Goal: Transaction & Acquisition: Purchase product/service

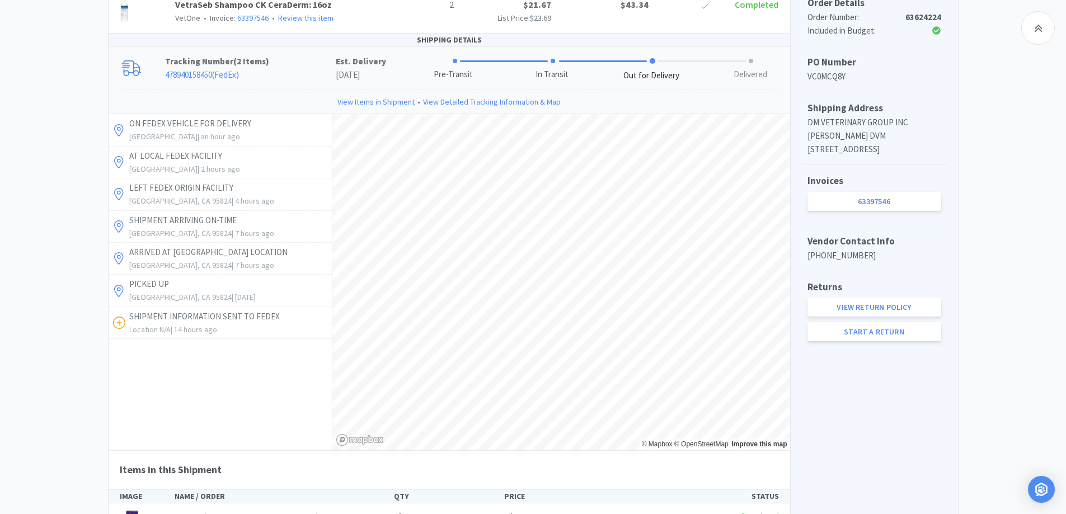
scroll to position [224, 0]
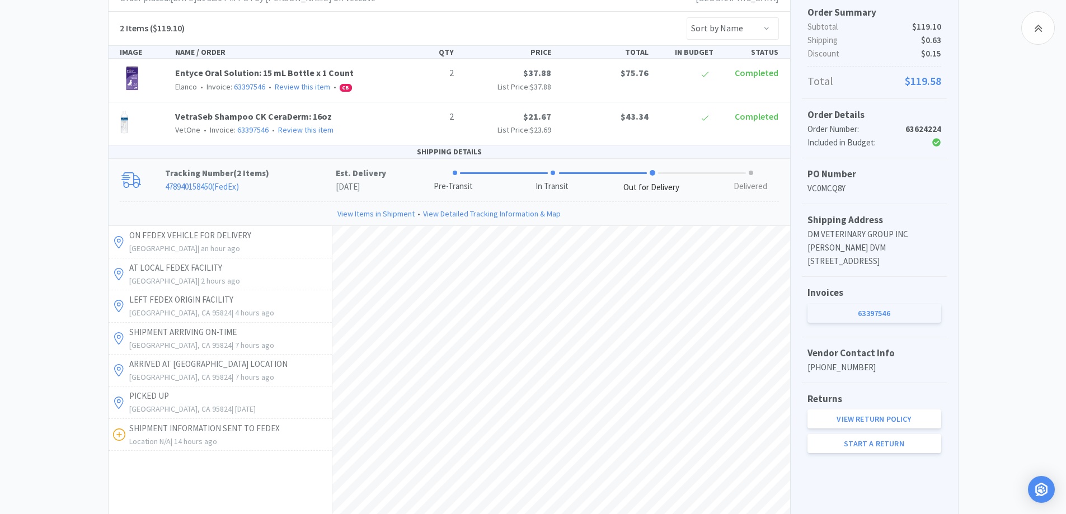
click at [923, 323] on link "63397546" at bounding box center [875, 313] width 134 height 19
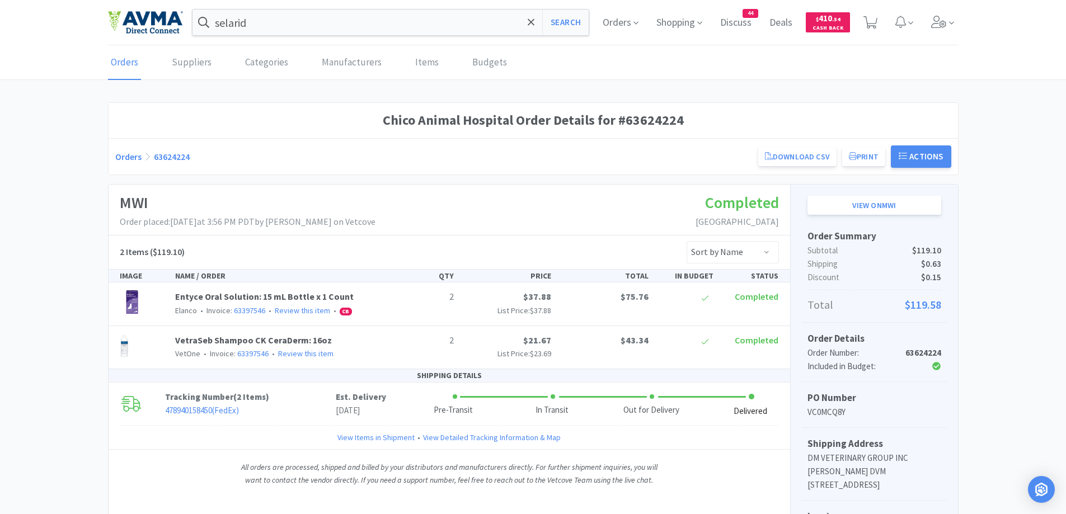
click at [130, 157] on link "Orders" at bounding box center [128, 156] width 26 height 11
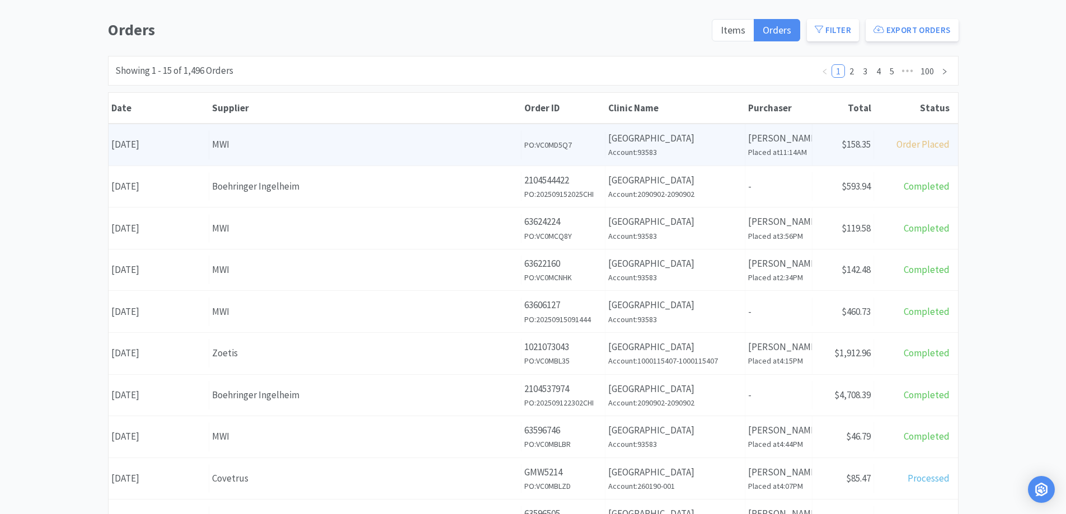
scroll to position [112, 0]
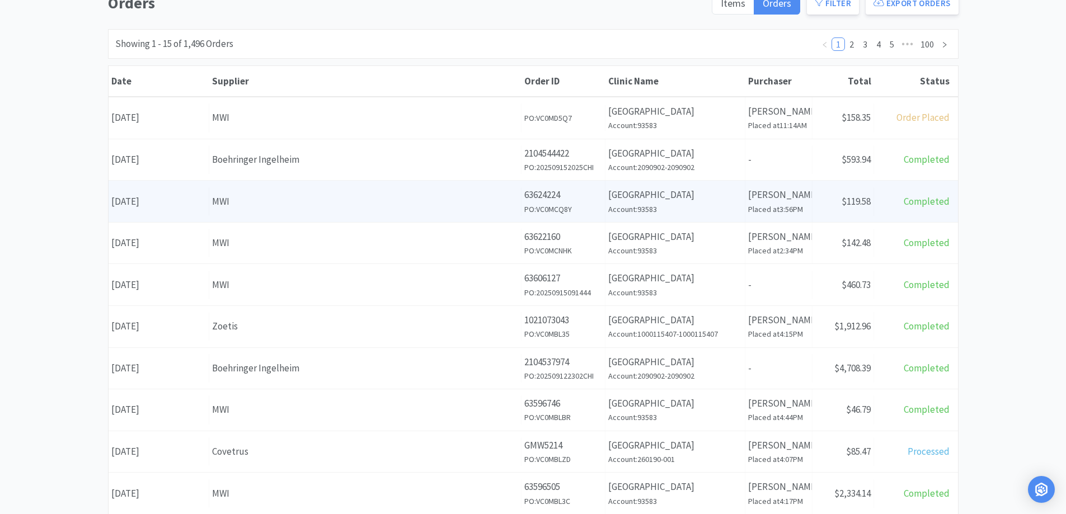
click at [376, 197] on div "MWI" at bounding box center [365, 201] width 306 height 15
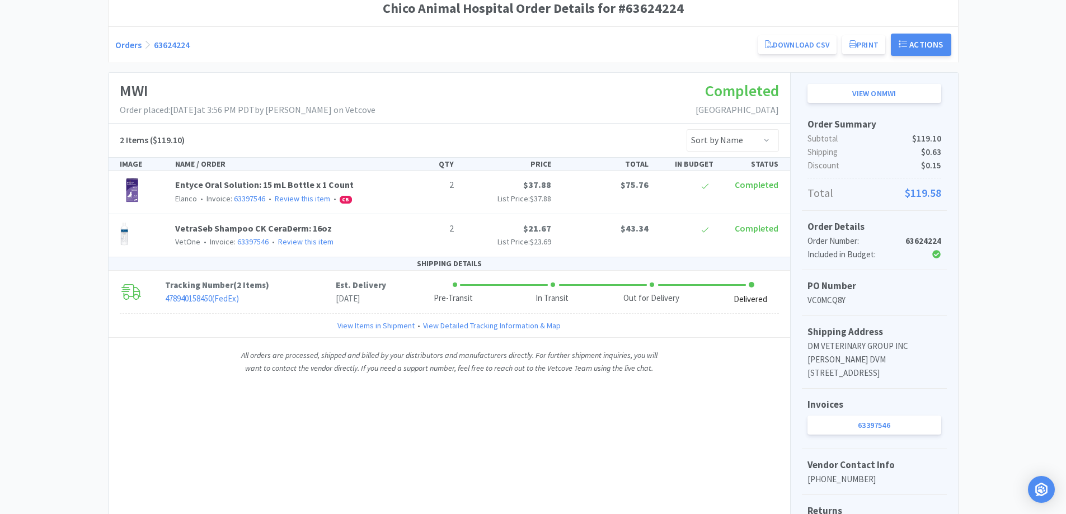
click at [131, 51] on div "Orders 63624224 Download CSV Print Chico Animal Hospital Order for MWI PO Numbe…" at bounding box center [533, 45] width 836 height 22
click at [134, 48] on link "Orders" at bounding box center [128, 44] width 26 height 11
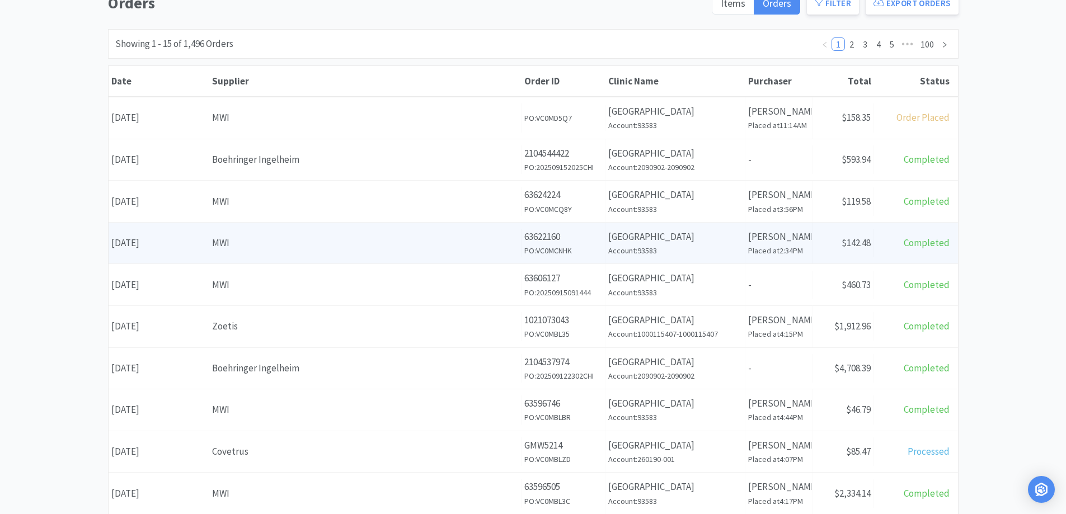
click at [286, 239] on div "MWI" at bounding box center [365, 243] width 306 height 15
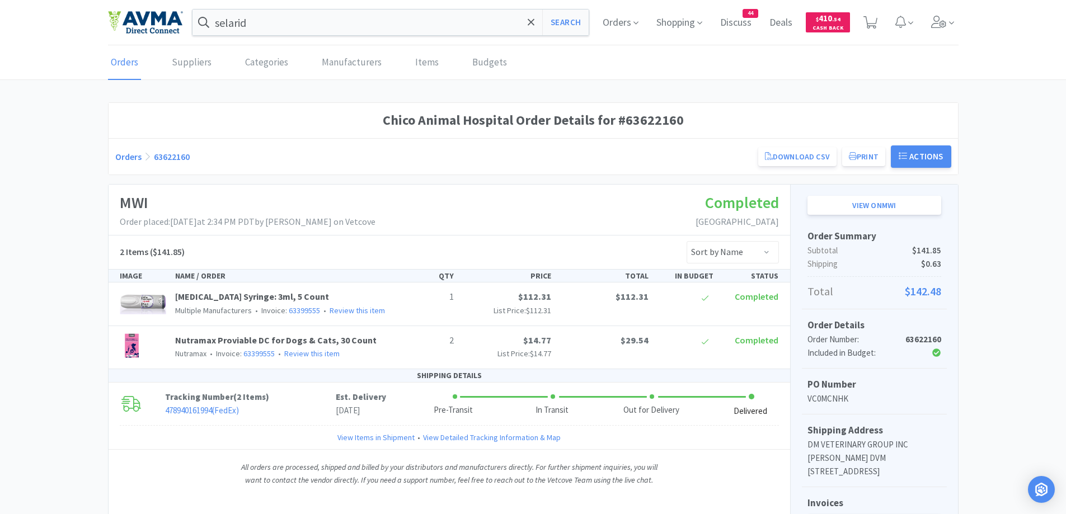
scroll to position [217, 0]
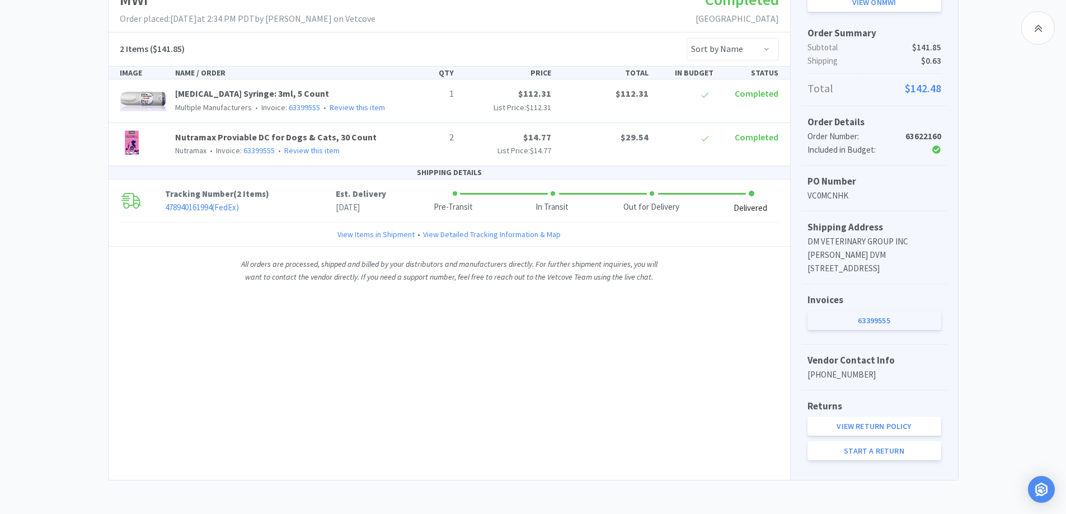
click at [878, 317] on link "63399555" at bounding box center [875, 320] width 134 height 19
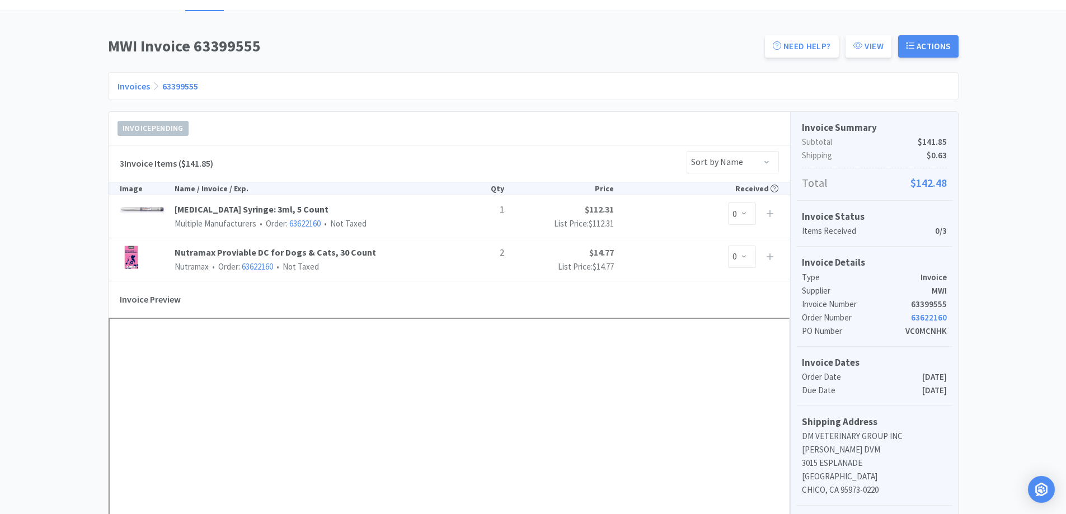
scroll to position [112, 0]
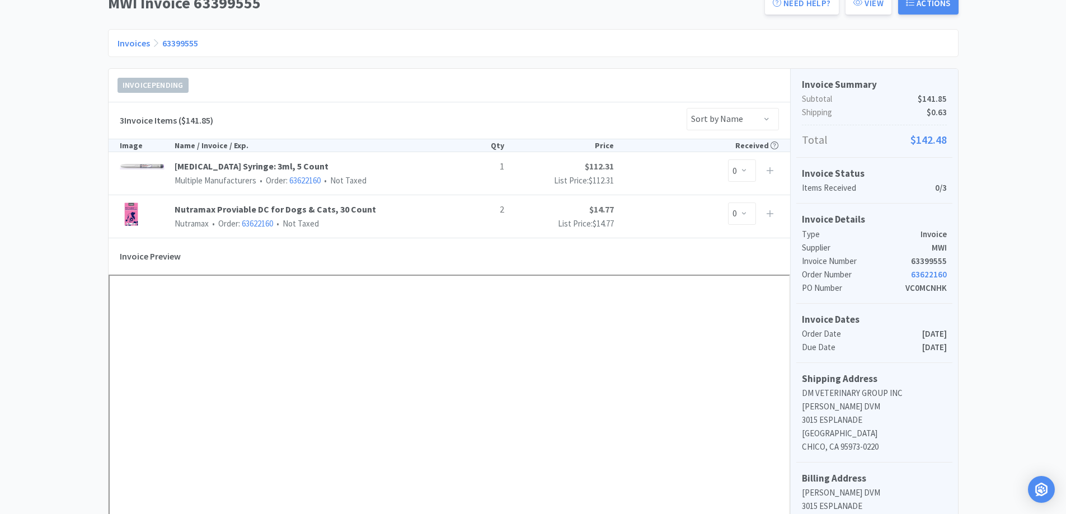
click at [28, 193] on div "Dashboard Invoices Invoice Items Invoice Uploads MWI Invoice 63399555 Need Help…" at bounding box center [533, 442] width 1066 height 1017
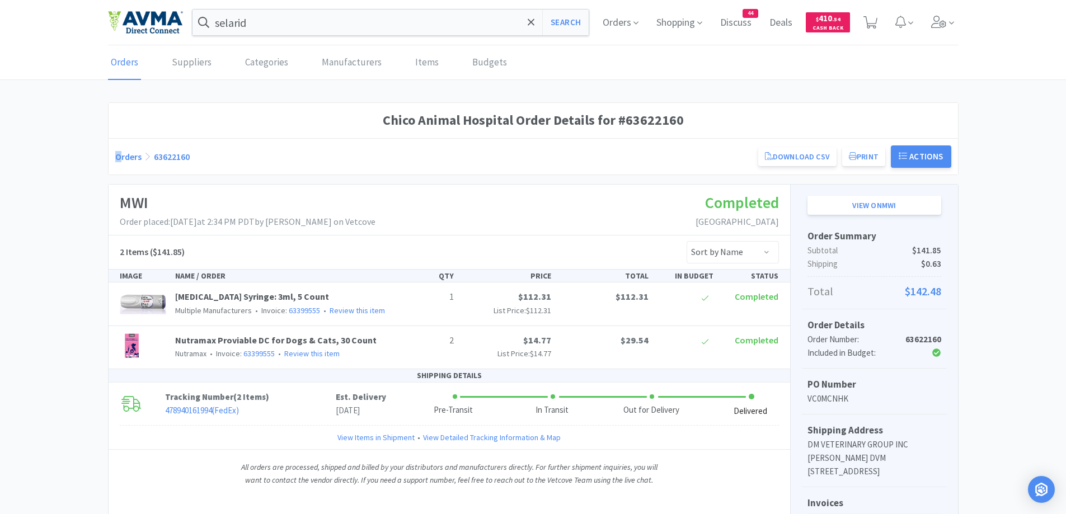
click at [118, 149] on div "Orders 63622160 Download CSV Print Chico Animal Hospital Order for MWI PO Numbe…" at bounding box center [533, 157] width 836 height 22
click at [116, 151] on link "Orders" at bounding box center [128, 156] width 26 height 11
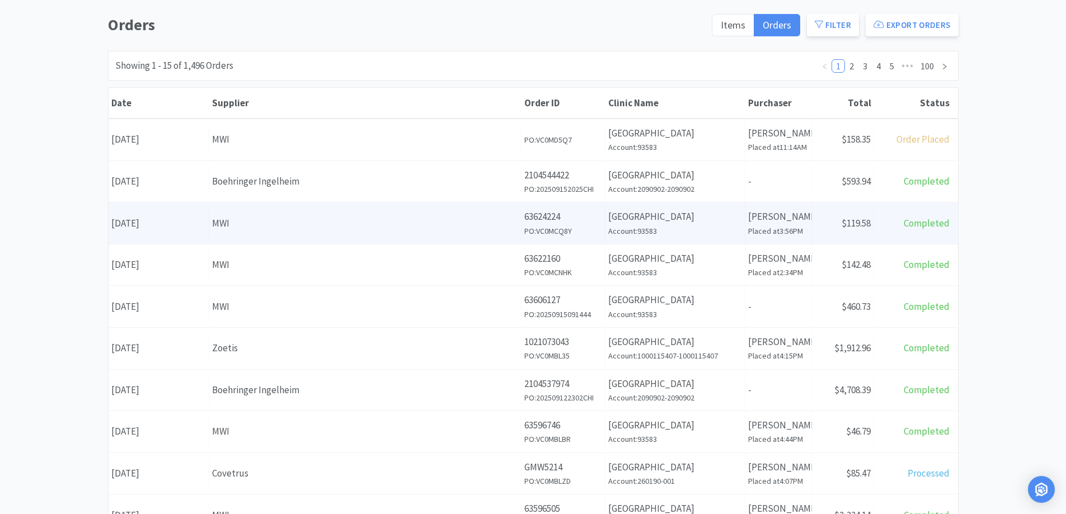
scroll to position [112, 0]
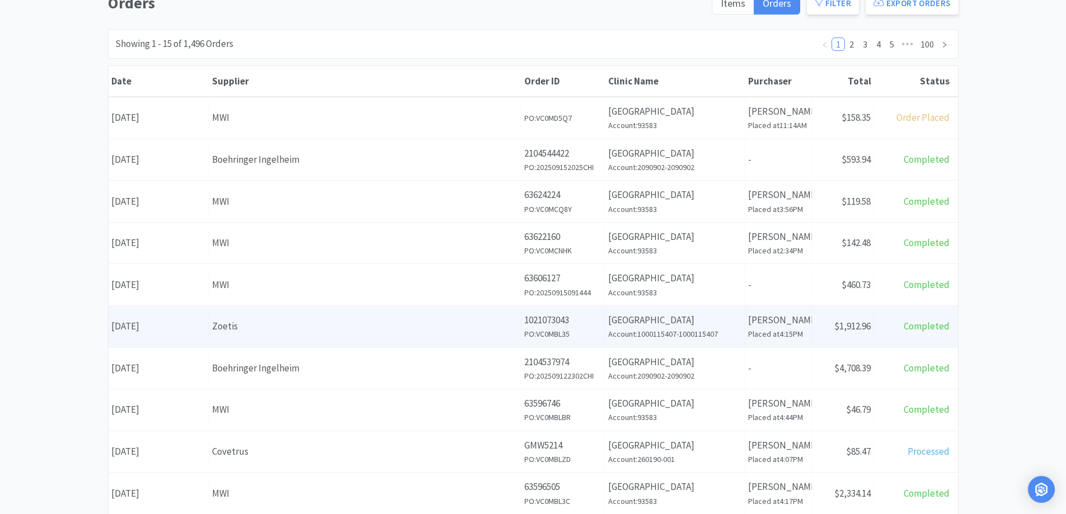
click at [589, 340] on h6 "PO: VC0MBL35" at bounding box center [563, 334] width 78 height 12
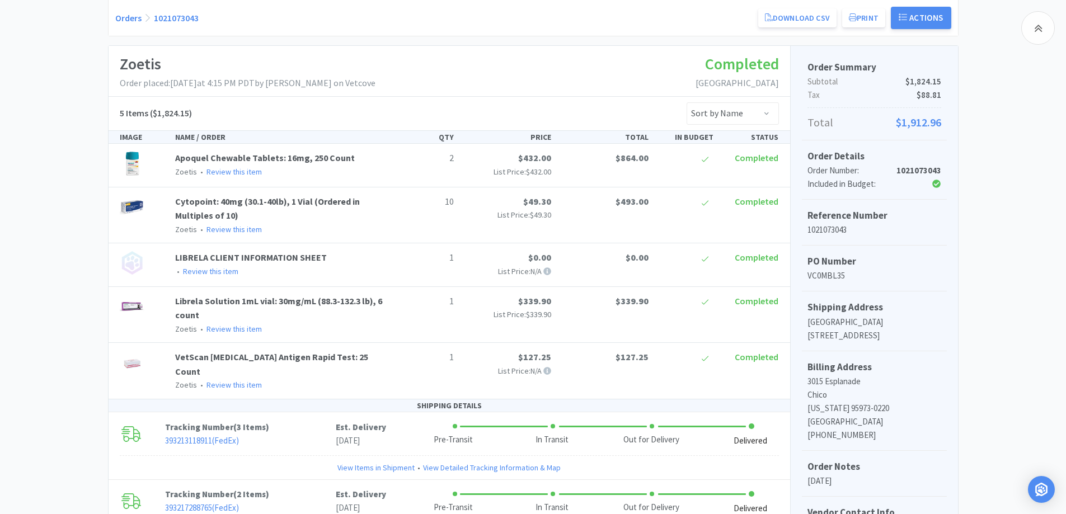
scroll to position [112, 0]
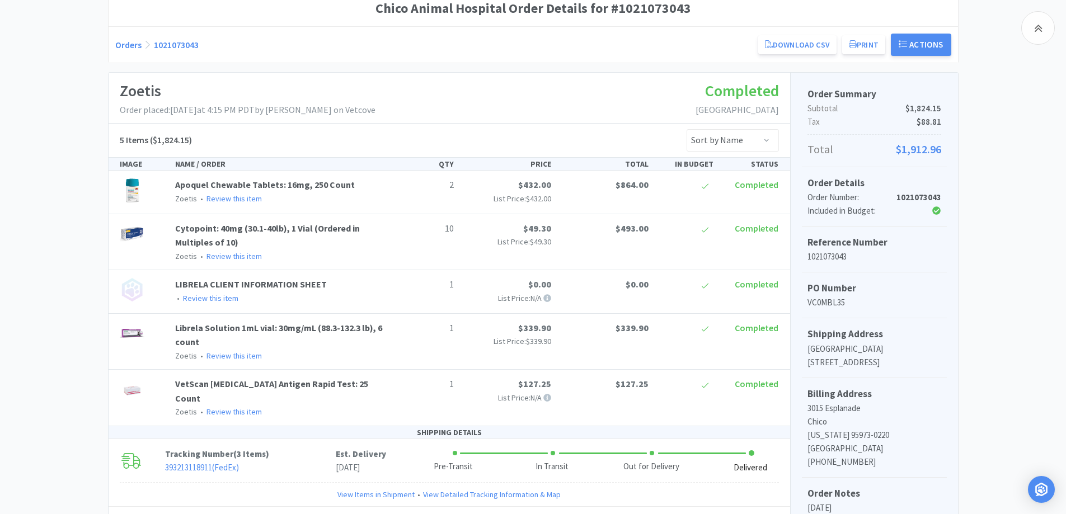
click at [124, 50] on link "Orders" at bounding box center [128, 44] width 26 height 11
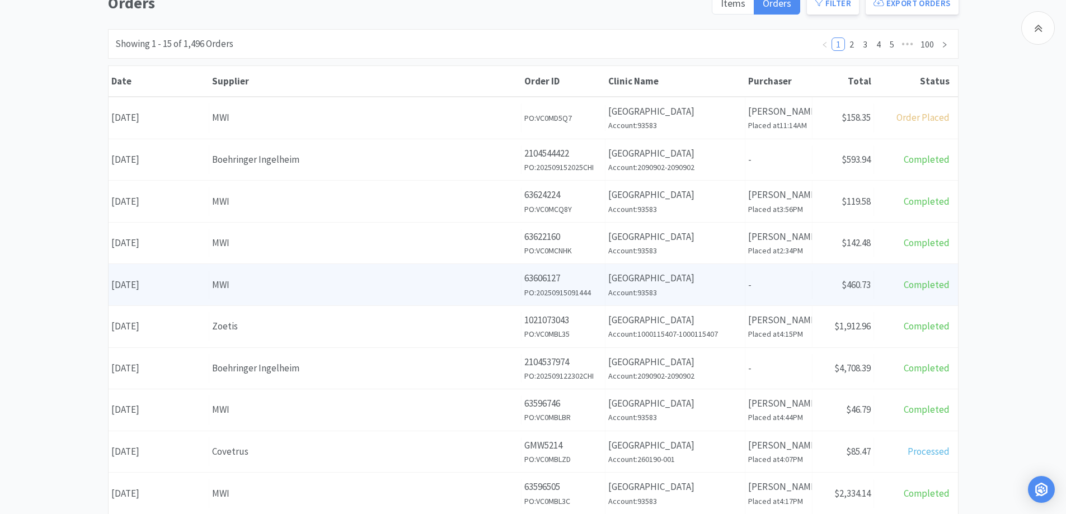
click at [607, 291] on div "Clinic Name [GEOGRAPHIC_DATA] Account: 93583" at bounding box center [676, 284] width 140 height 41
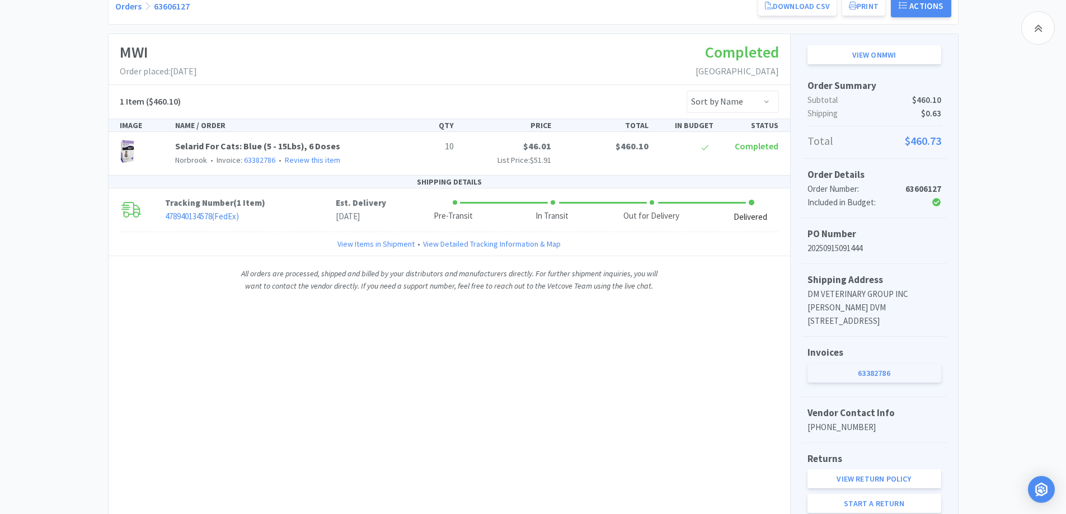
scroll to position [217, 0]
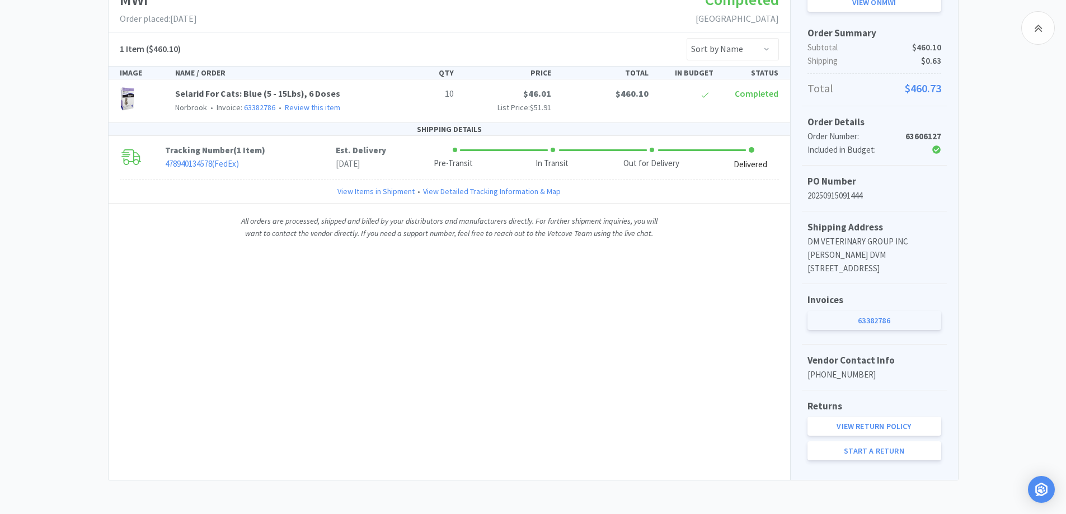
click at [873, 315] on link "63382786" at bounding box center [875, 320] width 134 height 19
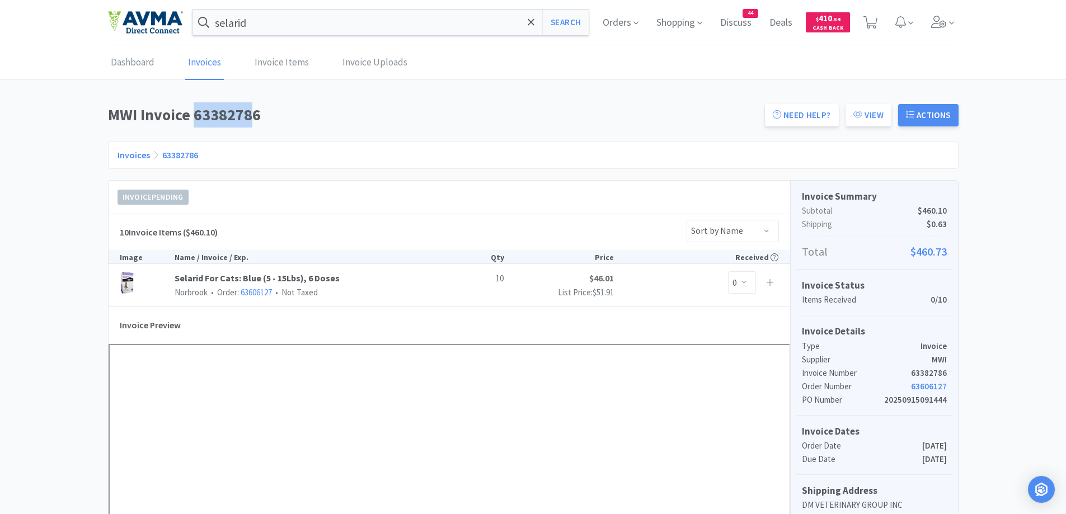
drag, startPoint x: 196, startPoint y: 121, endPoint x: 249, endPoint y: 120, distance: 52.6
click at [249, 120] on h1 "MWI Invoice 63382786" at bounding box center [433, 114] width 650 height 25
drag, startPoint x: 261, startPoint y: 118, endPoint x: 193, endPoint y: 116, distance: 67.7
click at [193, 116] on h1 "MWI Invoice 63382786" at bounding box center [433, 114] width 650 height 25
copy h1 "63382786"
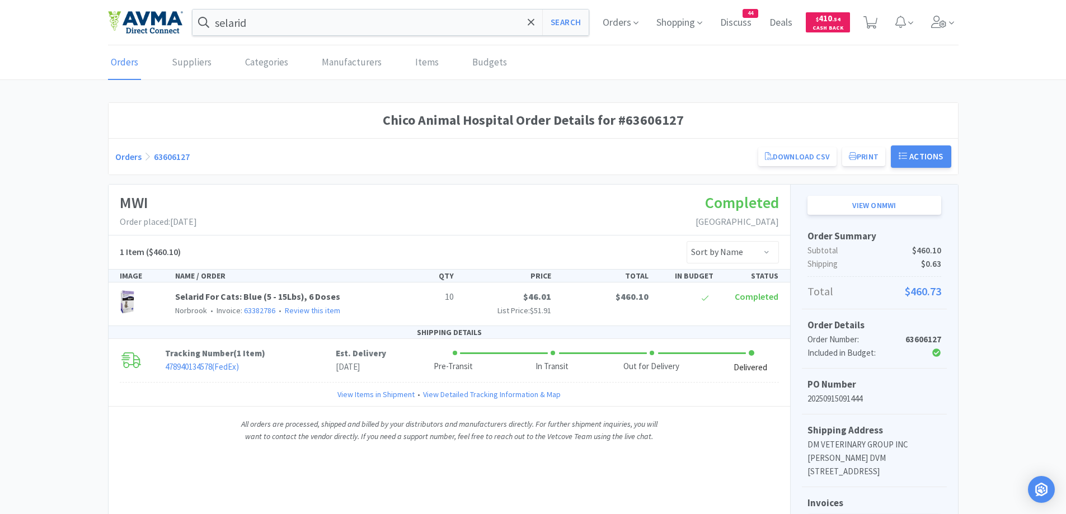
click at [130, 161] on link "Orders" at bounding box center [128, 156] width 26 height 11
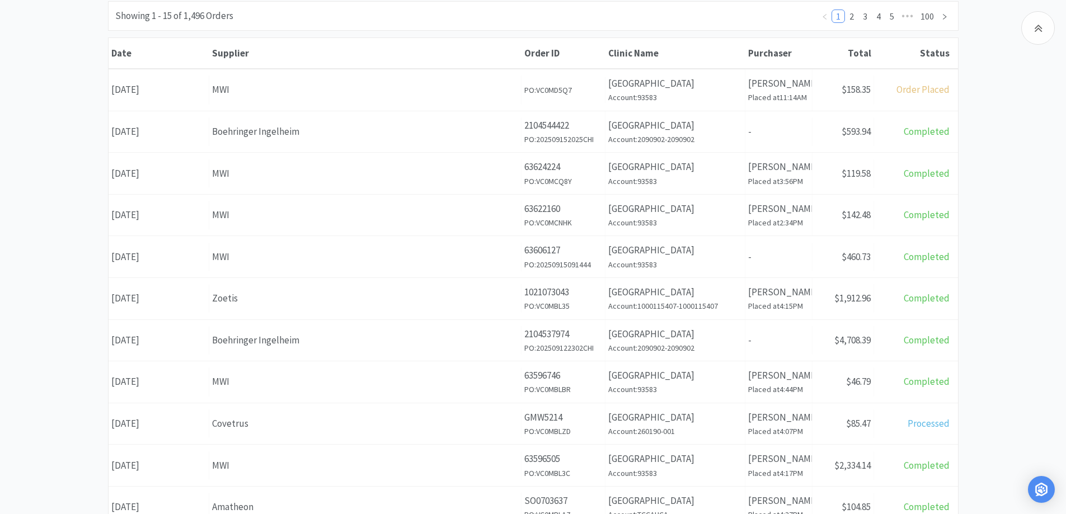
scroll to position [224, 0]
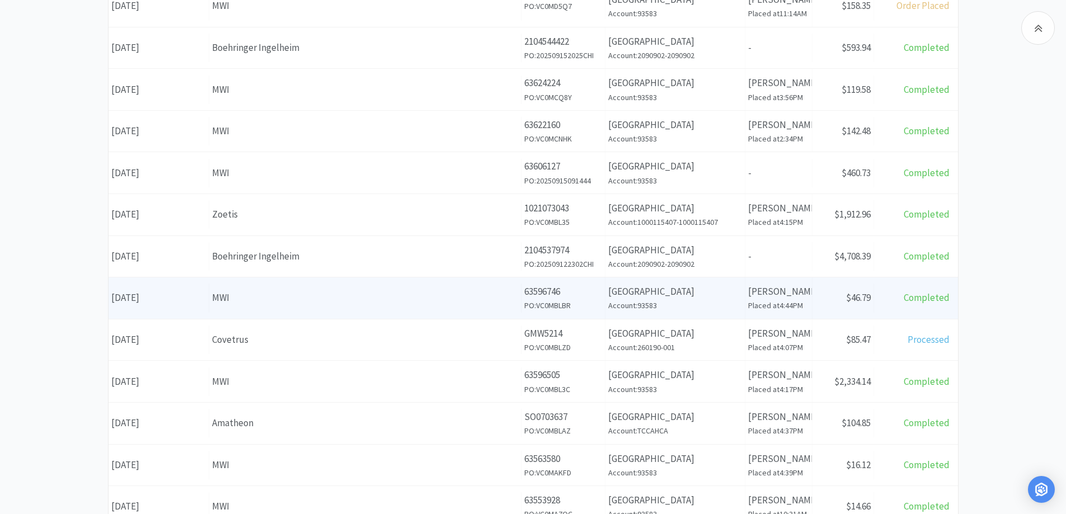
click at [357, 279] on div "Date [DATE] Supplier MWI Order ID 63596746 PO: VC0MBLBR Clinic Name [GEOGRAPHIC…" at bounding box center [534, 298] width 850 height 41
click at [497, 283] on div "Date [DATE] Supplier MWI Order ID 63596746 PO: VC0MBLBR Clinic Name [GEOGRAPHIC…" at bounding box center [534, 298] width 850 height 41
click at [420, 311] on div "Supplier MWI" at bounding box center [365, 298] width 312 height 29
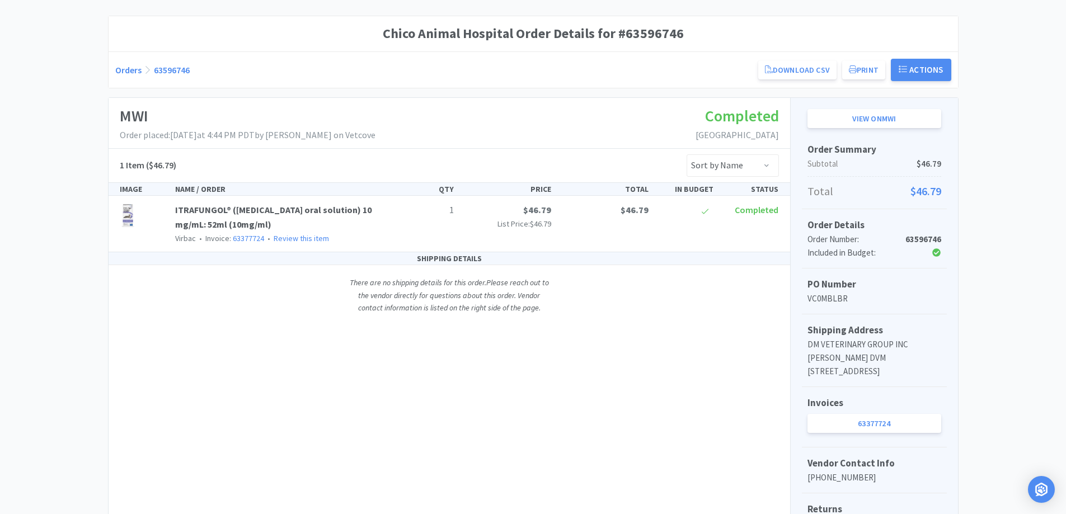
scroll to position [112, 0]
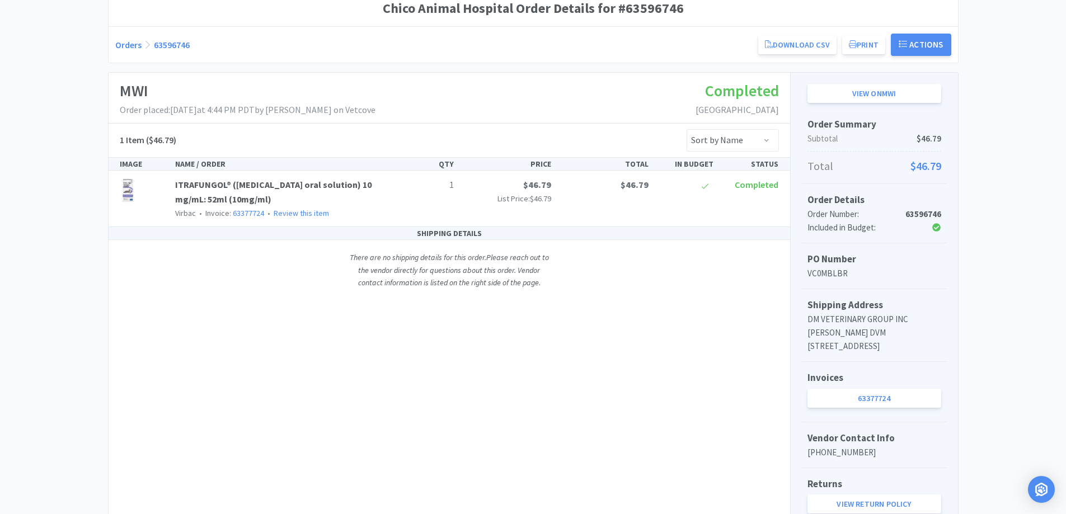
click at [127, 40] on link "Orders" at bounding box center [128, 44] width 26 height 11
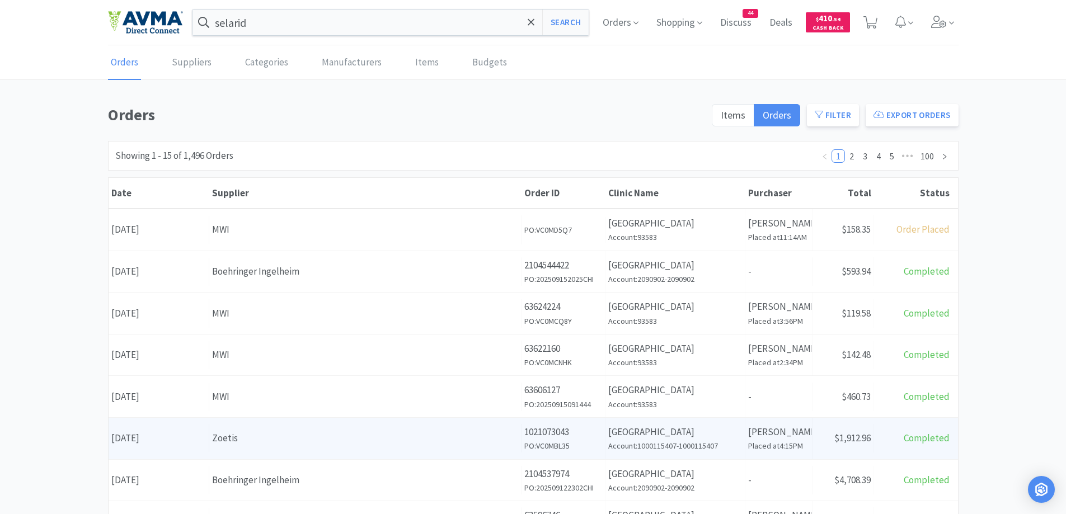
click at [366, 435] on div "Zoetis" at bounding box center [365, 438] width 306 height 15
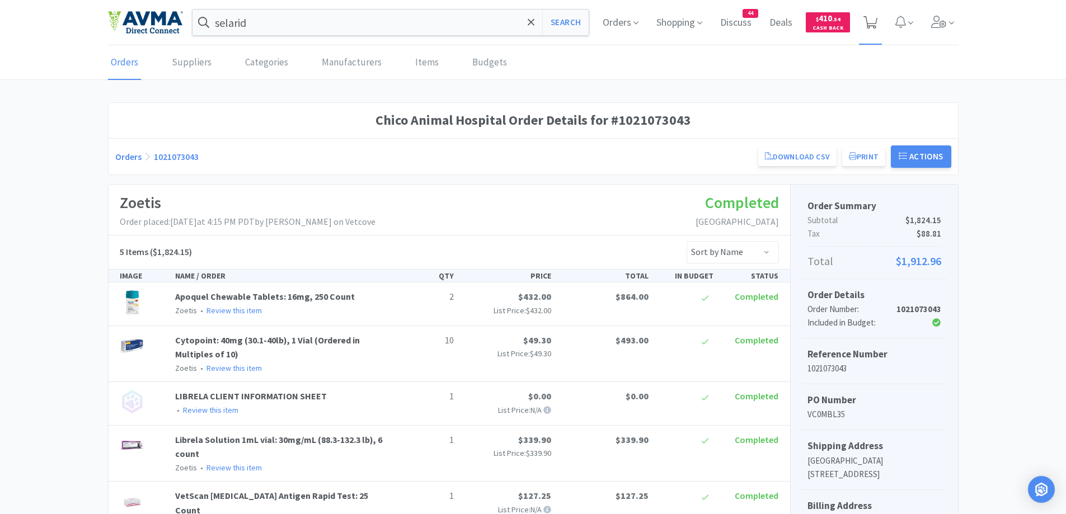
click at [866, 20] on icon at bounding box center [871, 22] width 14 height 12
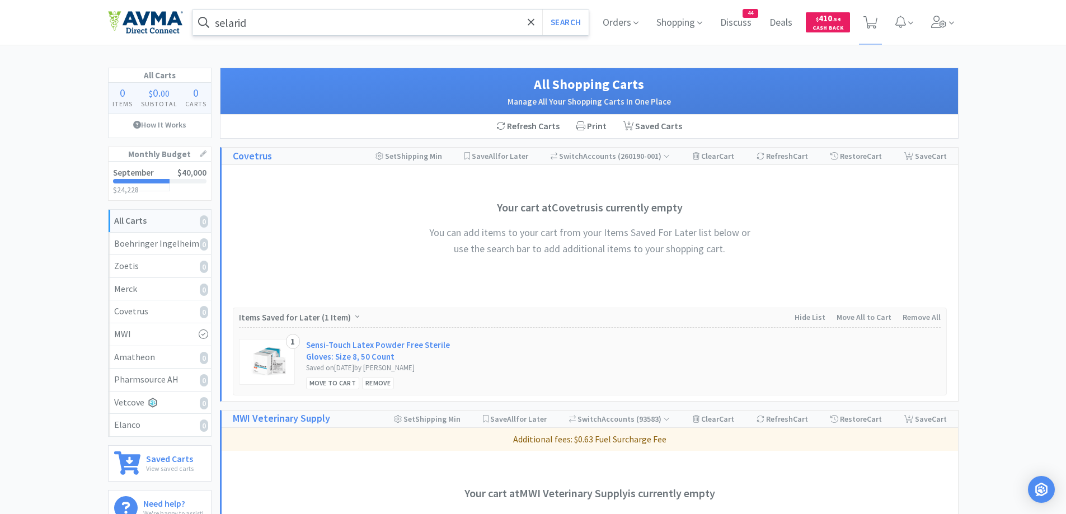
click at [370, 24] on input "selarid" at bounding box center [391, 23] width 397 height 26
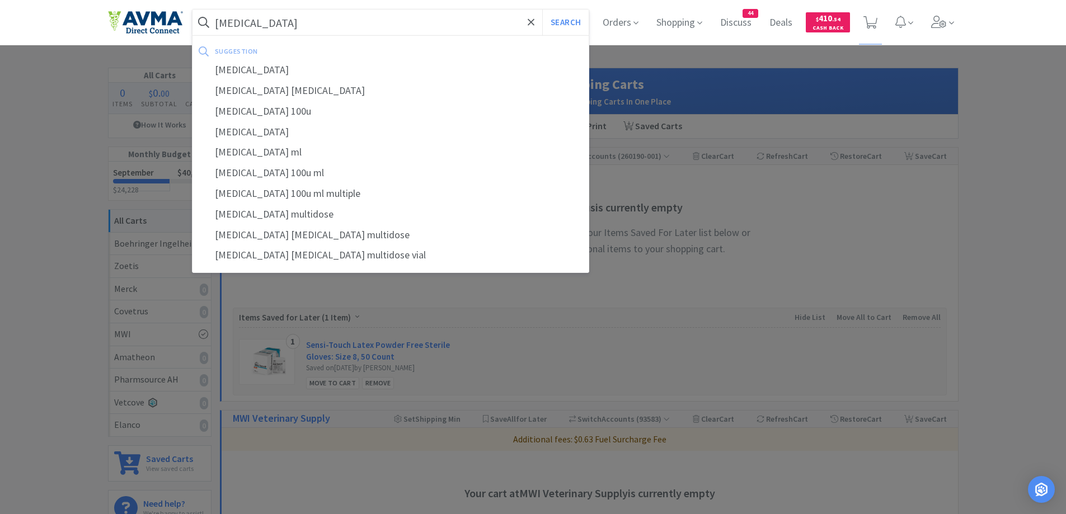
type input "[MEDICAL_DATA]"
click at [542, 10] on button "Search" at bounding box center [565, 23] width 46 height 26
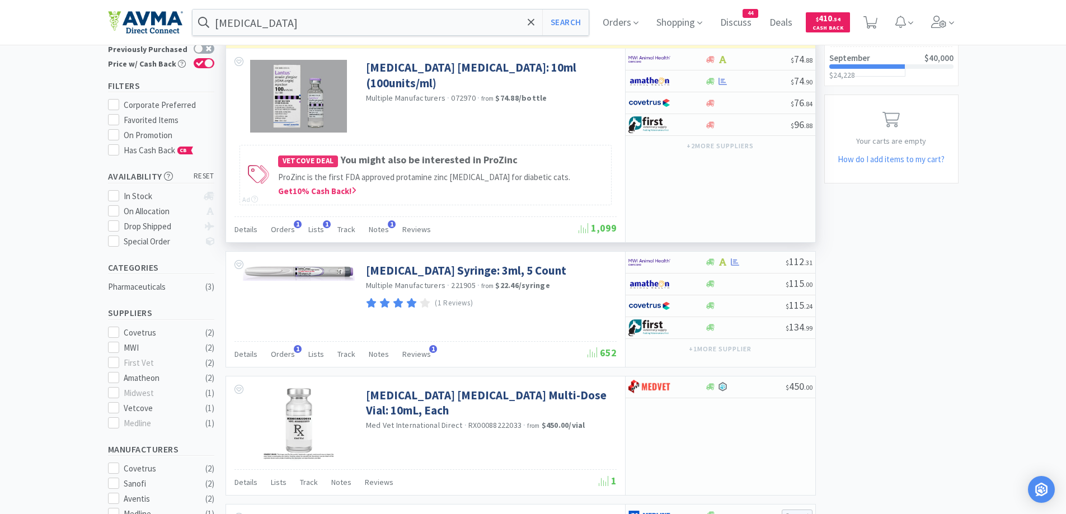
scroll to position [112, 0]
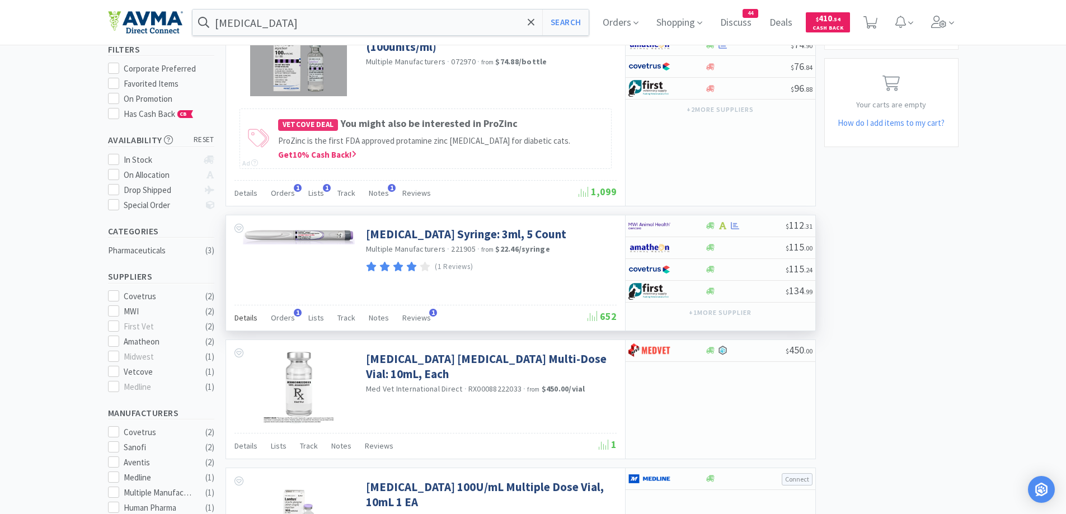
click at [244, 318] on span "Details" at bounding box center [246, 318] width 23 height 10
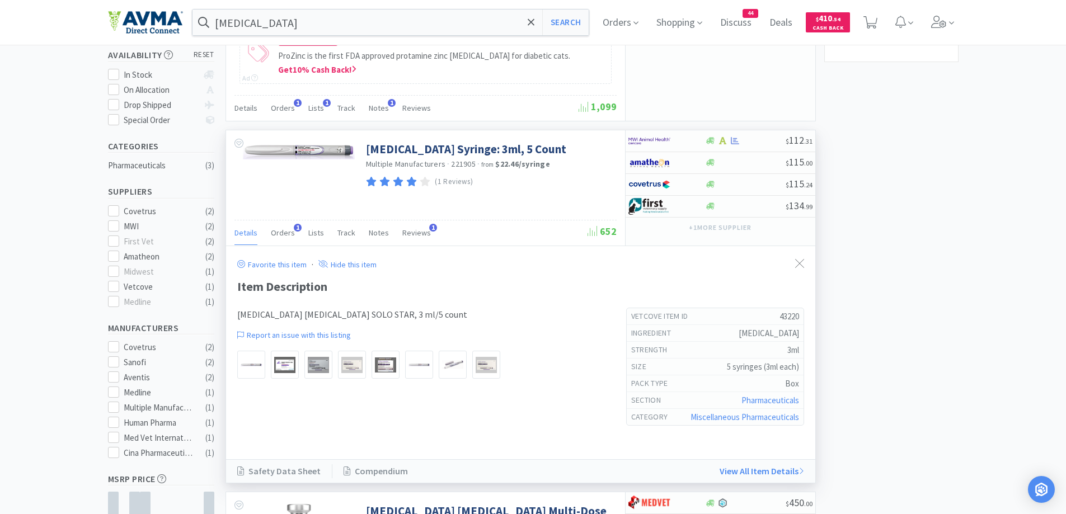
scroll to position [224, 0]
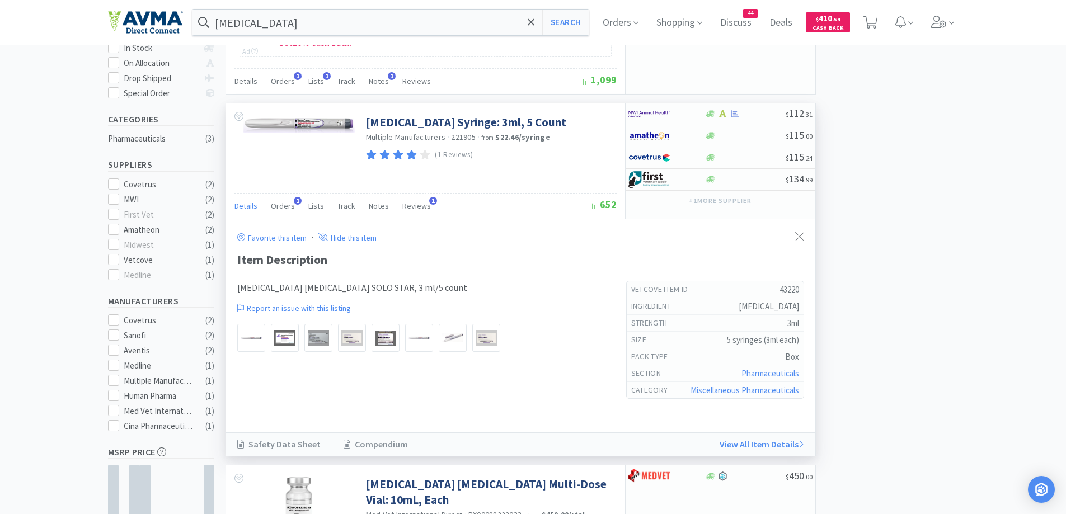
drag, startPoint x: 767, startPoint y: 306, endPoint x: 800, endPoint y: 303, distance: 32.6
click at [800, 303] on div "ingredient [MEDICAL_DATA]" at bounding box center [715, 306] width 177 height 17
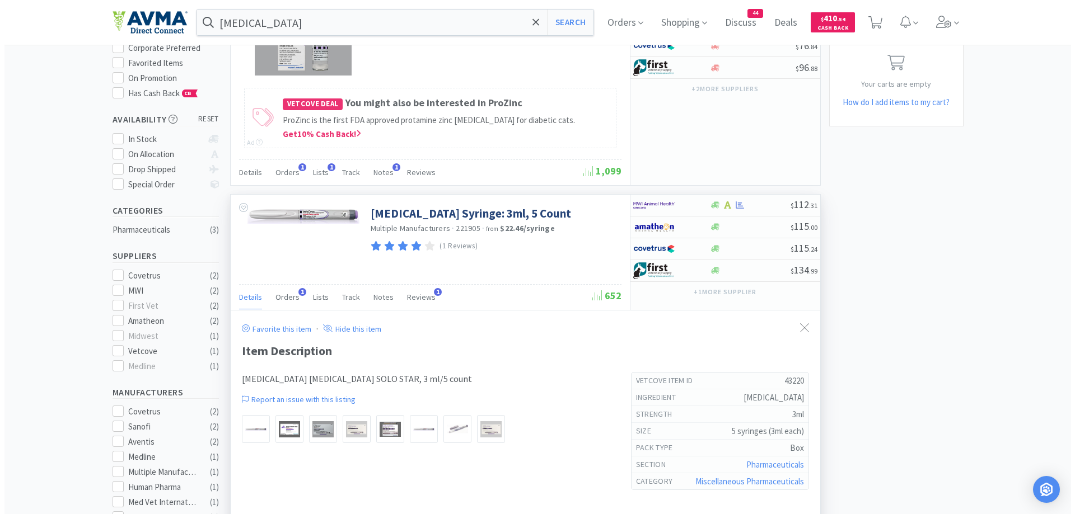
scroll to position [112, 0]
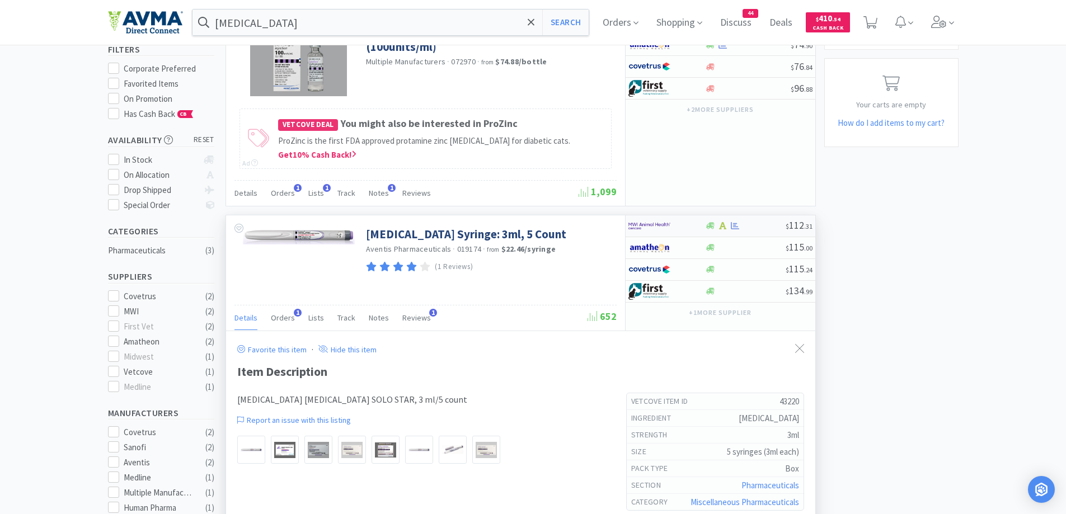
click at [689, 220] on div at bounding box center [660, 226] width 62 height 19
select select "1"
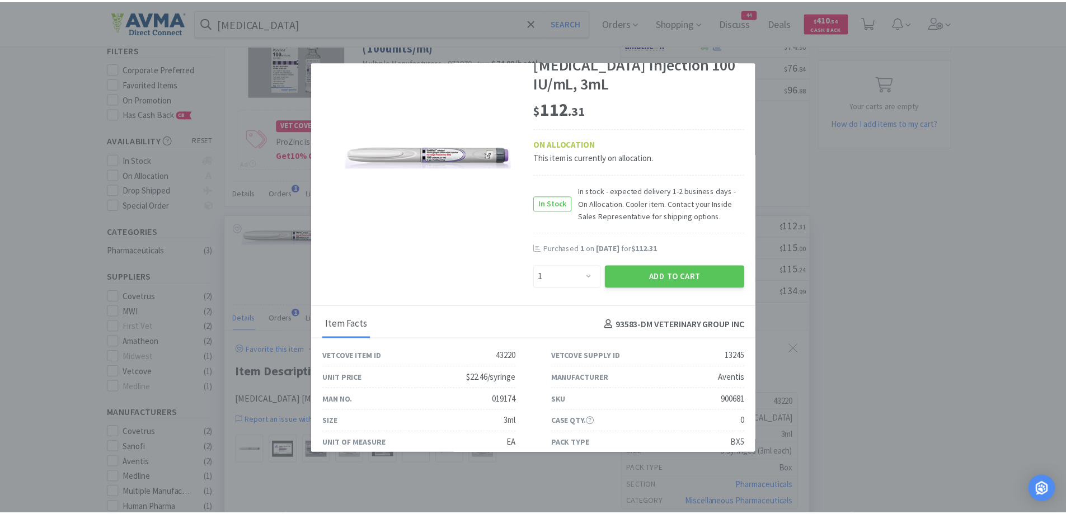
scroll to position [0, 0]
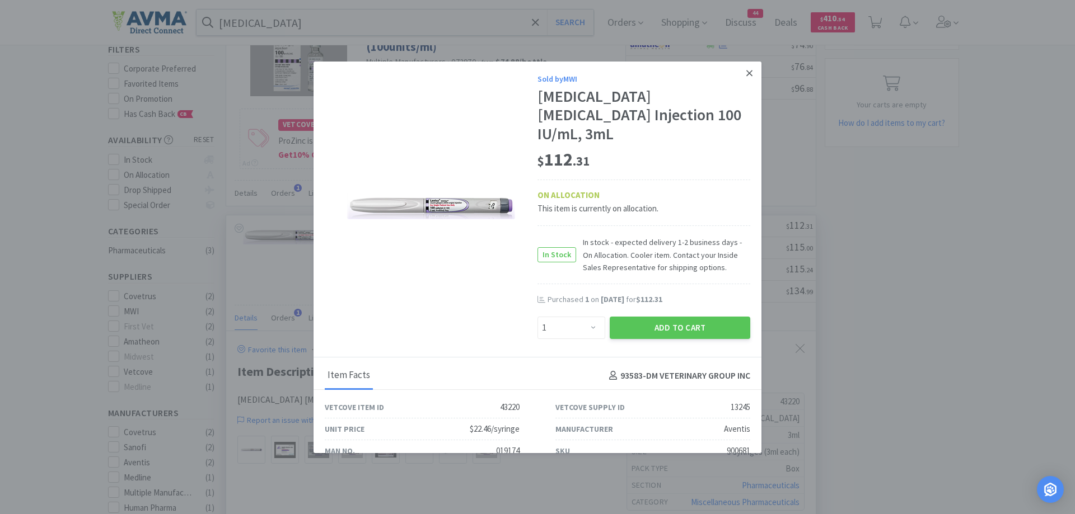
click at [740, 64] on link at bounding box center [749, 74] width 20 height 24
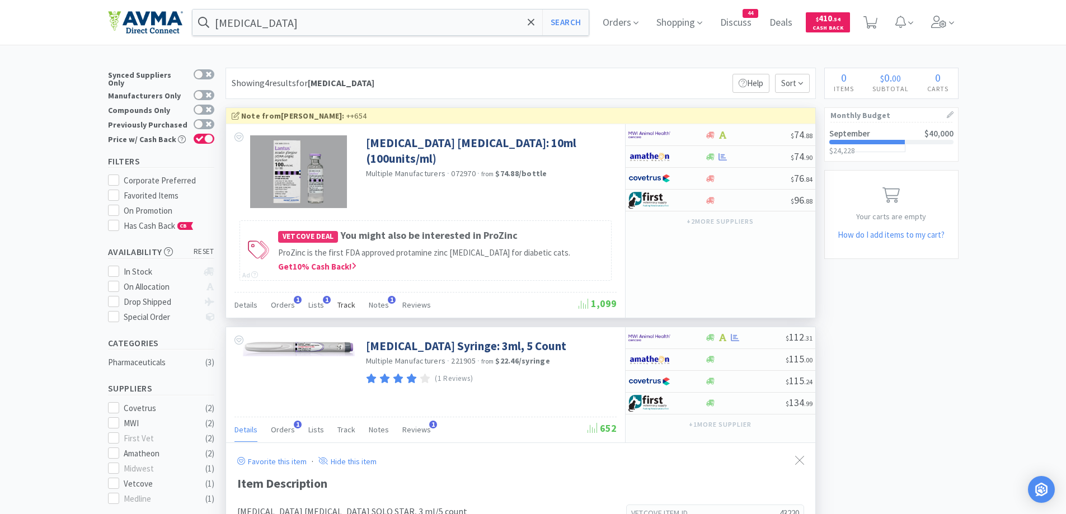
click at [339, 306] on span "Track" at bounding box center [346, 305] width 18 height 10
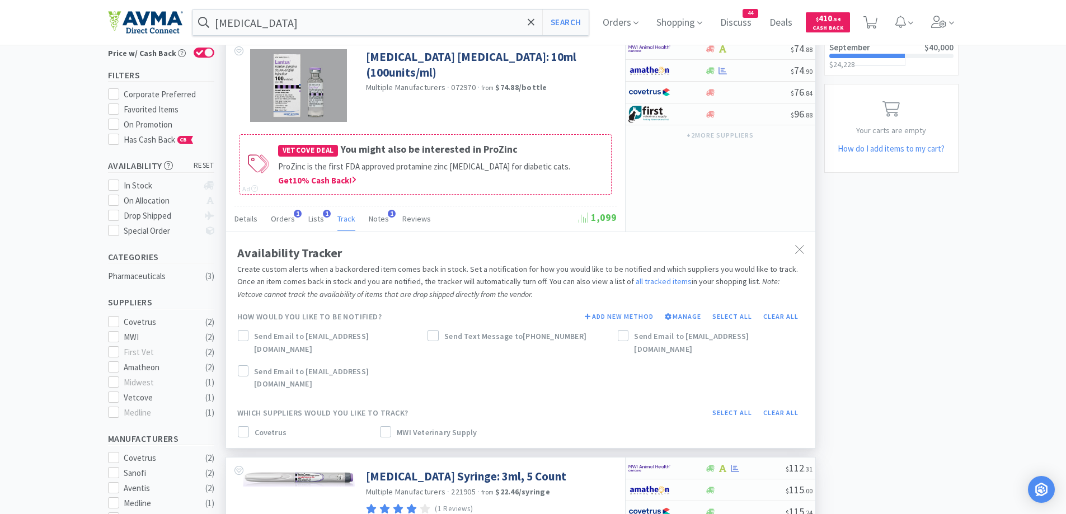
scroll to position [112, 0]
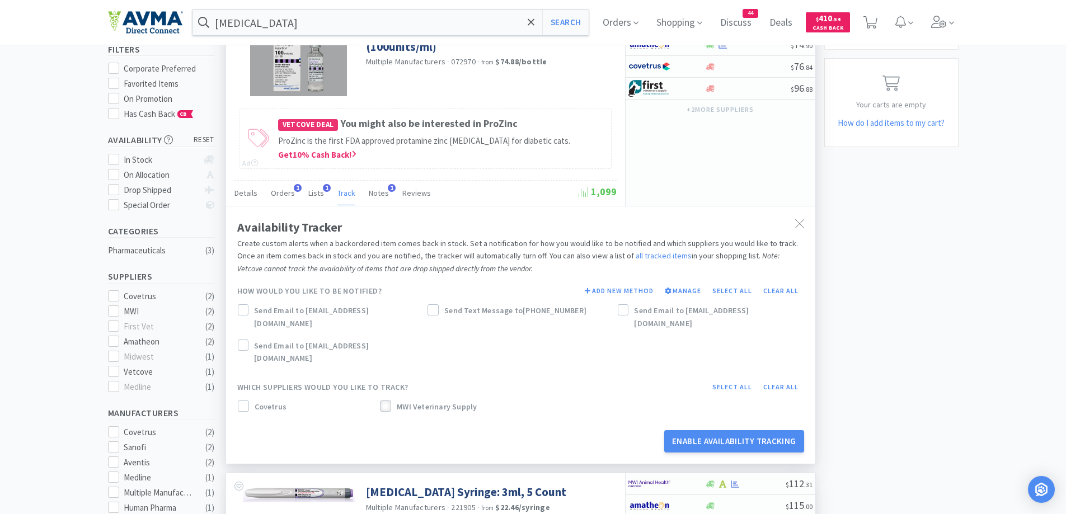
click at [386, 403] on icon at bounding box center [386, 407] width 8 height 8
click at [238, 306] on div at bounding box center [243, 309] width 11 height 11
click at [432, 311] on icon at bounding box center [433, 311] width 8 height 8
click at [621, 308] on icon at bounding box center [624, 311] width 8 height 8
click at [737, 430] on button "Enable Availability Tracking" at bounding box center [734, 441] width 140 height 22
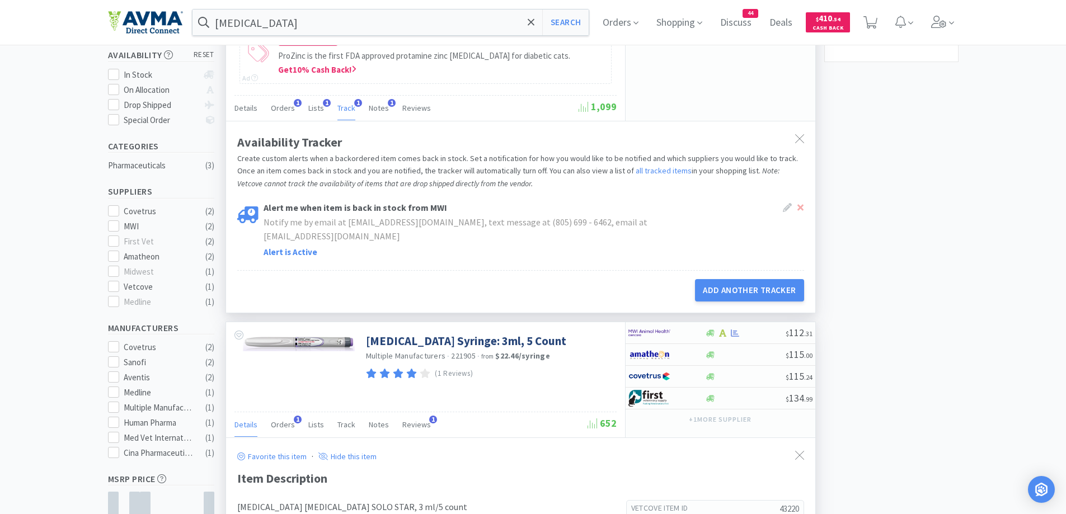
scroll to position [224, 0]
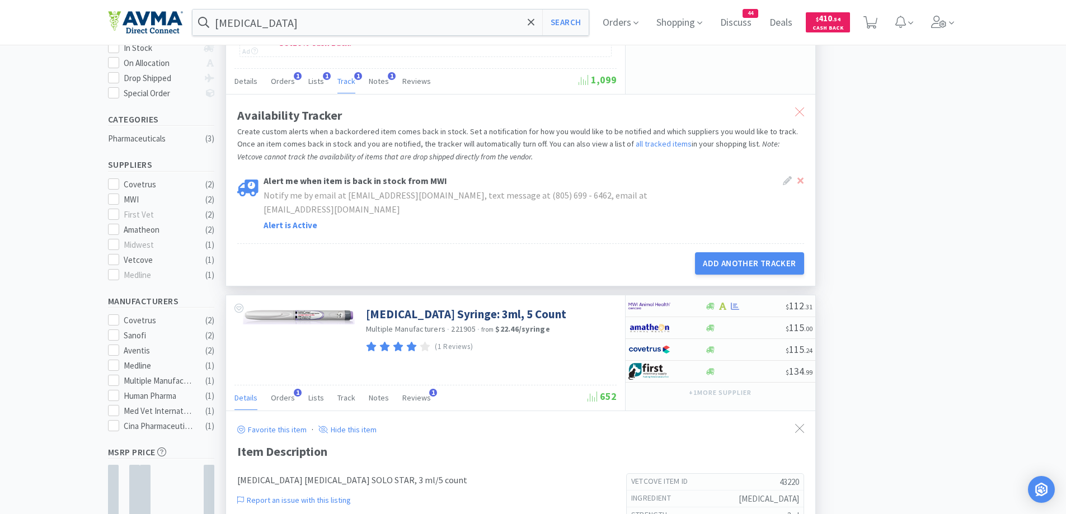
click at [800, 114] on icon at bounding box center [799, 111] width 9 height 9
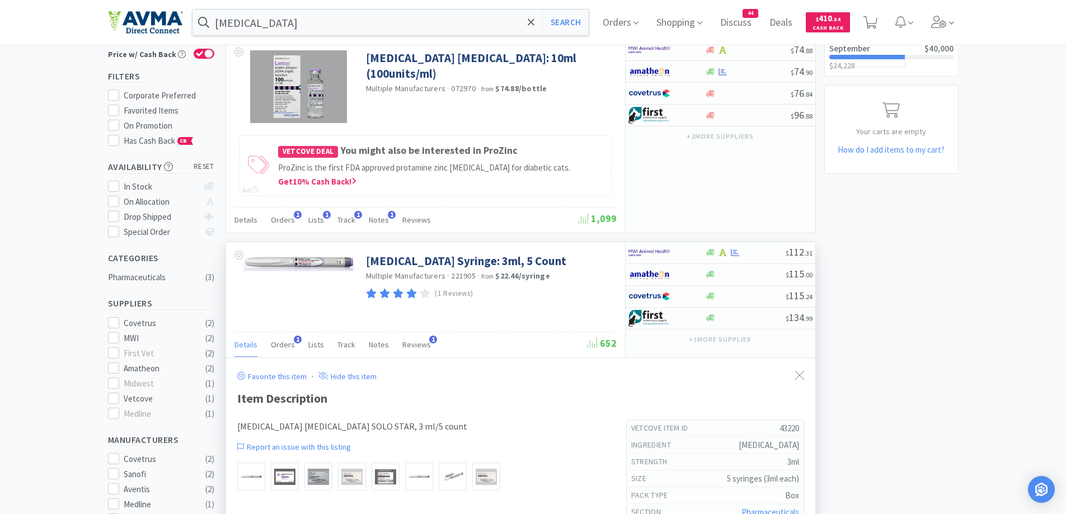
scroll to position [112, 0]
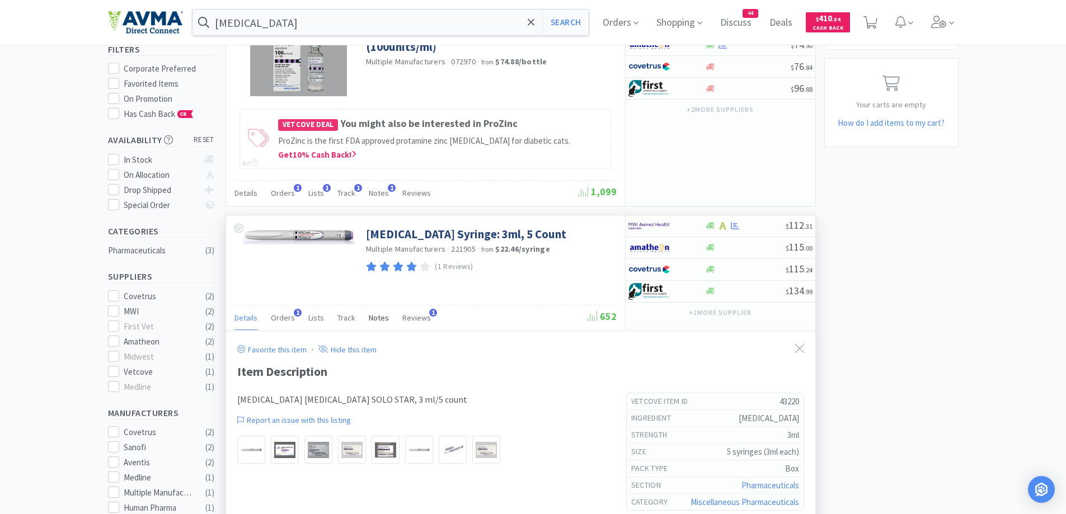
click at [380, 316] on span "Notes" at bounding box center [379, 318] width 20 height 10
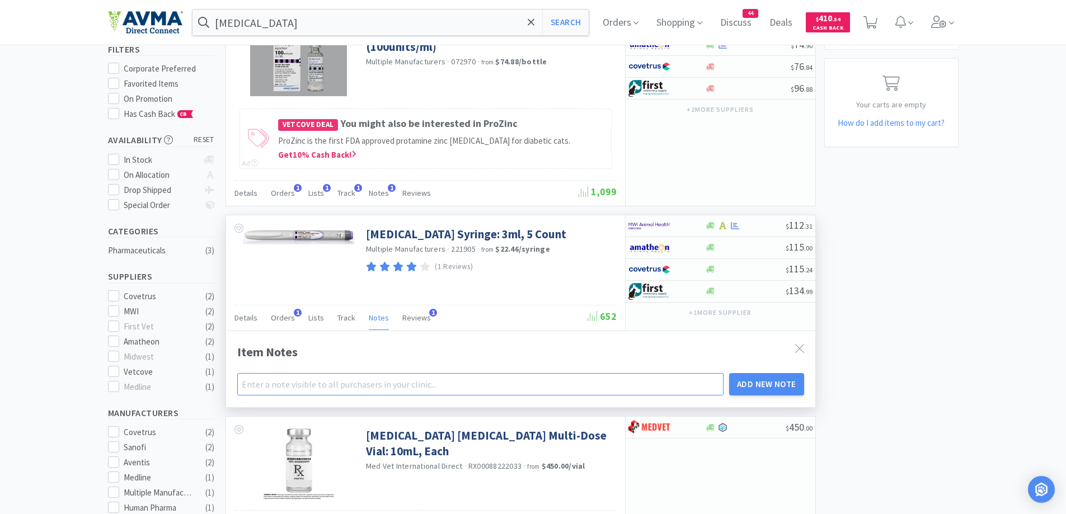
click at [294, 385] on input "text" at bounding box center [480, 384] width 487 height 22
type input "++656"
click at [773, 376] on button "Add New Note" at bounding box center [766, 384] width 75 height 22
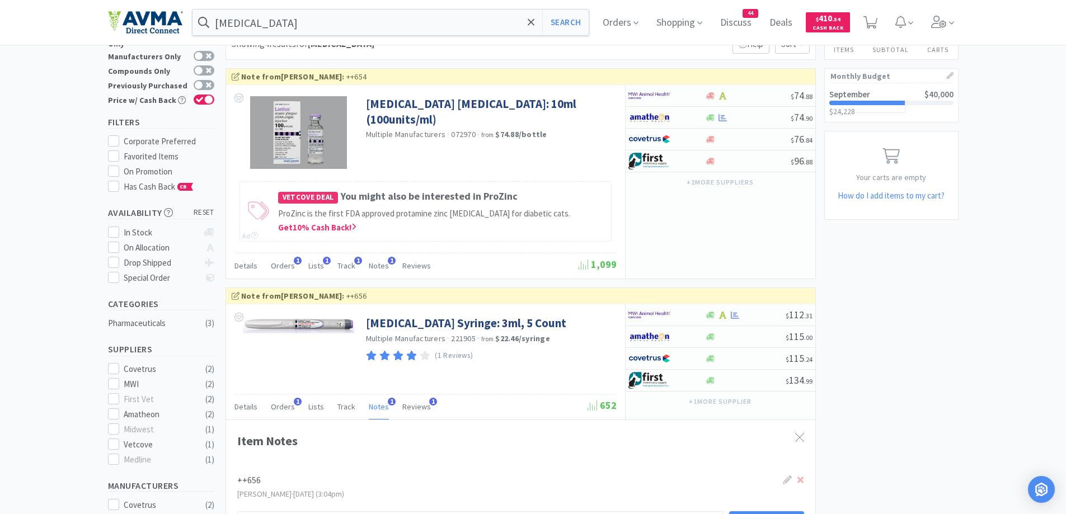
scroll to position [0, 0]
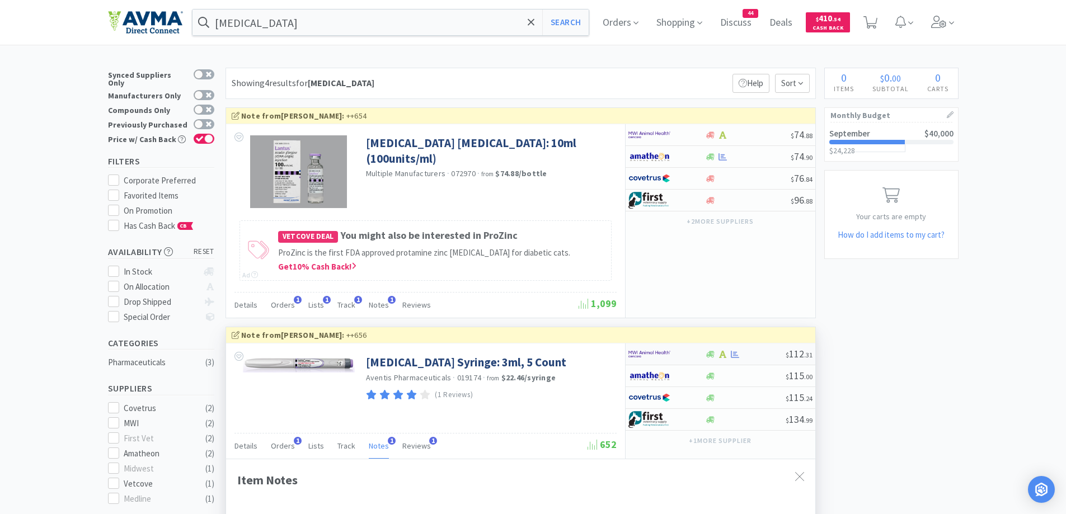
click at [656, 354] on img at bounding box center [650, 354] width 42 height 17
select select "1"
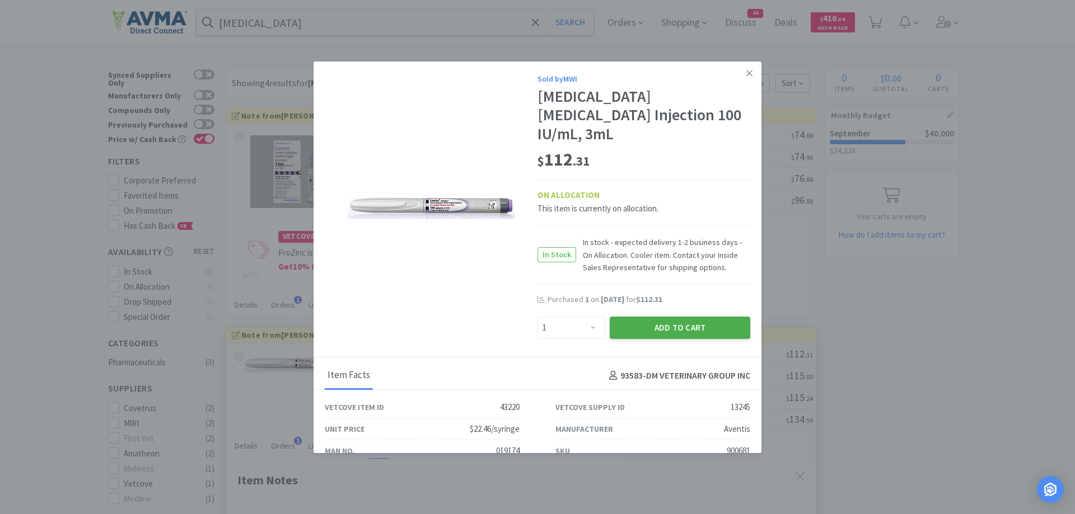
click at [667, 327] on button "Add to Cart" at bounding box center [680, 328] width 140 height 22
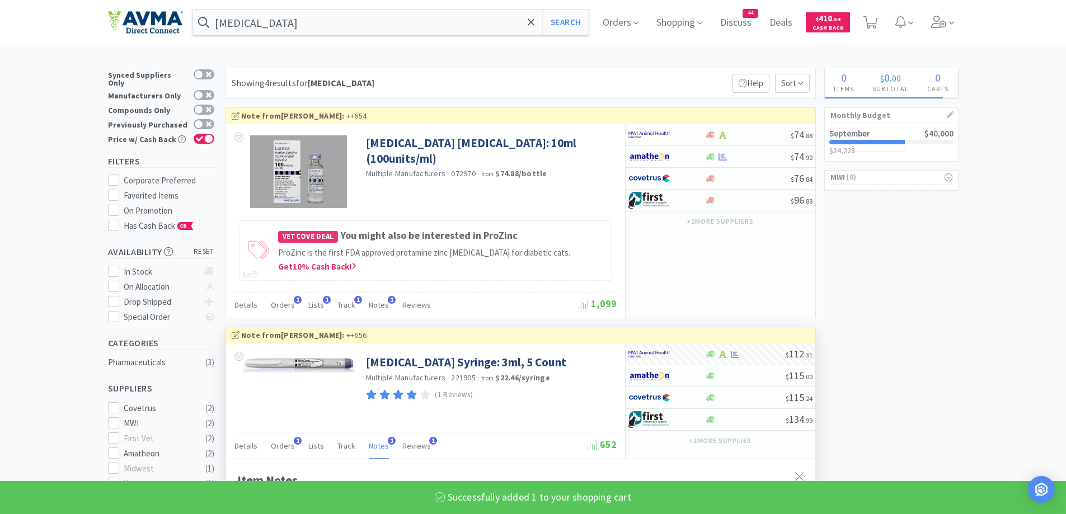
select select "1"
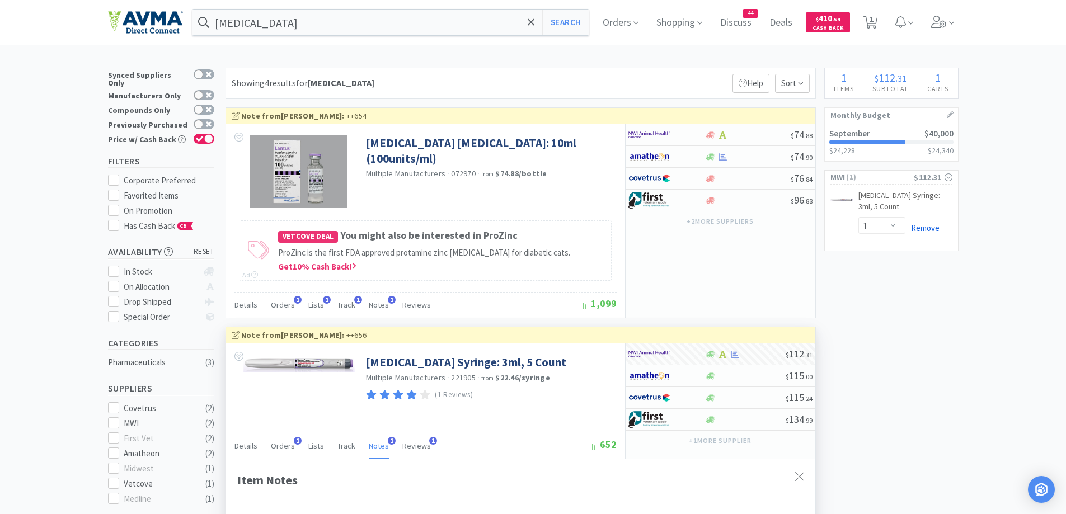
click at [933, 232] on link "Remove" at bounding box center [923, 228] width 34 height 11
click at [337, 36] on div "[MEDICAL_DATA] Search Orders Shopping Discuss Discuss 44 Deals Deals $ 410 . 54…" at bounding box center [533, 22] width 851 height 45
click at [344, 28] on input "[MEDICAL_DATA]" at bounding box center [391, 23] width 397 height 26
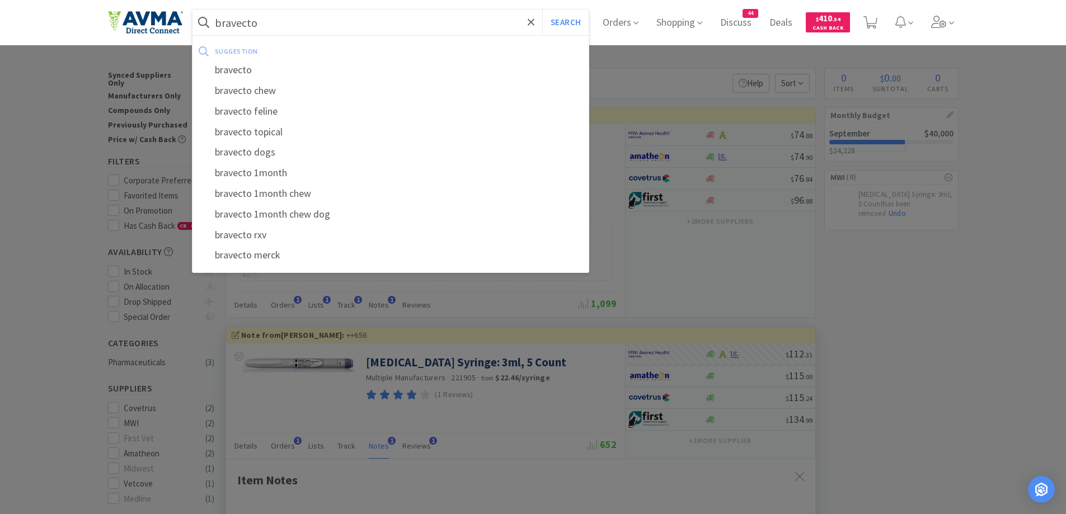
click at [542, 10] on button "Search" at bounding box center [565, 23] width 46 height 26
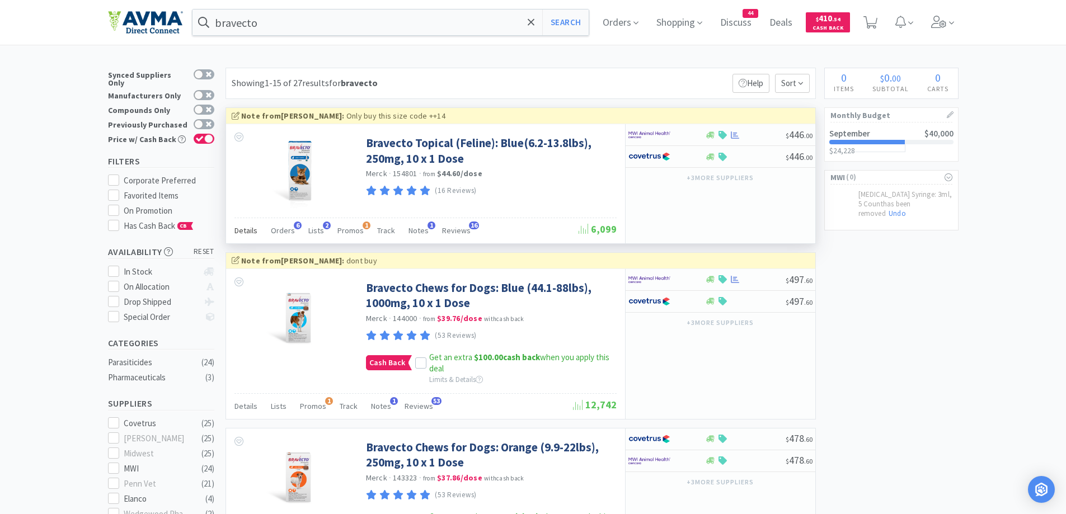
click at [255, 238] on div "Details" at bounding box center [246, 232] width 23 height 21
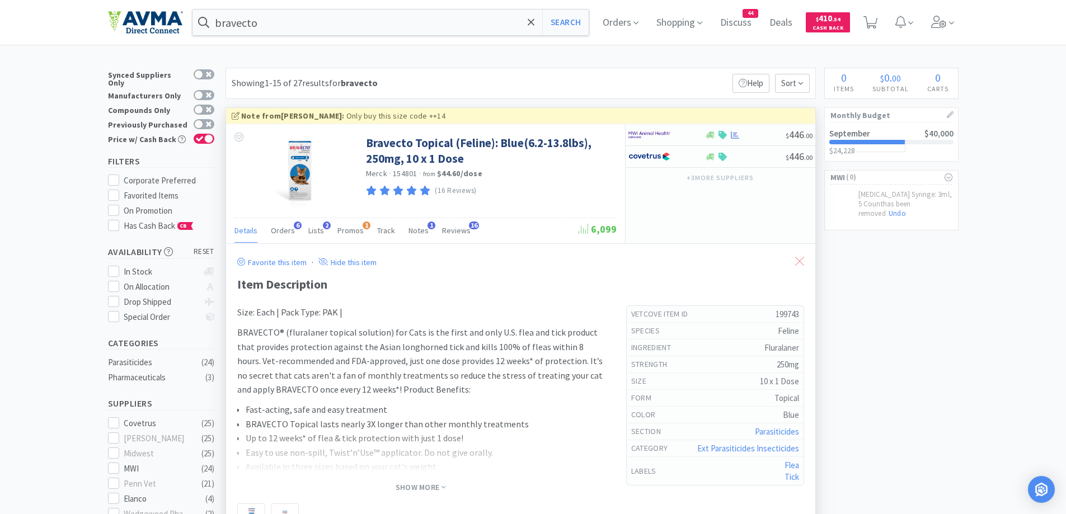
click at [799, 252] on div at bounding box center [800, 262] width 20 height 26
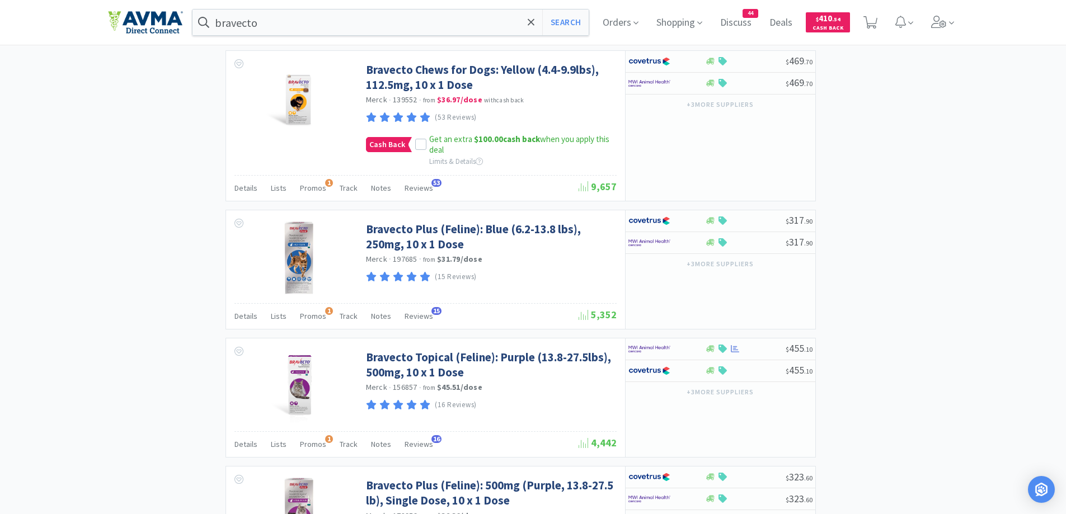
scroll to position [1119, 0]
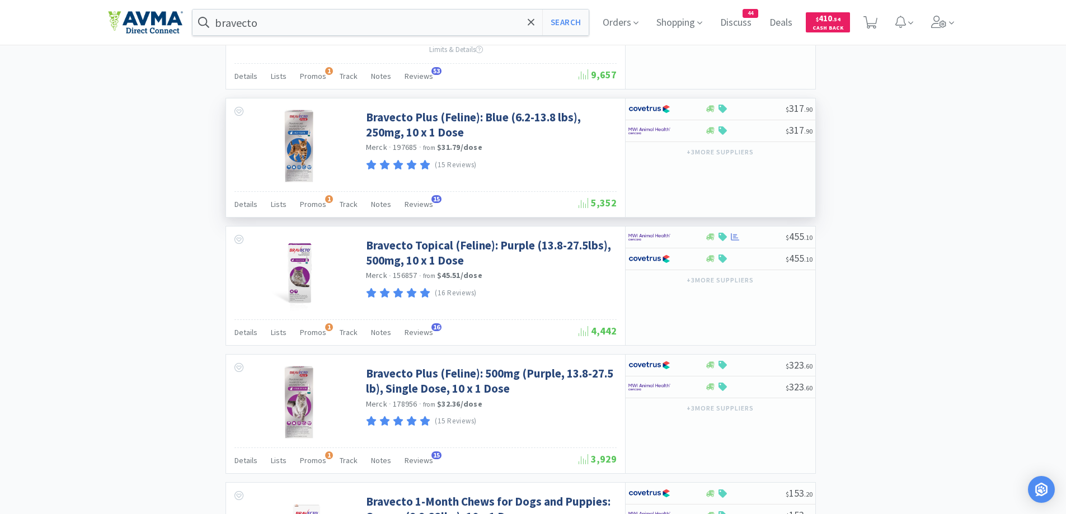
click at [229, 201] on div "Bravecto Plus (Feline): Blue (6.2-13.8 lbs), 250mg, 10 x 1 Dose Merck · 197685 …" at bounding box center [425, 158] width 399 height 119
click at [240, 199] on span "Details" at bounding box center [246, 204] width 23 height 10
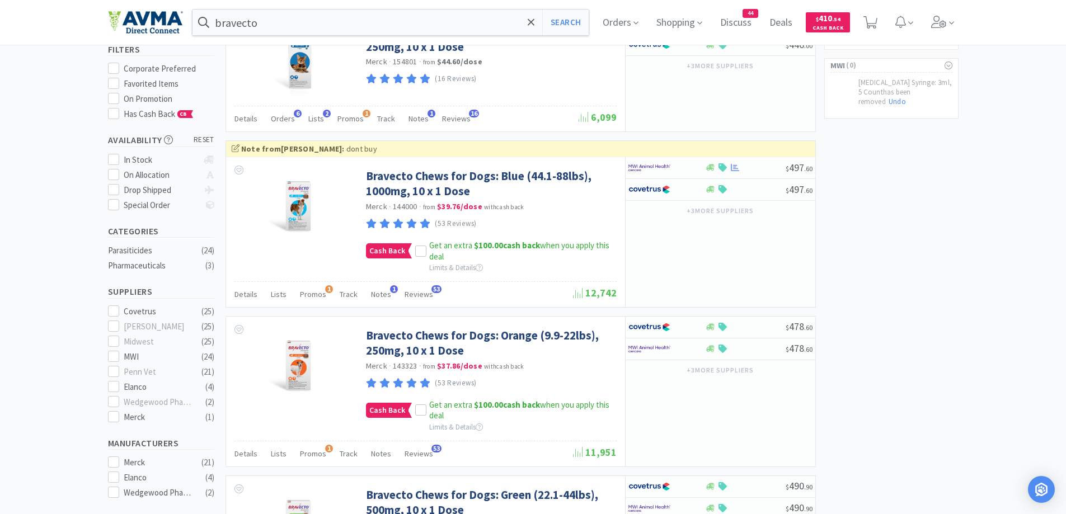
scroll to position [0, 0]
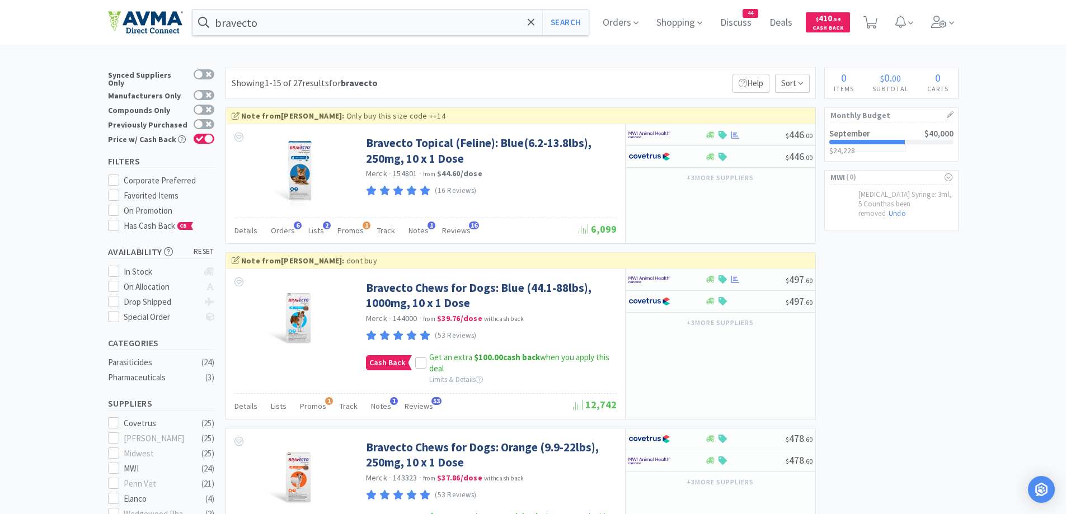
drag, startPoint x: 50, startPoint y: 486, endPoint x: 55, endPoint y: 482, distance: 5.9
click at [245, 233] on span "Details" at bounding box center [246, 231] width 23 height 10
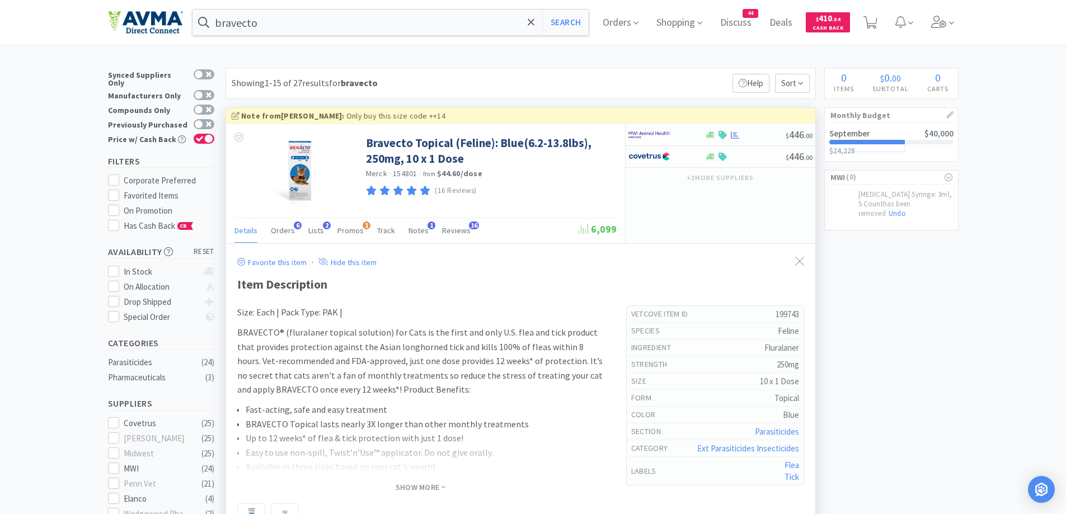
click at [423, 498] on div "Size: Each | Pack Type: PAK | BRAVECTO® (fluralaner topical solution) for Cats …" at bounding box center [420, 426] width 367 height 241
click at [432, 487] on span "Show More" at bounding box center [421, 487] width 50 height 11
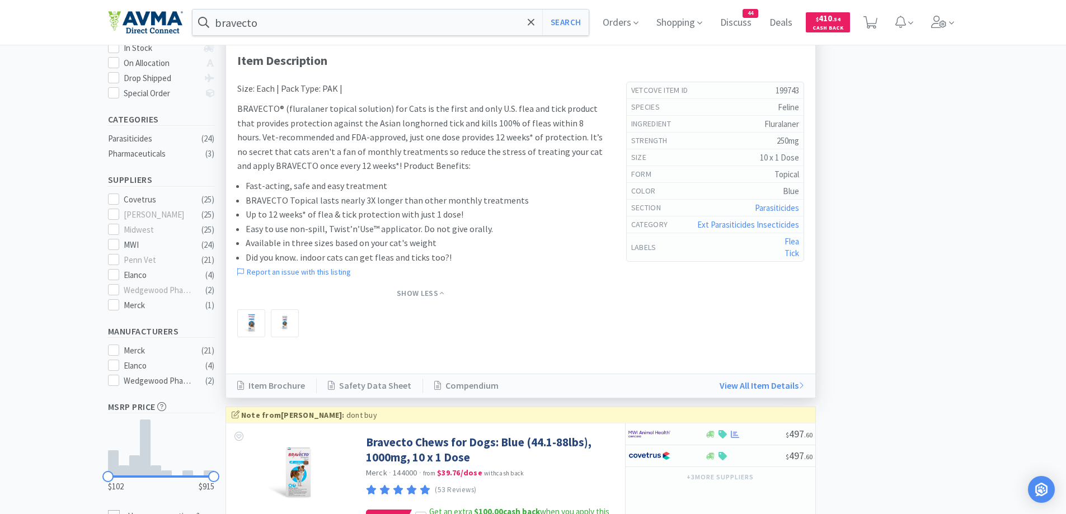
scroll to position [112, 0]
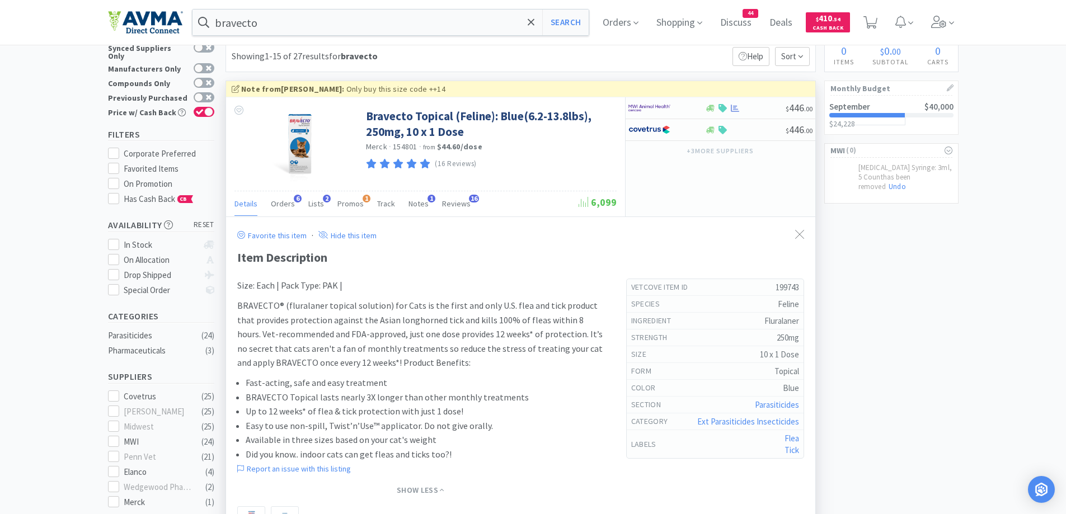
scroll to position [0, 0]
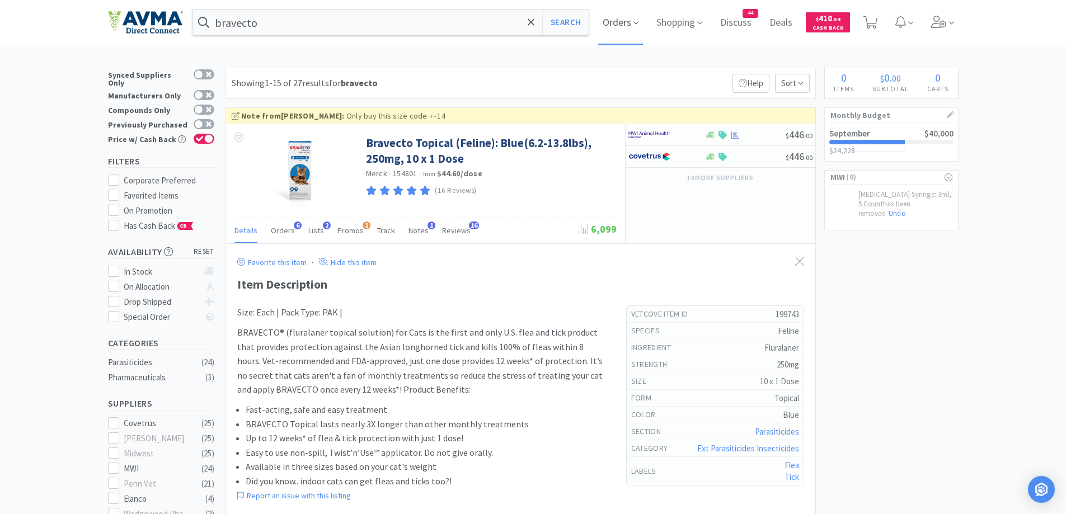
click at [621, 30] on span "Orders" at bounding box center [620, 22] width 45 height 45
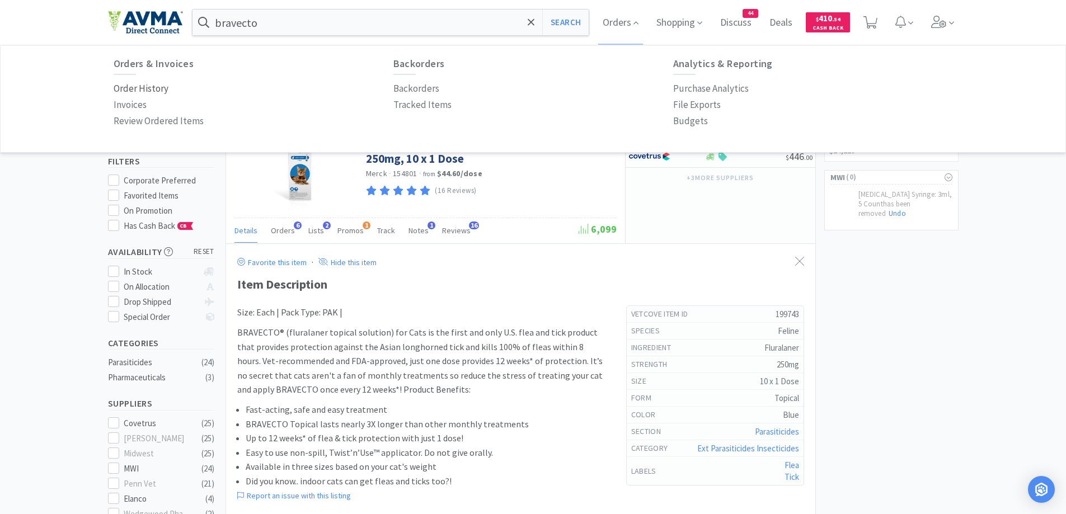
click at [152, 85] on p "Order History" at bounding box center [141, 88] width 55 height 15
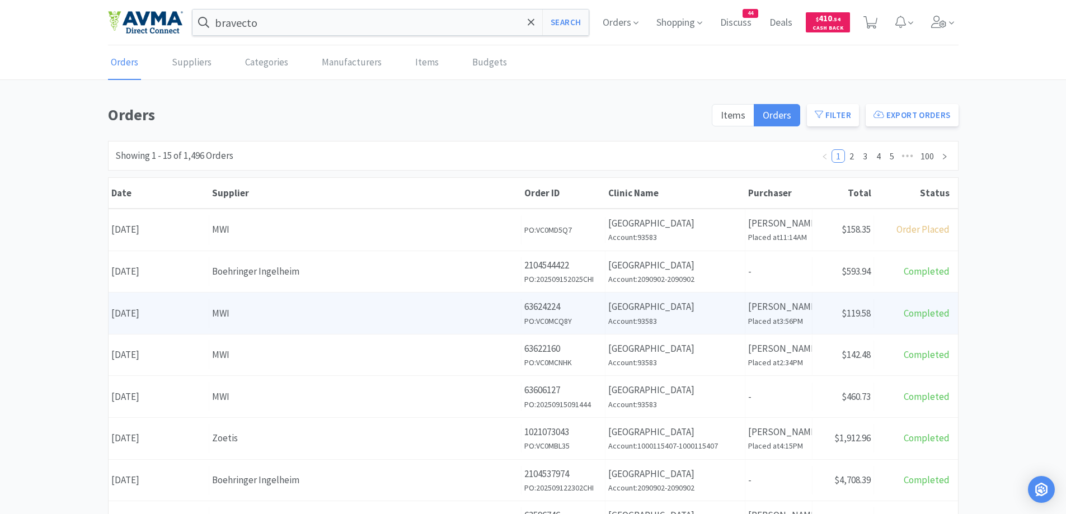
click at [243, 313] on div "MWI" at bounding box center [365, 313] width 306 height 15
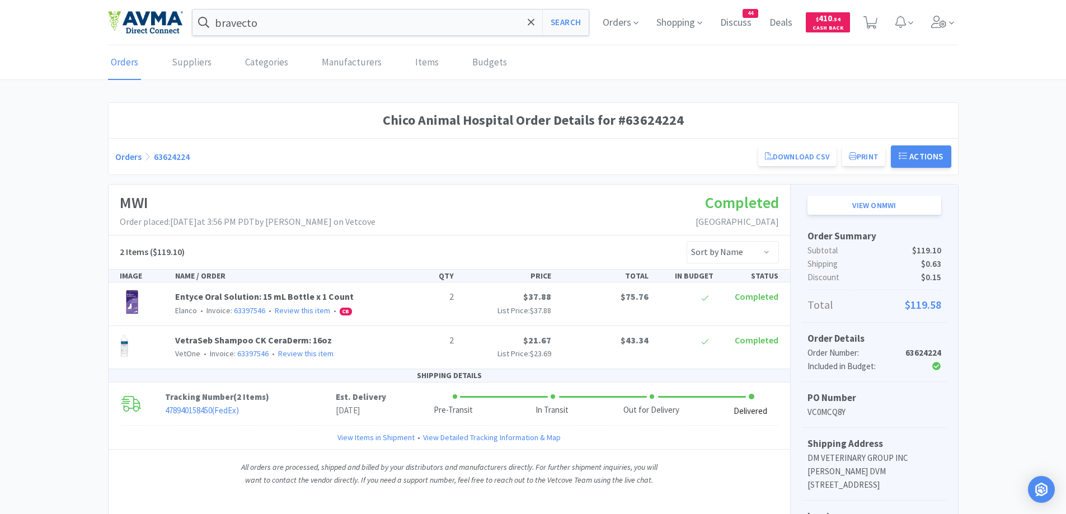
click at [120, 157] on link "Orders" at bounding box center [128, 156] width 26 height 11
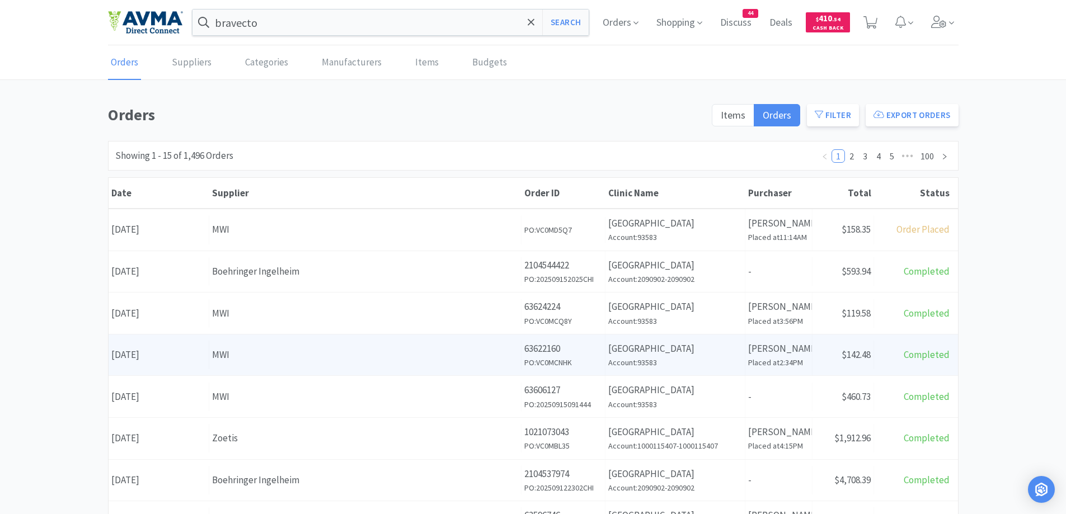
click at [639, 358] on h6 "Account: 93583" at bounding box center [675, 363] width 134 height 12
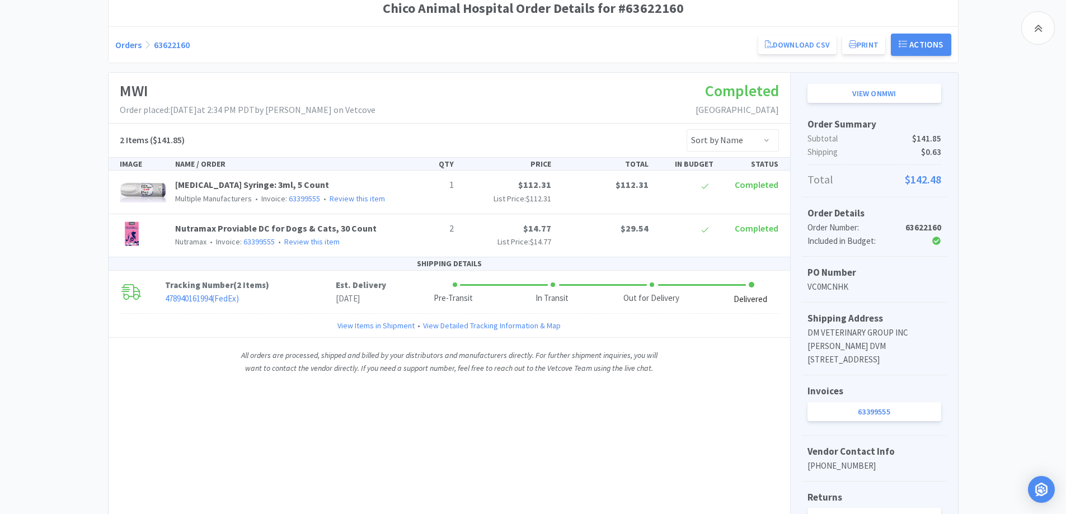
scroll to position [217, 0]
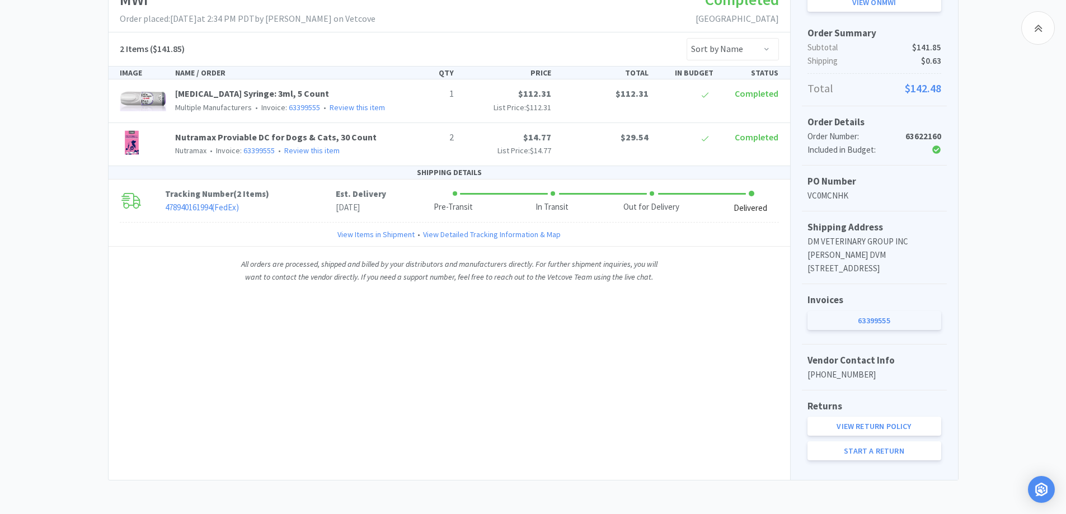
click at [870, 322] on link "63399555" at bounding box center [875, 320] width 134 height 19
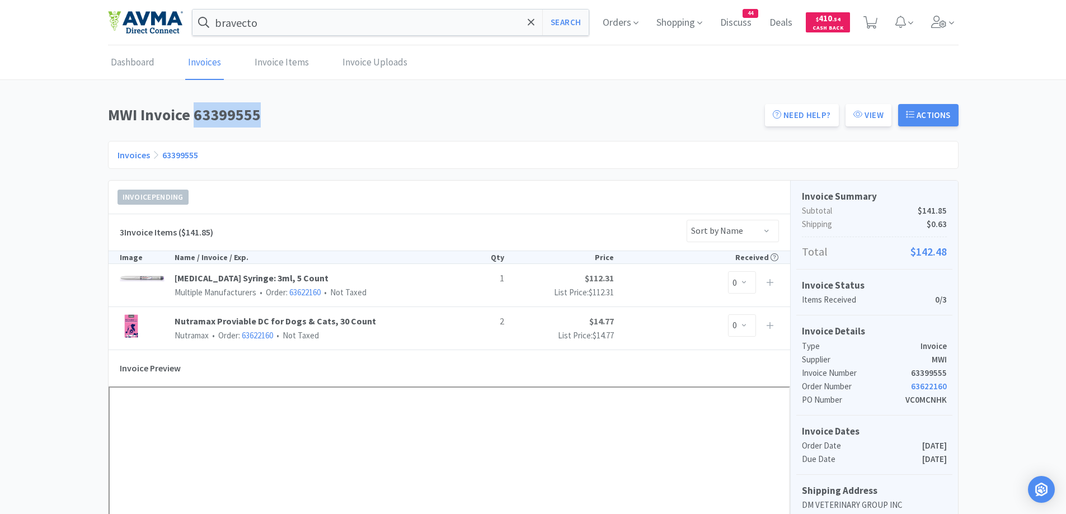
drag, startPoint x: 196, startPoint y: 114, endPoint x: 262, endPoint y: 125, distance: 67.5
click at [262, 125] on h1 "MWI Invoice 63399555" at bounding box center [433, 114] width 650 height 25
copy h1 "63399555"
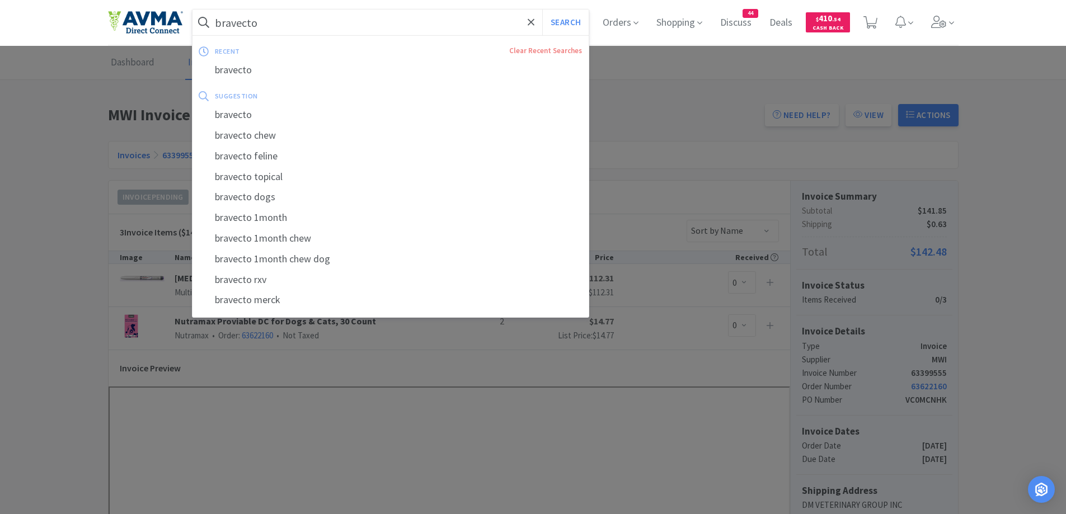
click at [310, 12] on input "bravecto" at bounding box center [391, 23] width 397 height 26
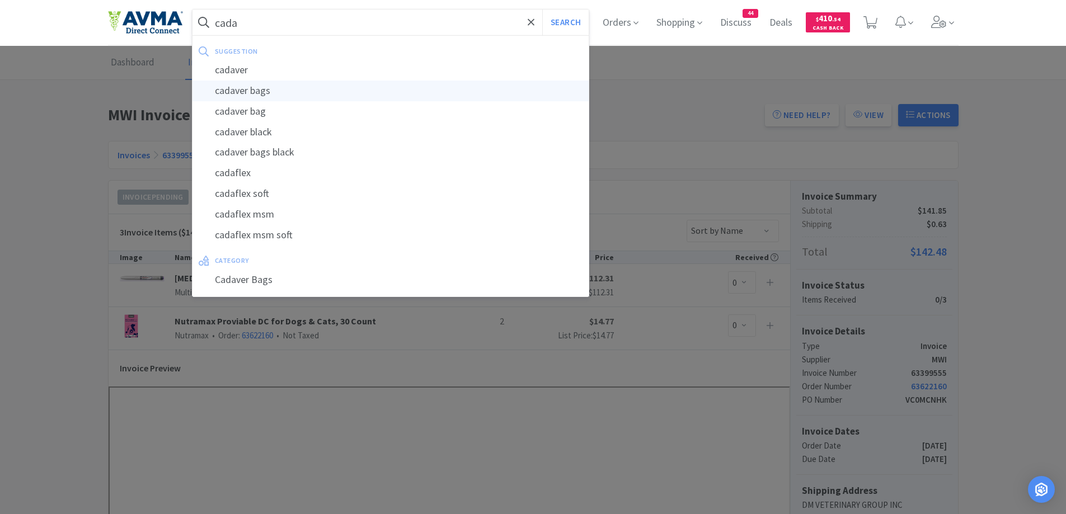
click at [251, 82] on div "cadaver bags" at bounding box center [391, 91] width 397 height 21
type input "cadaver bags"
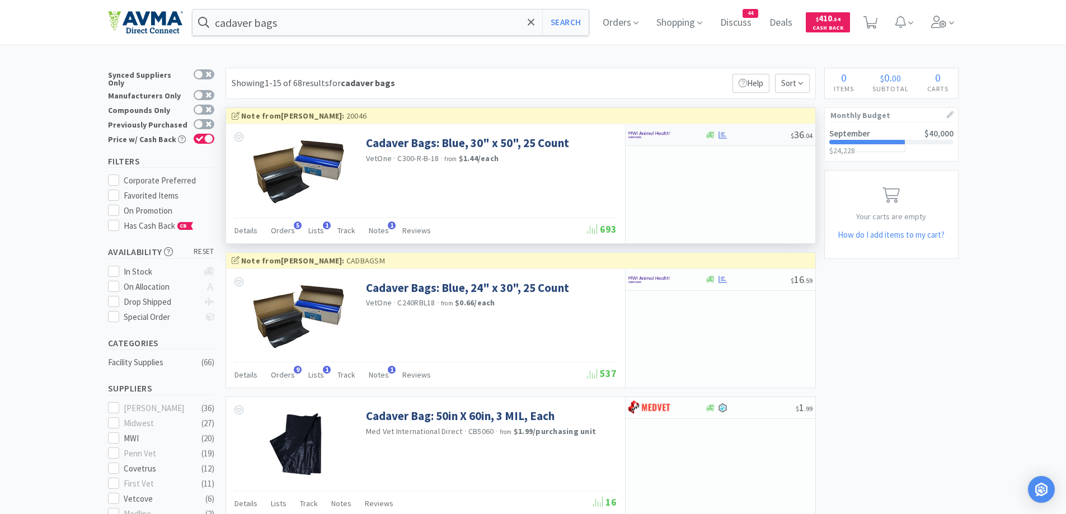
click at [673, 132] on div at bounding box center [660, 134] width 62 height 19
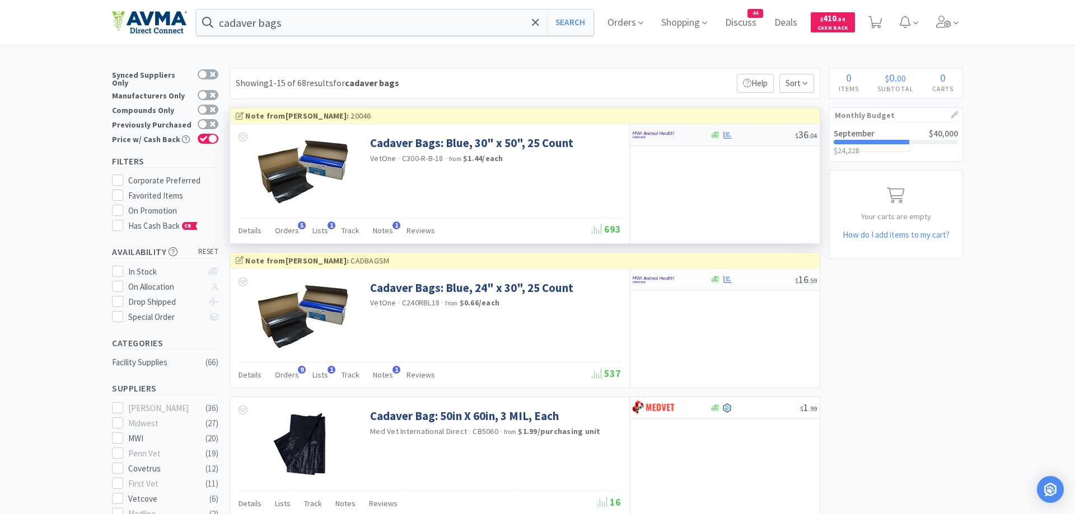
select select "1"
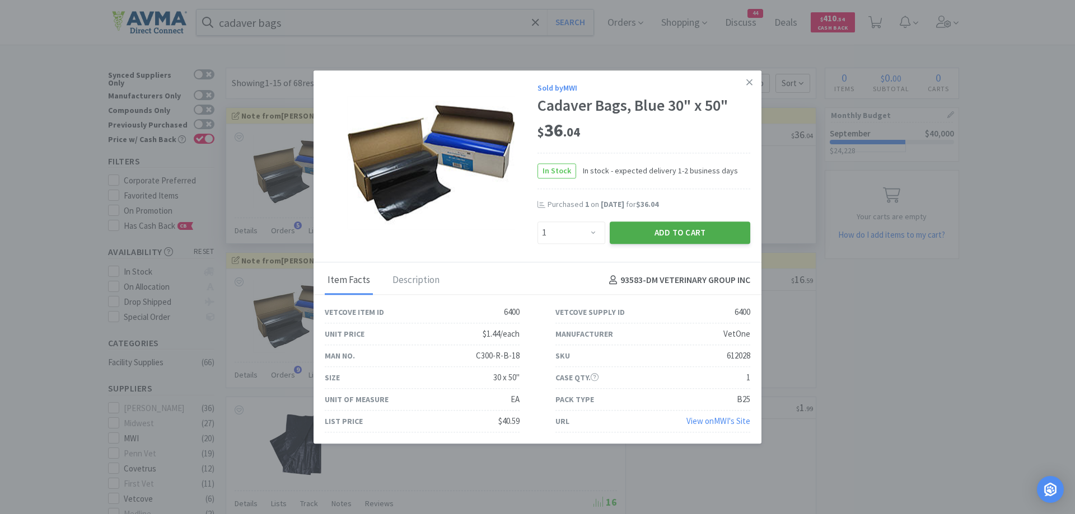
click at [649, 233] on button "Add to Cart" at bounding box center [680, 233] width 140 height 22
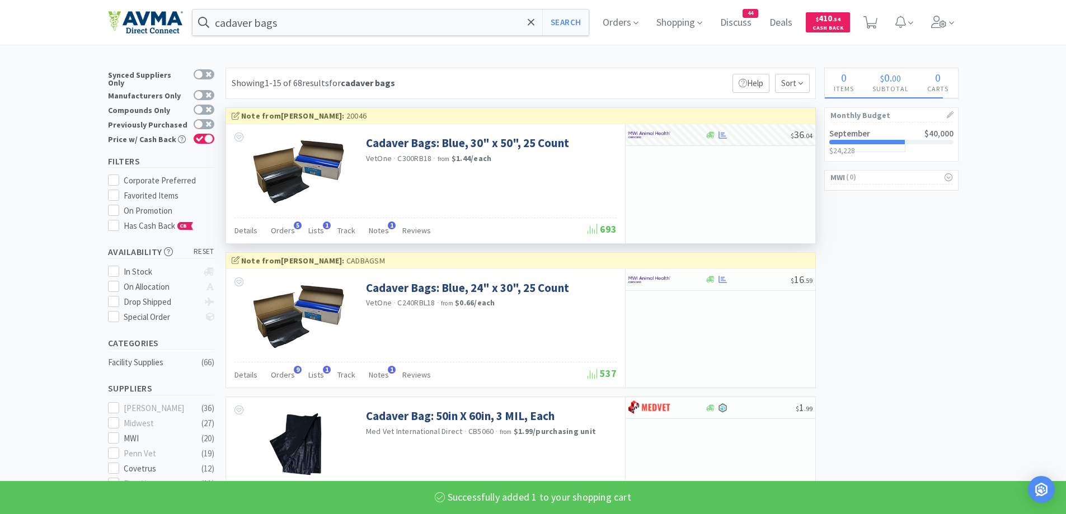
select select "1"
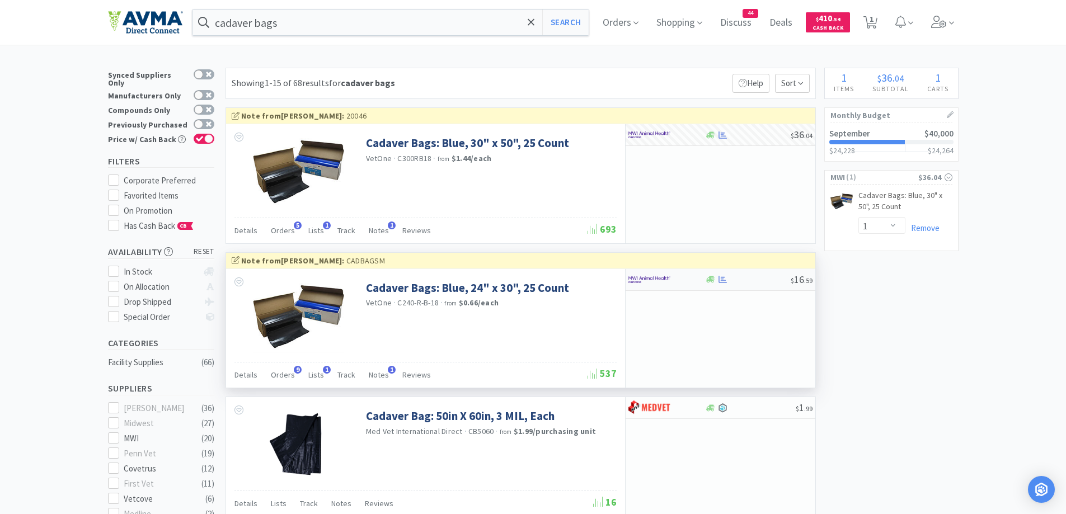
click at [702, 284] on div at bounding box center [667, 279] width 77 height 19
select select "1"
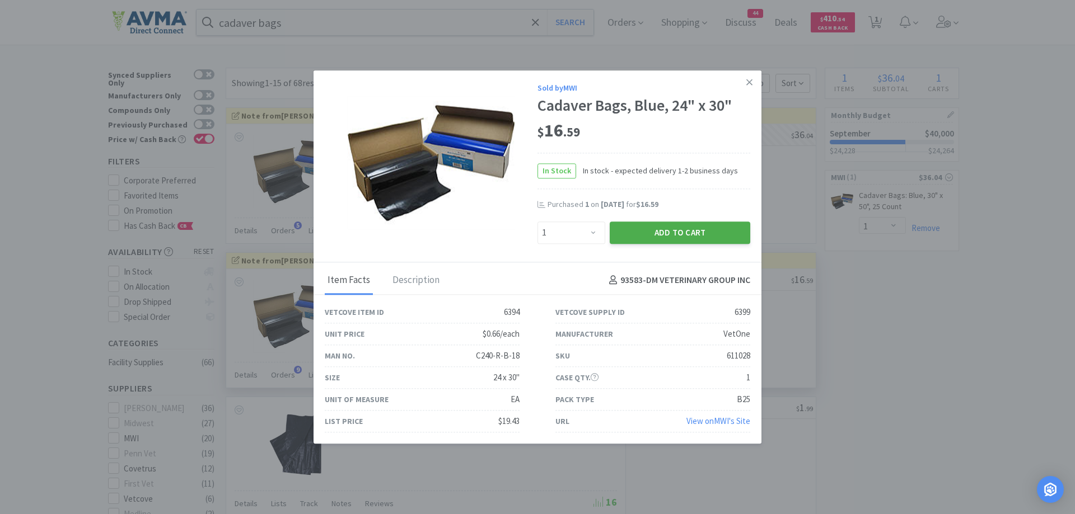
click at [662, 232] on button "Add to Cart" at bounding box center [680, 233] width 140 height 22
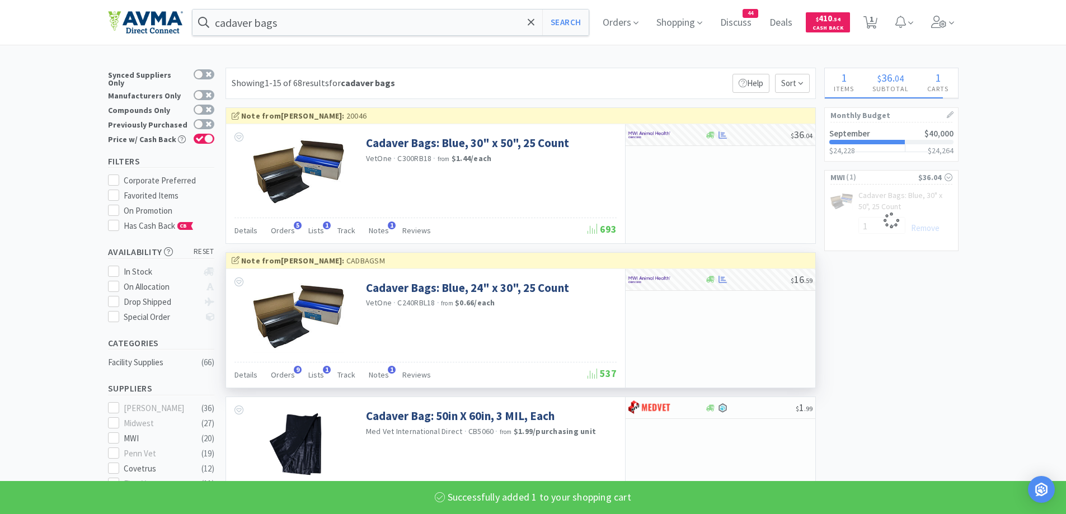
select select "1"
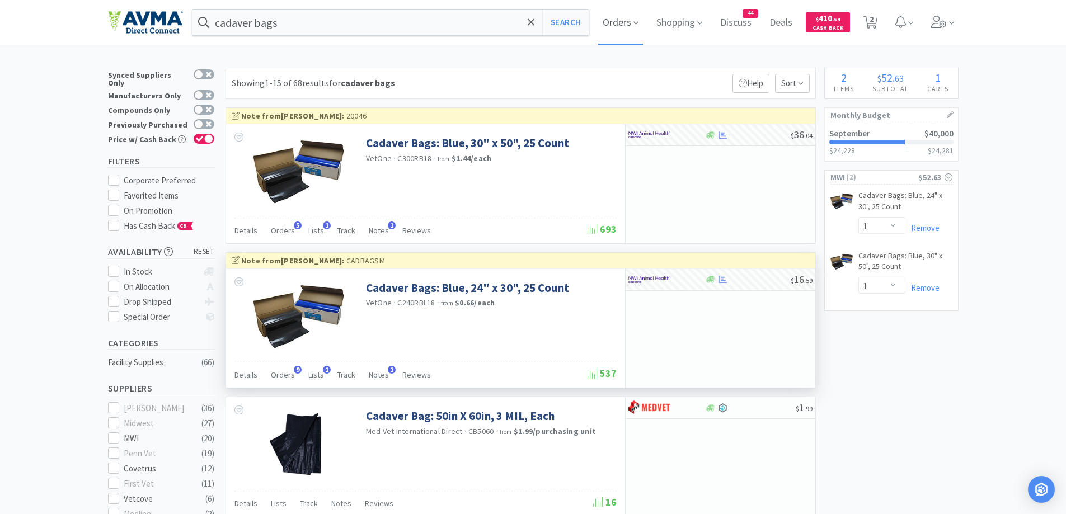
click at [628, 25] on span "Orders" at bounding box center [620, 22] width 45 height 45
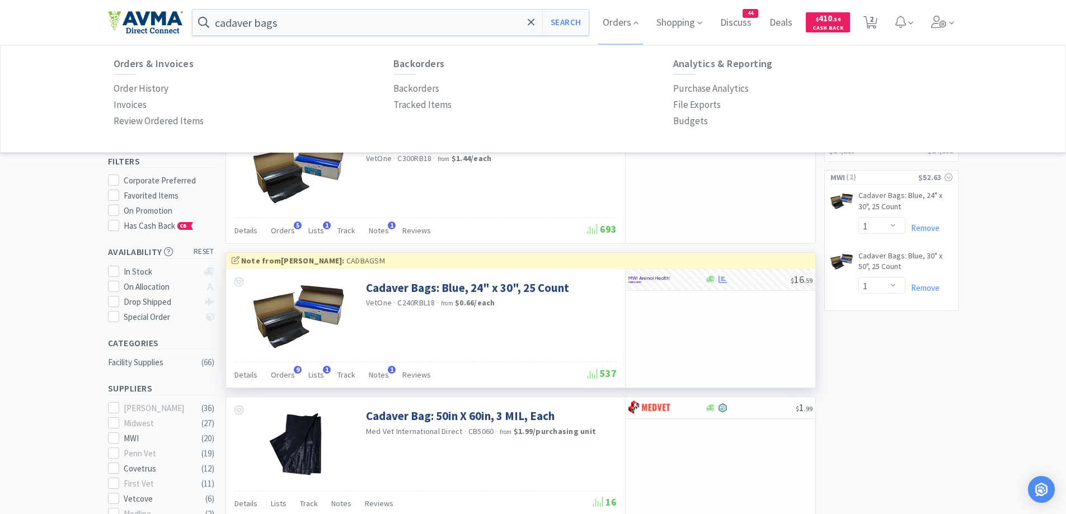
click at [152, 99] on div "Invoices" at bounding box center [254, 105] width 280 height 16
click at [151, 97] on link "Order History" at bounding box center [141, 89] width 55 height 16
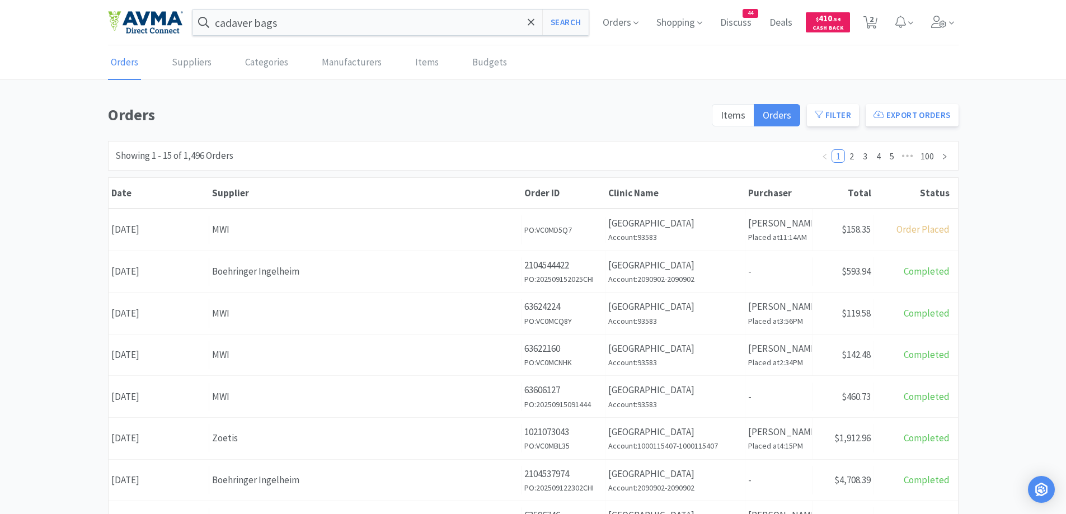
click at [750, 201] on div at bounding box center [745, 193] width 20 height 30
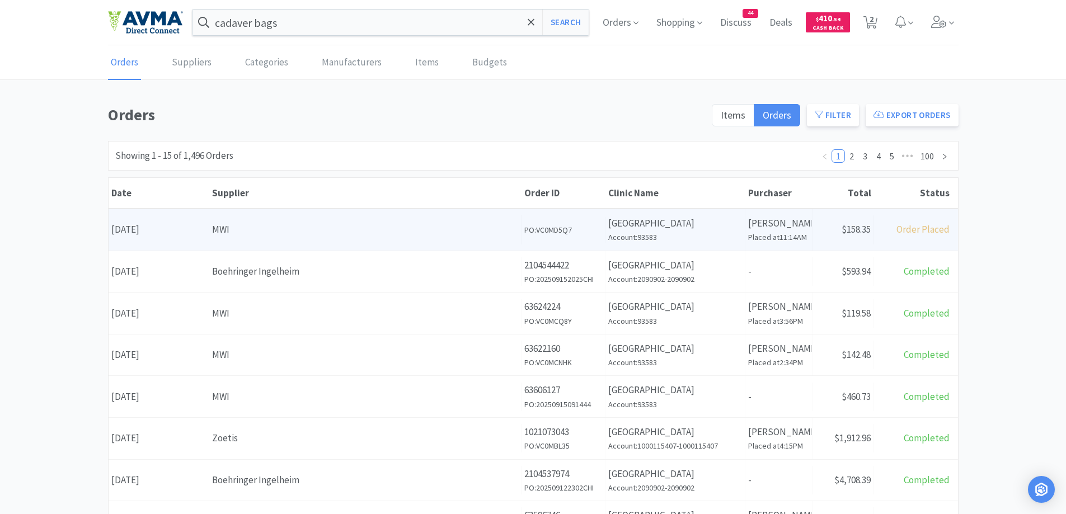
click at [734, 218] on p "[GEOGRAPHIC_DATA]" at bounding box center [675, 223] width 134 height 15
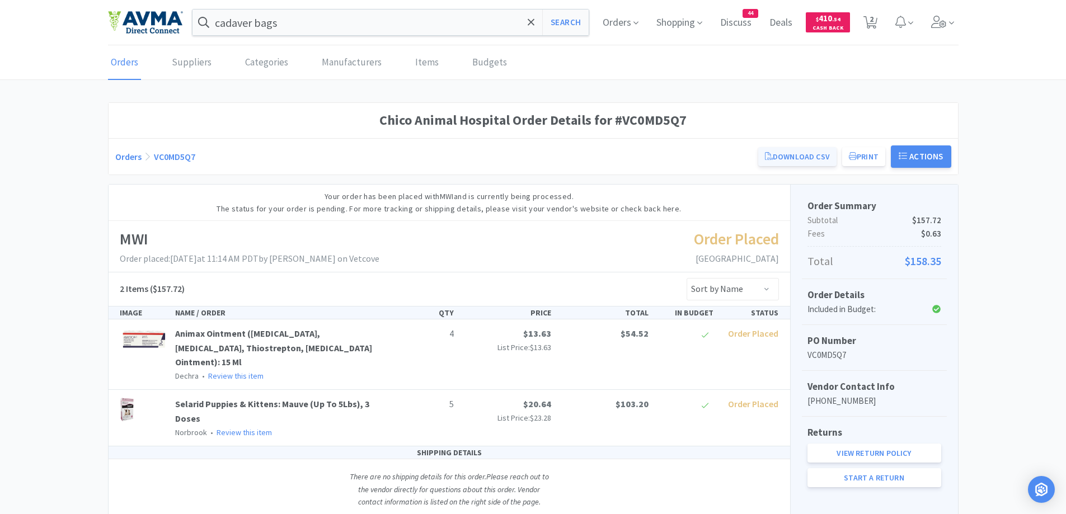
scroll to position [39, 0]
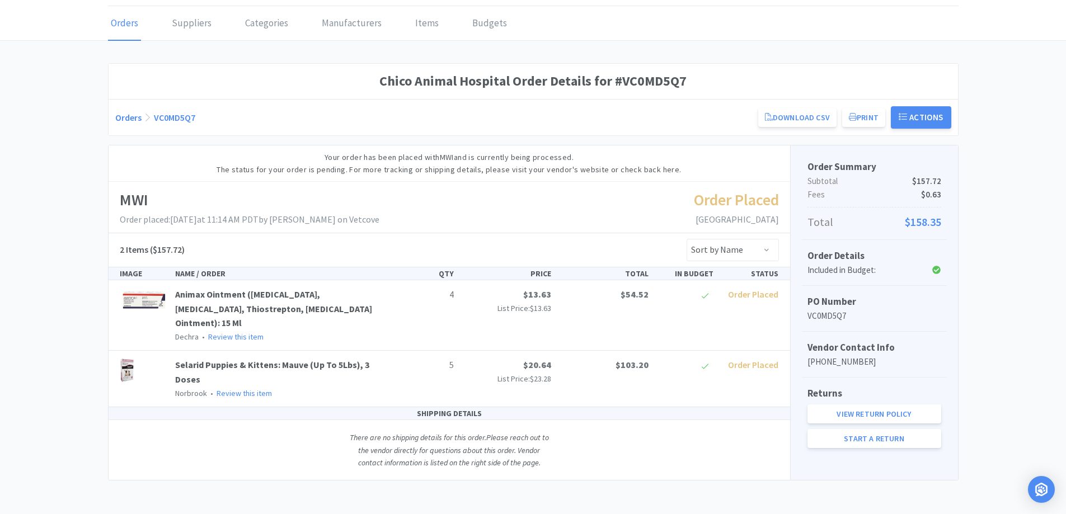
click at [21, 147] on div "Chico Animal Hospital Order Details for #VC0MD5Q7 Orders VC0MD5Q7 Download CSV …" at bounding box center [533, 272] width 1066 height 418
click at [20, 41] on div "Orders Suppliers Categories Manufacturers Items Budgets Chico Animal Hospital O…" at bounding box center [533, 244] width 1066 height 474
click at [299, 95] on div "Chico Animal Hospital Order Details for #VC0MD5Q7" at bounding box center [534, 81] width 850 height 35
click at [494, 24] on link "Budgets" at bounding box center [490, 24] width 40 height 34
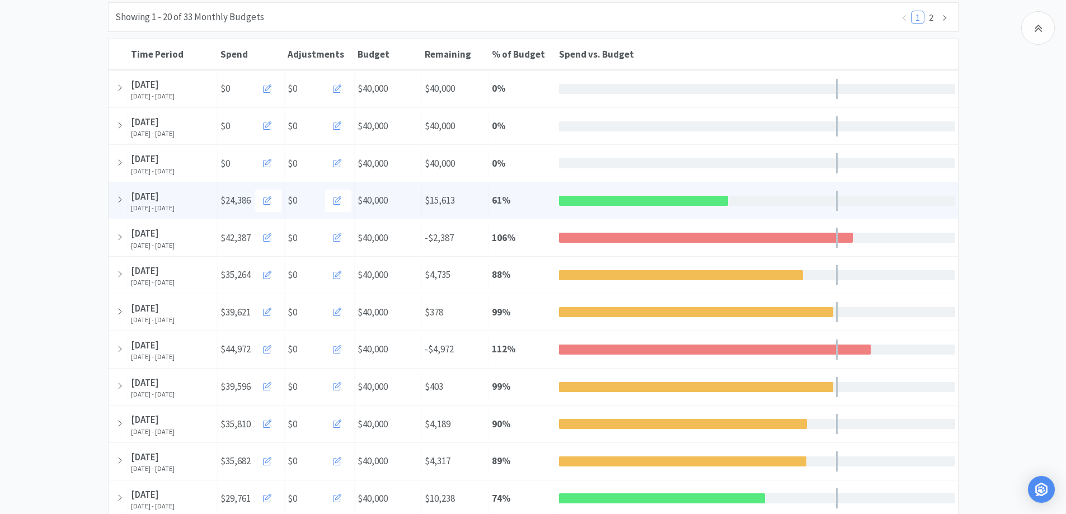
scroll to position [112, 0]
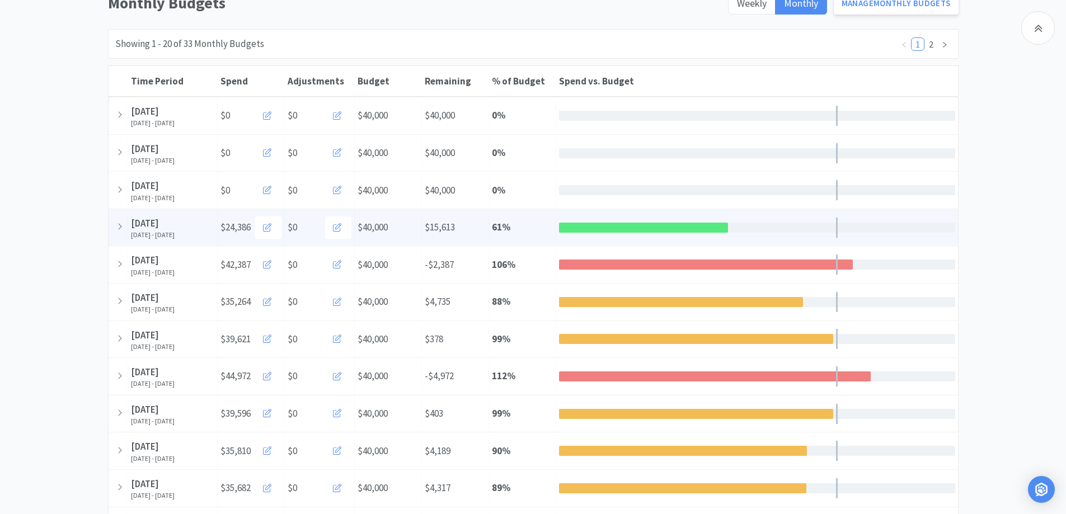
click at [405, 228] on div "Budget $40,000" at bounding box center [388, 227] width 67 height 29
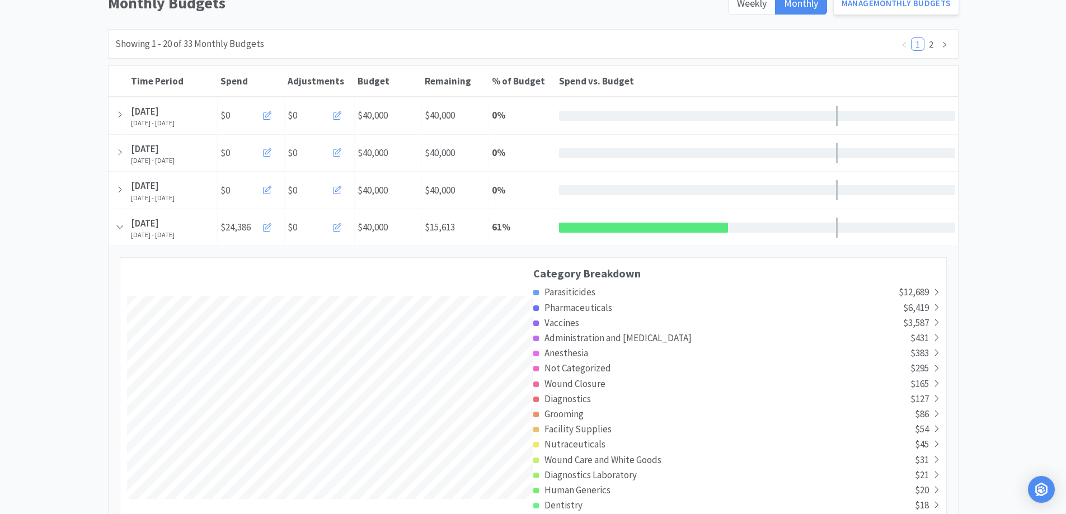
scroll to position [0, 0]
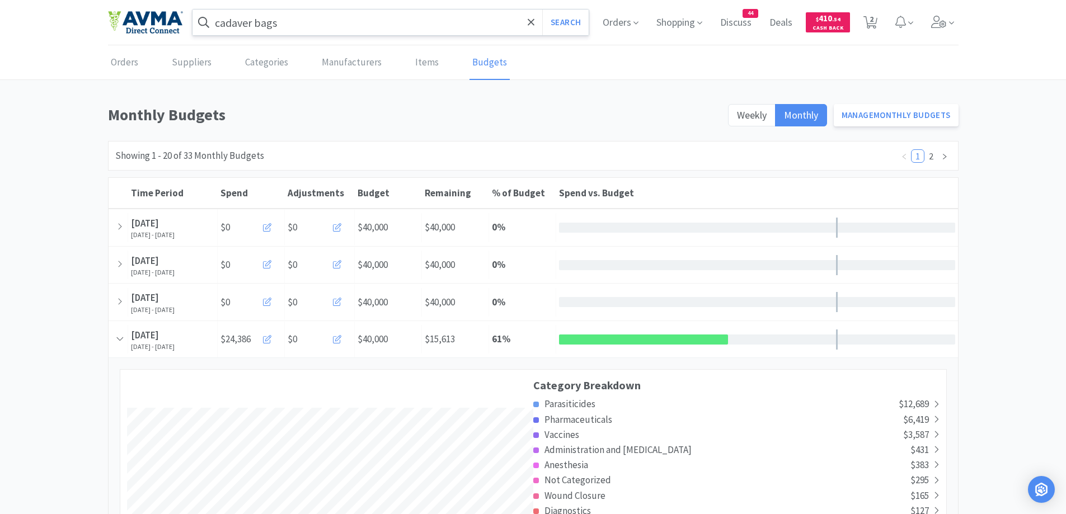
drag, startPoint x: 100, startPoint y: 352, endPoint x: 205, endPoint y: 12, distance: 356.2
click at [129, 64] on link "Orders" at bounding box center [124, 63] width 33 height 34
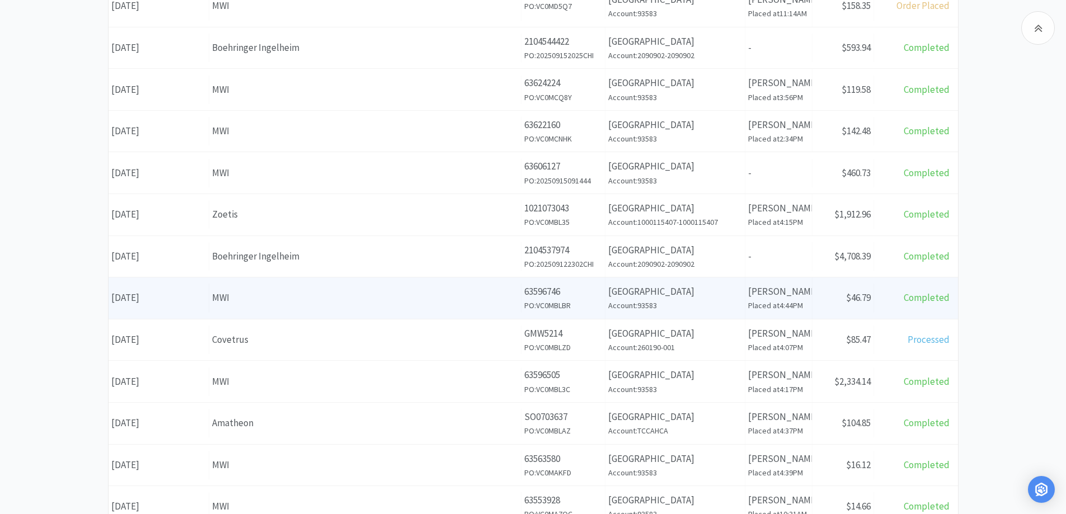
scroll to position [336, 0]
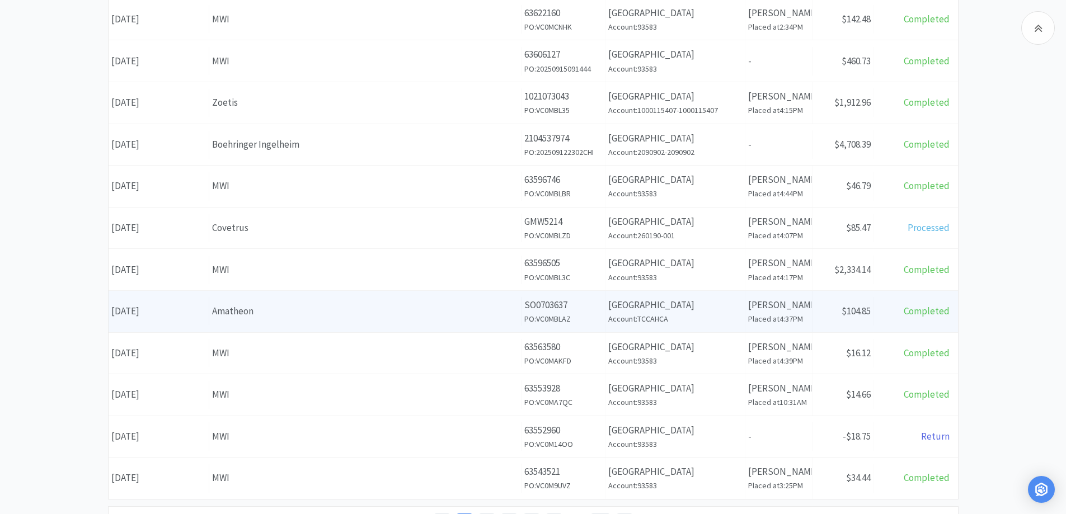
click at [244, 313] on div "Amatheon" at bounding box center [365, 311] width 306 height 15
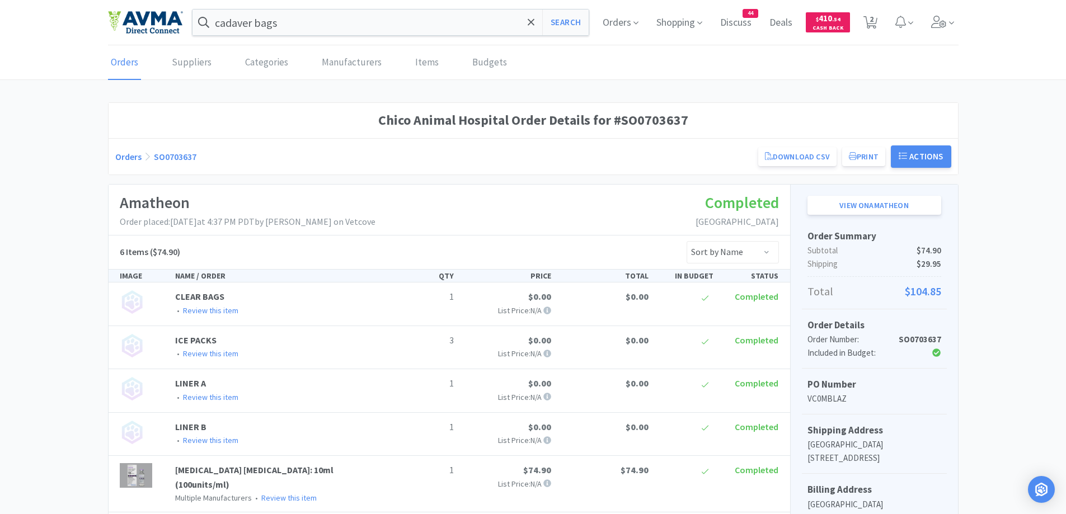
click at [133, 155] on link "Orders" at bounding box center [128, 156] width 26 height 11
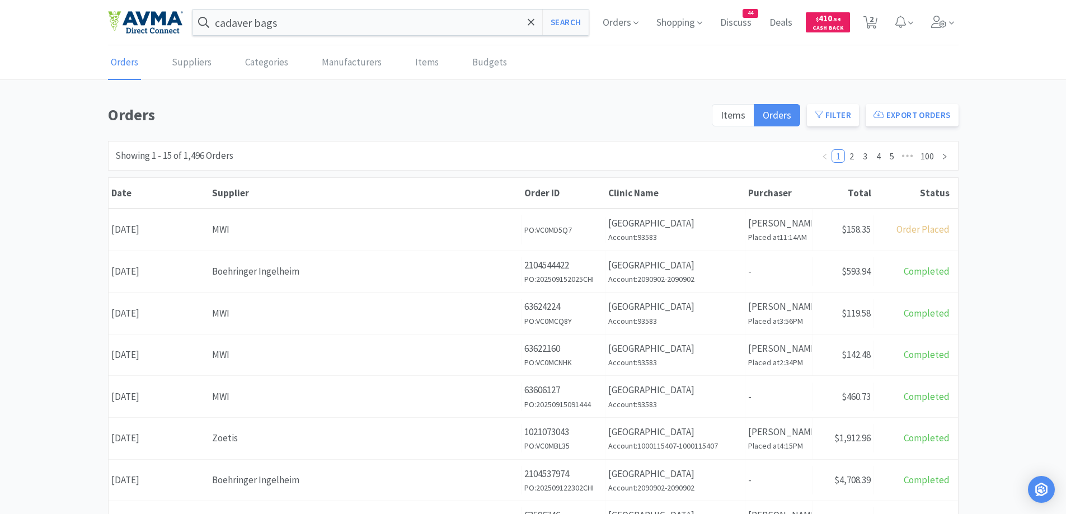
click at [1039, 177] on div "Orders Items Orders Filter Export Orders Filters Filter Suppliers All Suppliers…" at bounding box center [533, 488] width 1066 height 772
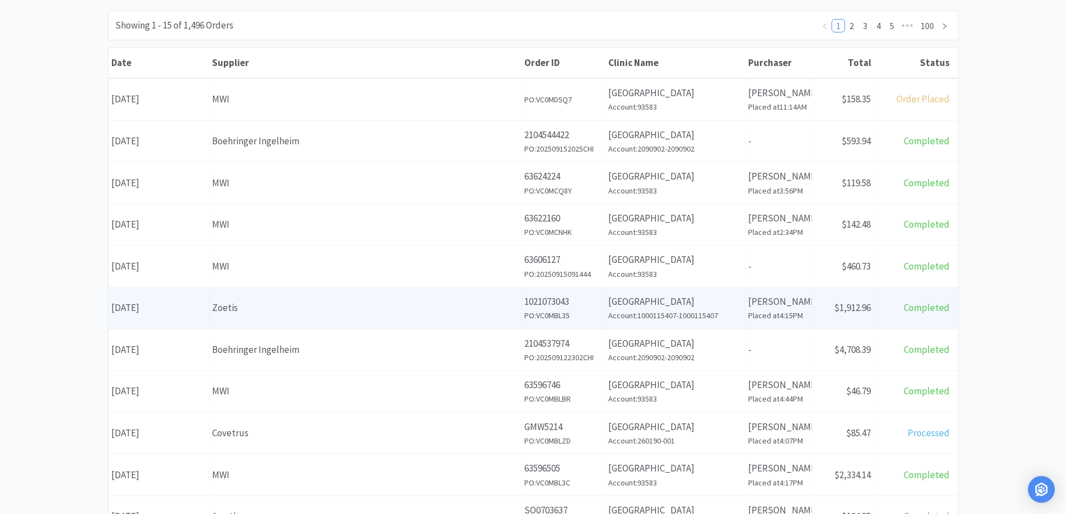
scroll to position [224, 0]
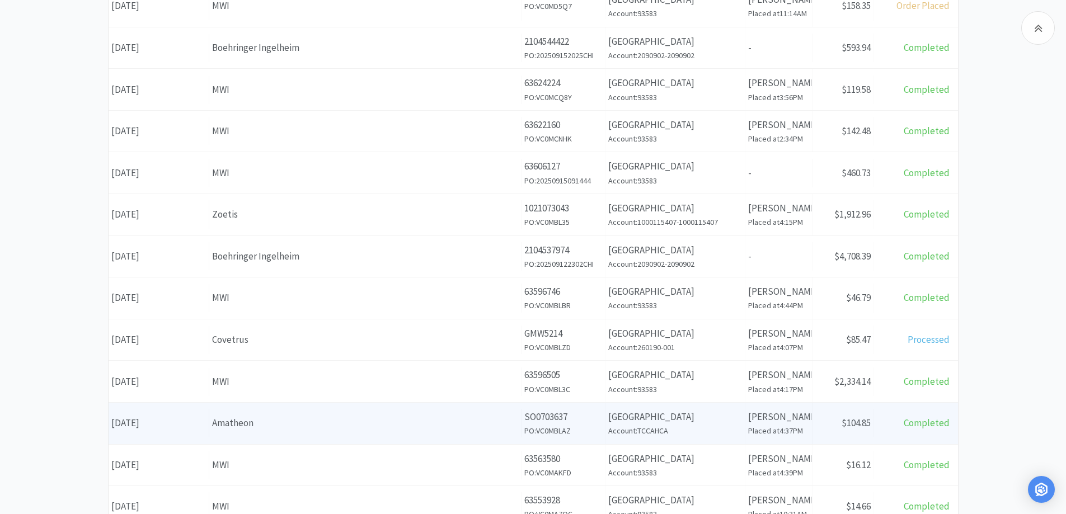
click at [301, 417] on div "Amatheon" at bounding box center [365, 423] width 306 height 15
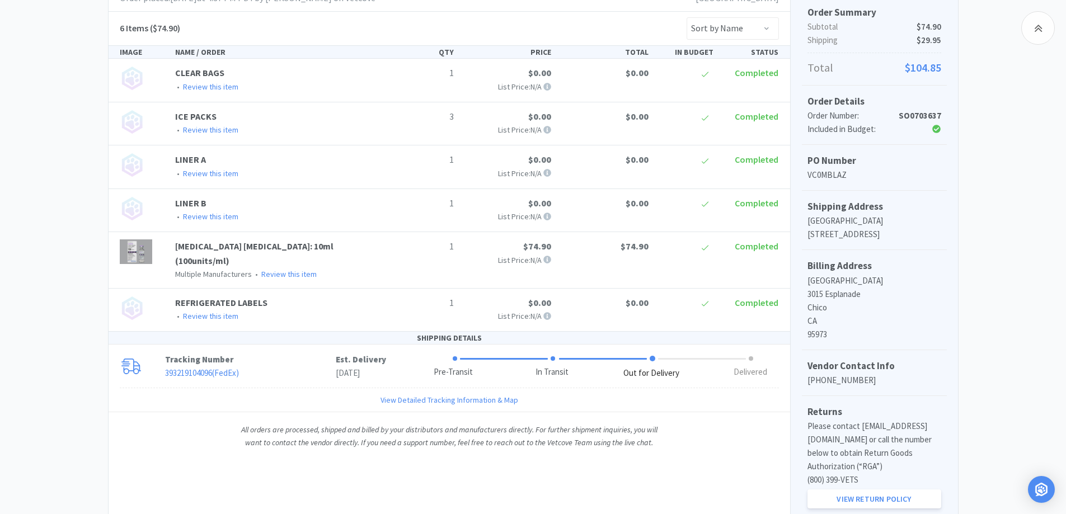
click at [30, 233] on div "Chico Animal Hospital Order Details for #SO0703637 Orders SO0703637 Download CS…" at bounding box center [533, 204] width 1066 height 650
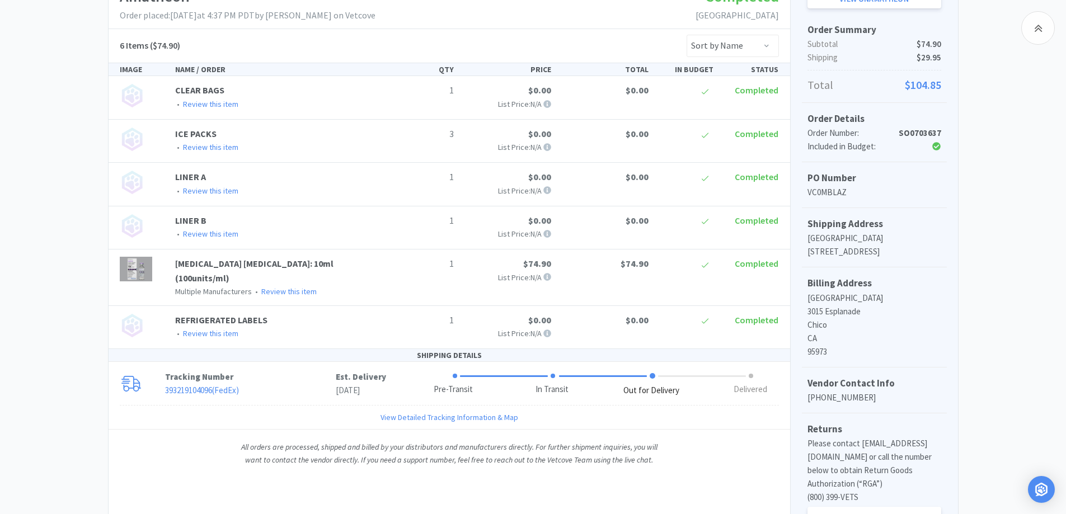
scroll to position [189, 0]
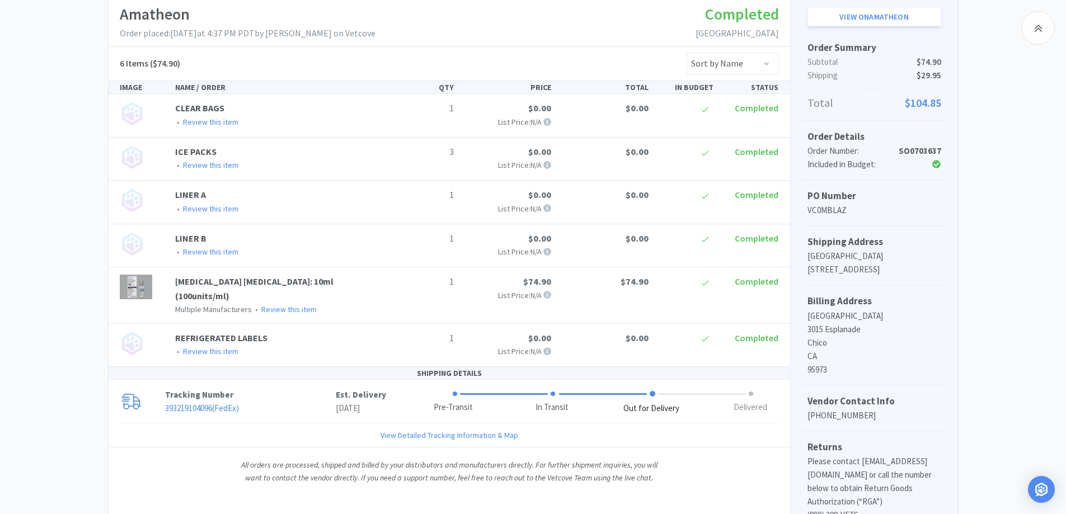
drag, startPoint x: 119, startPoint y: 97, endPoint x: 112, endPoint y: 97, distance: 6.7
click at [119, 97] on div "CLEAR BAGS • Review this item 1 $0.00 List Price: N/A $0.00 Completed" at bounding box center [450, 115] width 682 height 43
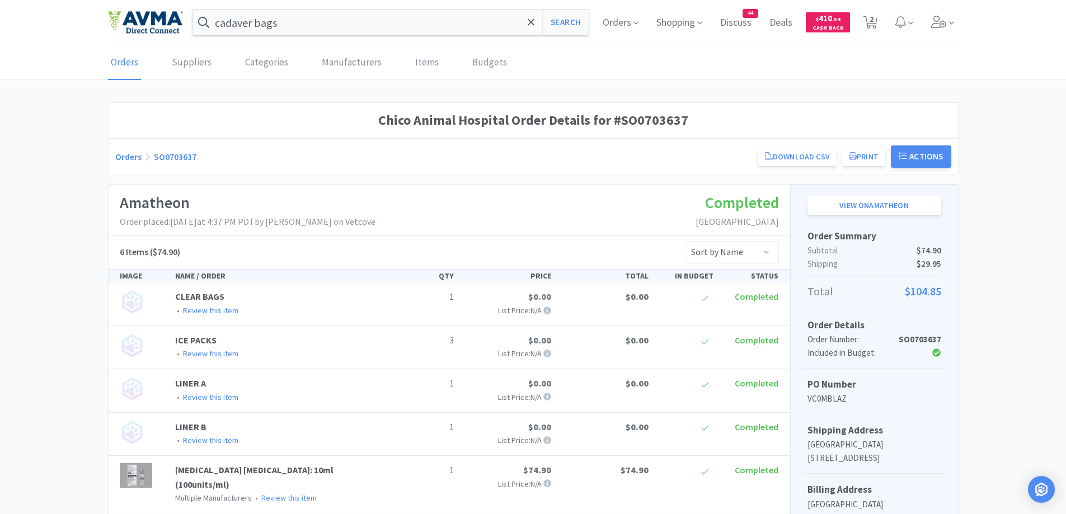
click at [134, 157] on link "Orders" at bounding box center [128, 156] width 26 height 11
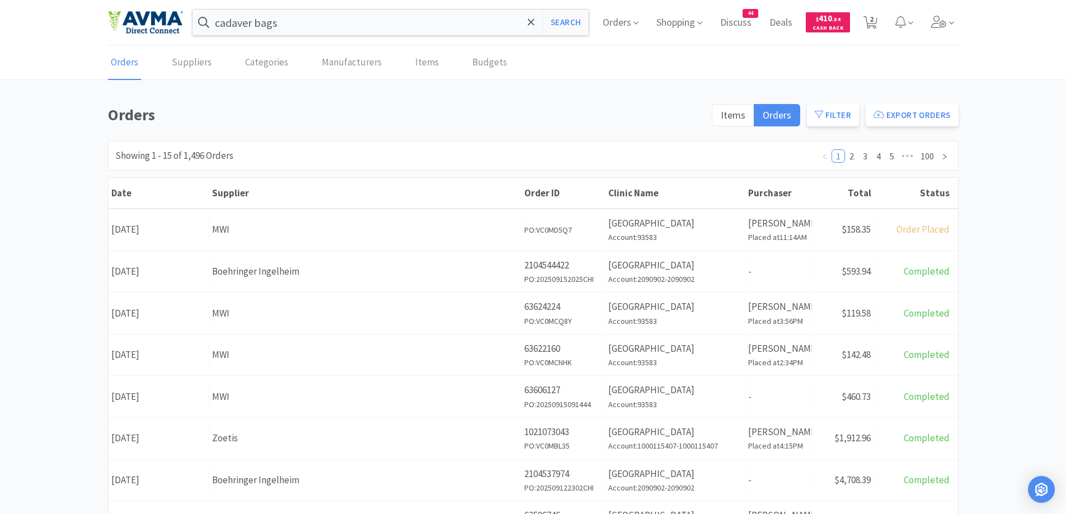
click at [63, 109] on div "Orders Items Orders Filter Export Orders Filters Filter Suppliers All Suppliers…" at bounding box center [533, 488] width 1066 height 772
click at [84, 156] on div "Orders Items Orders Filter Export Orders Filters Filter Suppliers All Suppliers…" at bounding box center [533, 488] width 1066 height 772
drag, startPoint x: 359, startPoint y: 100, endPoint x: 347, endPoint y: 96, distance: 12.2
click at [359, 100] on div "Orders Suppliers Categories Manufacturers Items Budgets Orders Items Orders Fil…" at bounding box center [533, 460] width 1066 height 829
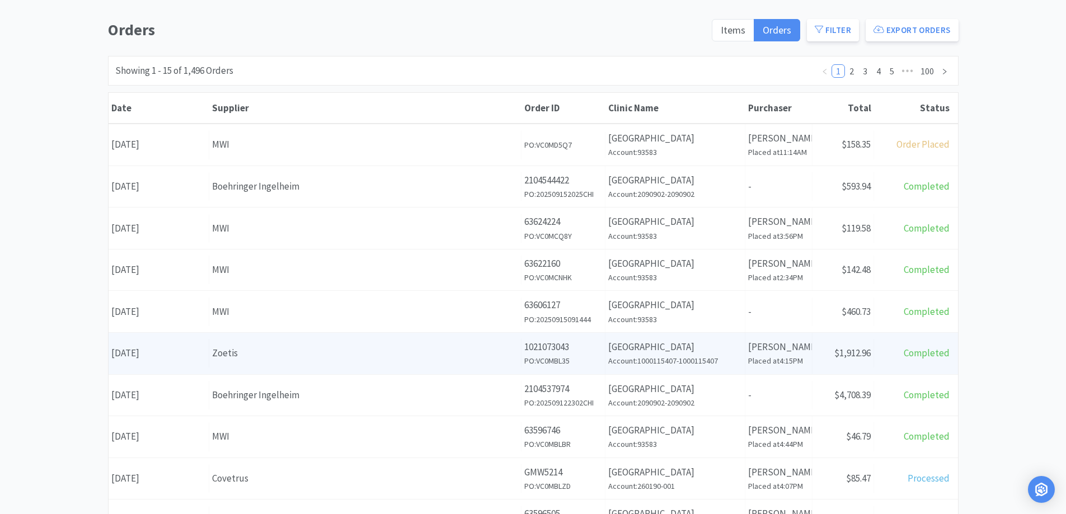
scroll to position [112, 0]
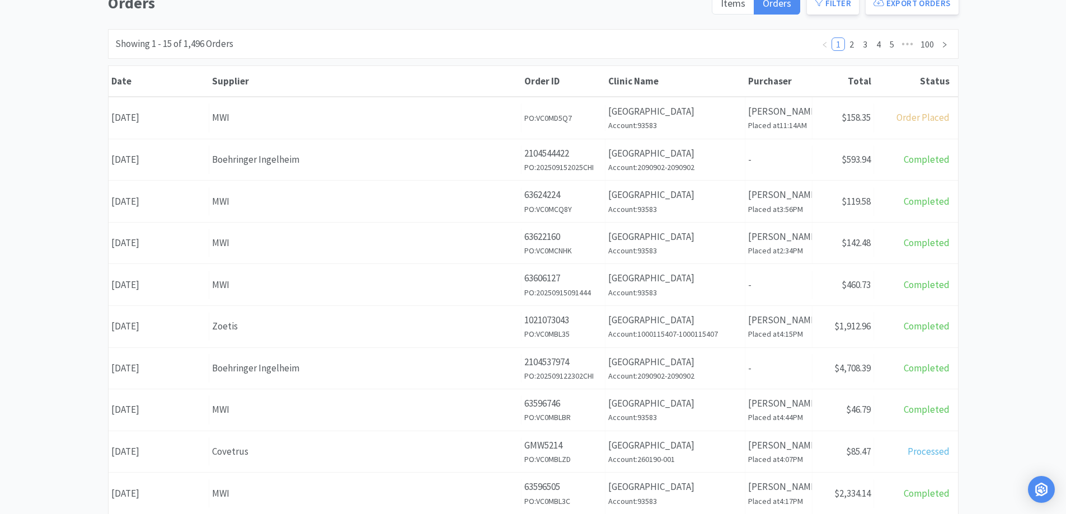
click at [1003, 310] on div "Orders Items Orders Filter Export Orders Filters Filter Suppliers All Suppliers…" at bounding box center [533, 376] width 1066 height 772
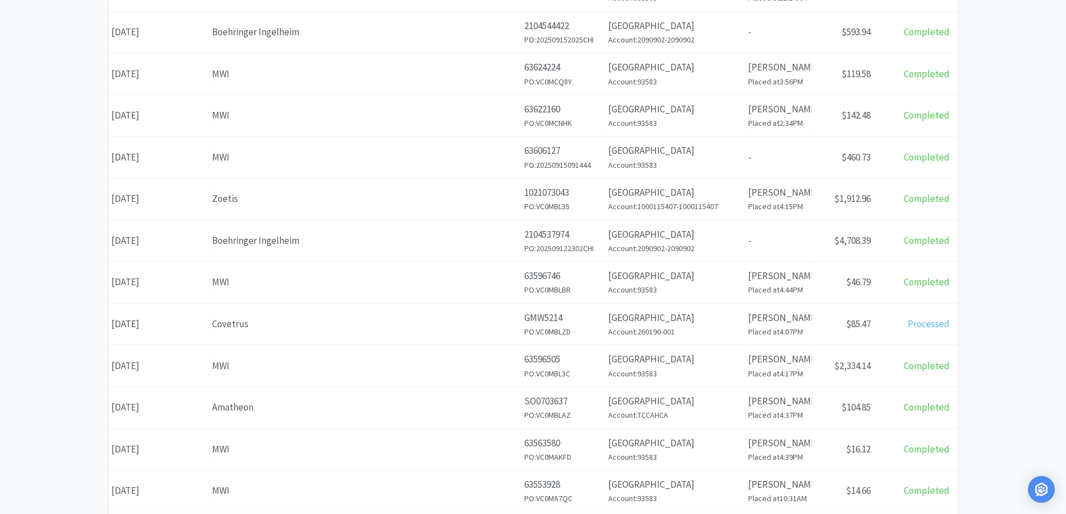
scroll to position [336, 0]
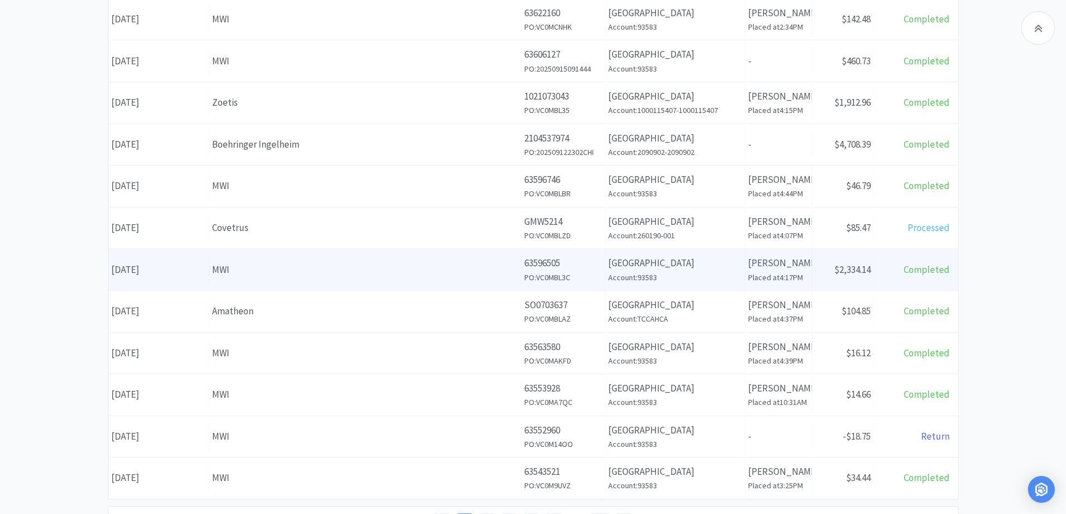
click at [866, 280] on div "Receipt Status $2,334.14" at bounding box center [844, 270] width 62 height 29
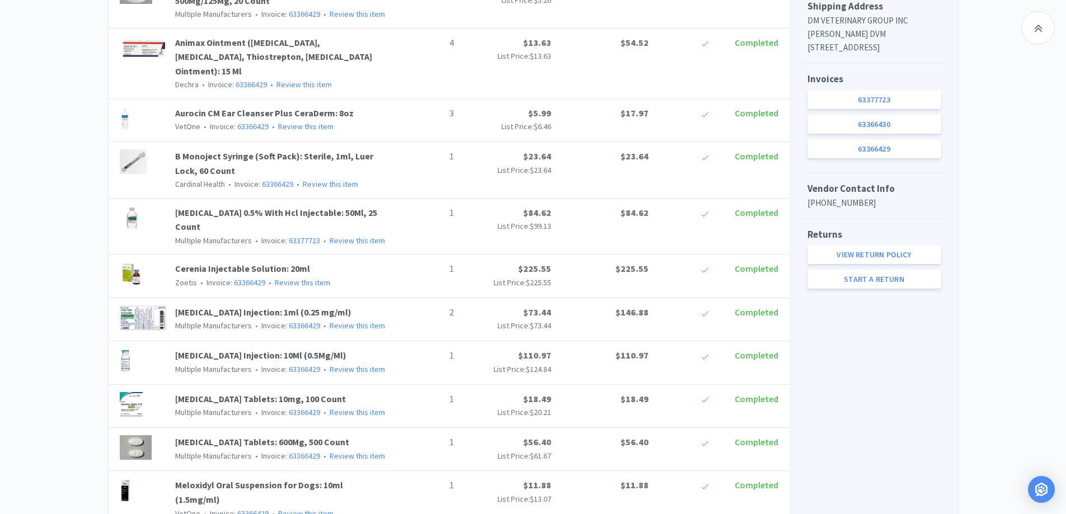
scroll to position [448, 0]
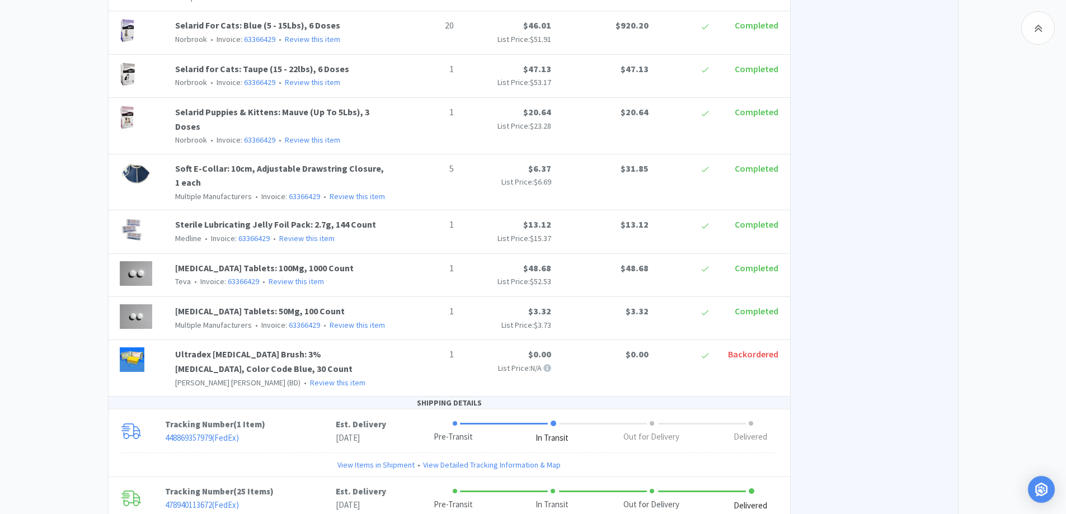
scroll to position [1383, 0]
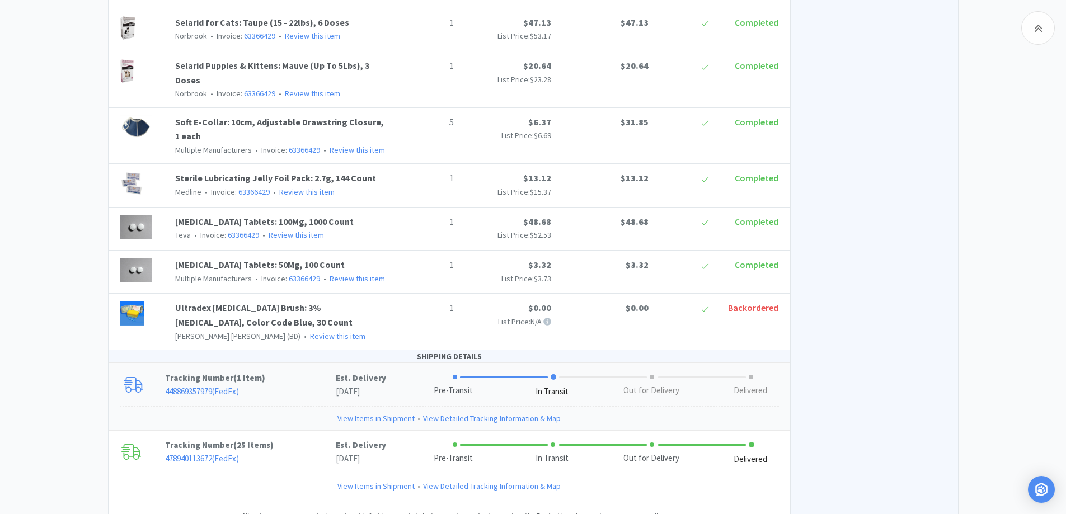
click at [311, 385] on p "448869357979 ( FedEx )" at bounding box center [250, 391] width 171 height 13
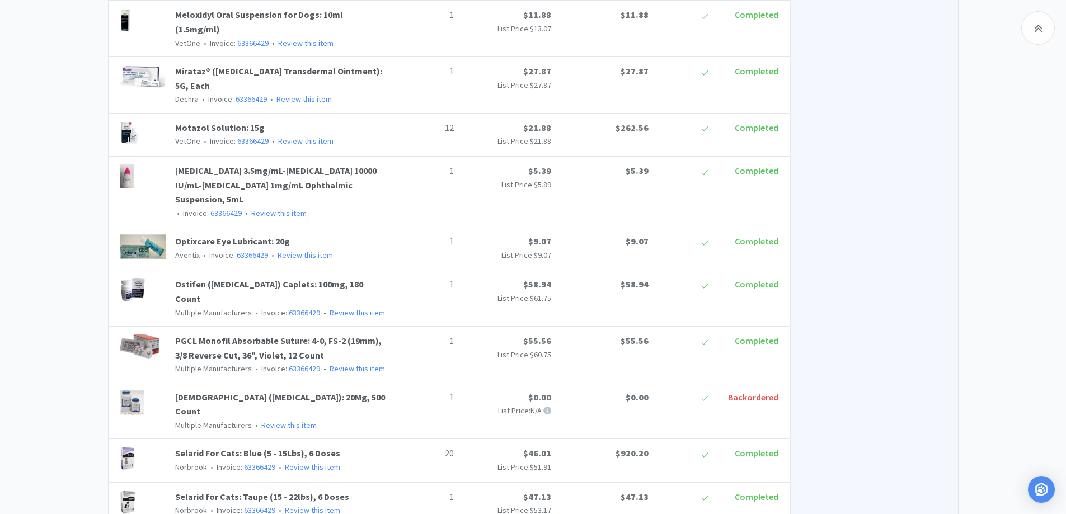
scroll to position [935, 0]
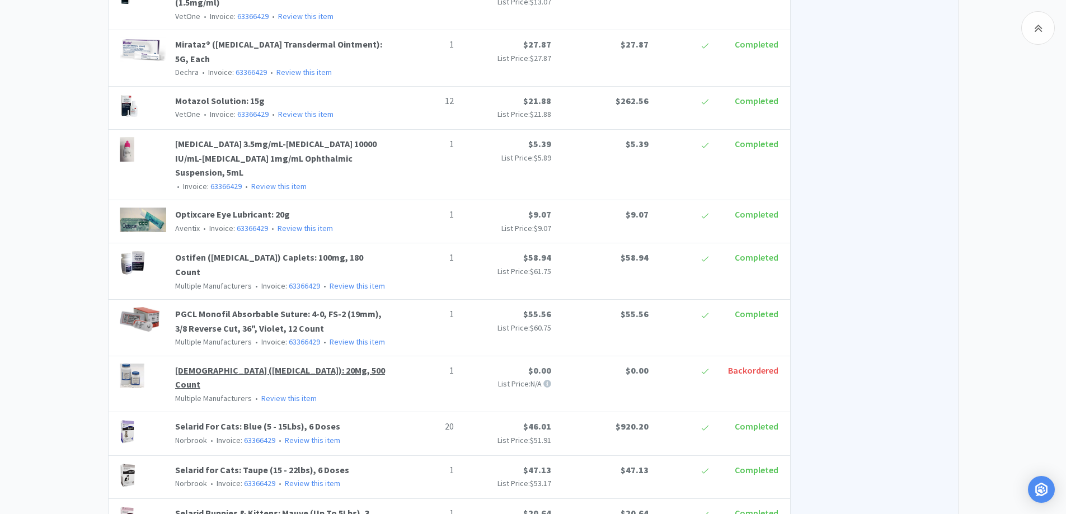
click at [323, 365] on link "[DEMOGRAPHIC_DATA] ([MEDICAL_DATA]): 20Mg, 500 Count" at bounding box center [280, 378] width 210 height 26
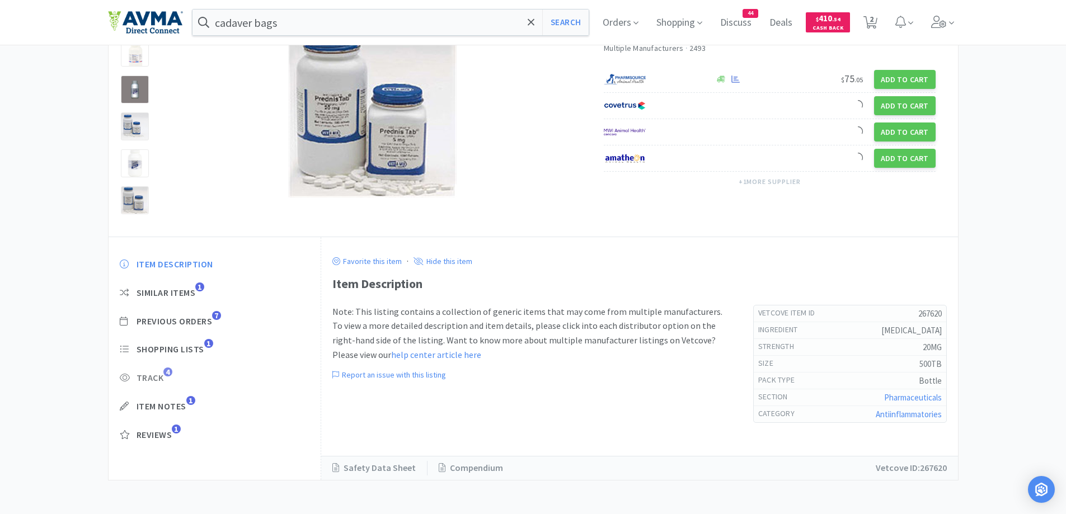
click at [154, 375] on span "Track" at bounding box center [150, 378] width 27 height 12
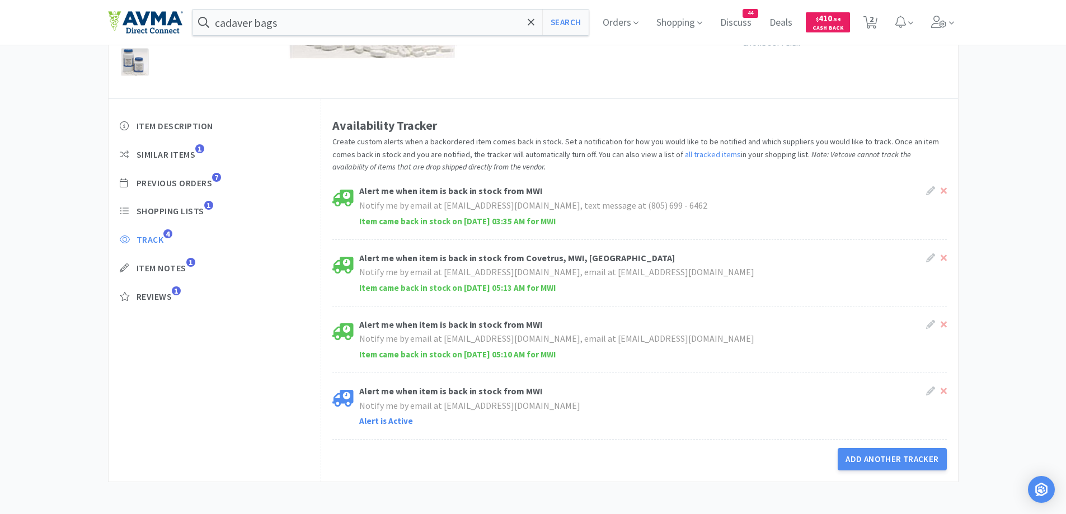
scroll to position [249, 0]
click at [911, 461] on button "Add Another Tracker" at bounding box center [892, 458] width 109 height 22
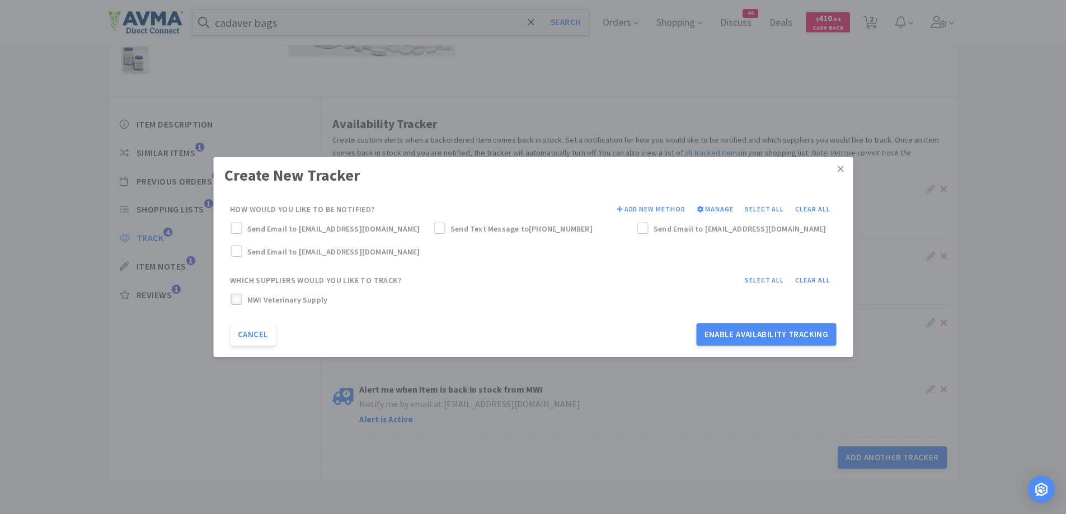
click at [238, 300] on icon at bounding box center [236, 300] width 8 height 8
click at [233, 224] on span at bounding box center [236, 229] width 8 height 10
click at [446, 231] on label "Send Text Message to [PHONE_NUMBER]" at bounding box center [533, 229] width 199 height 12
click at [636, 232] on div "Send Email to [EMAIL_ADDRESS][DOMAIN_NAME]" at bounding box center [736, 232] width 203 height 22
click at [653, 230] on label "Send Email to [EMAIL_ADDRESS][DOMAIN_NAME]" at bounding box center [736, 229] width 199 height 12
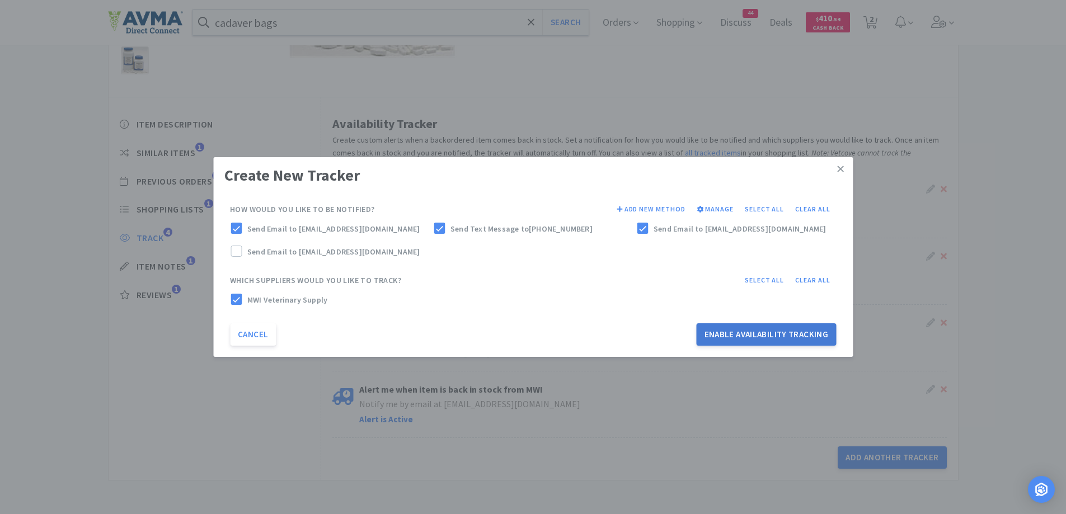
drag, startPoint x: 759, startPoint y: 332, endPoint x: 770, endPoint y: 327, distance: 11.8
click at [761, 333] on button "Enable Availability Tracking" at bounding box center [767, 334] width 140 height 22
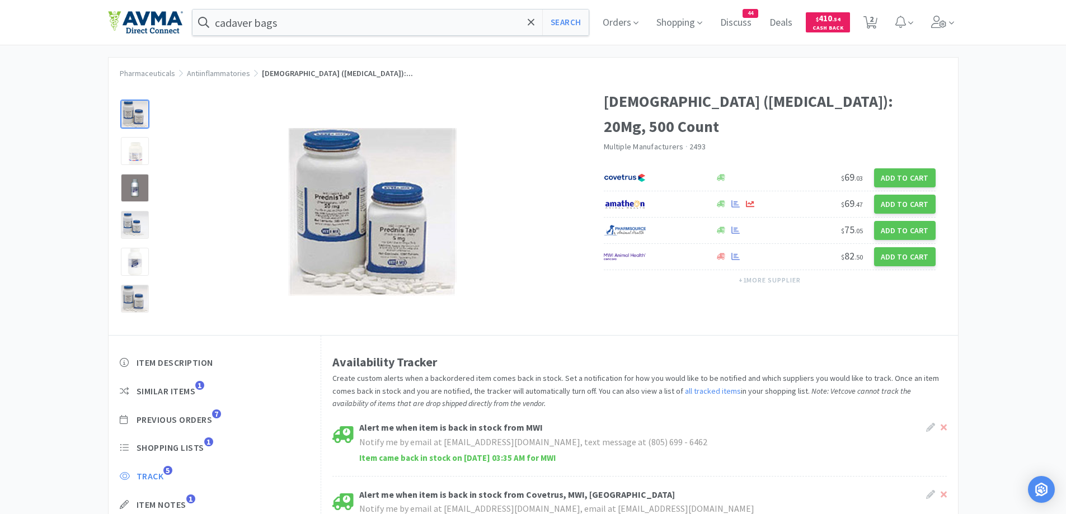
scroll to position [0, 0]
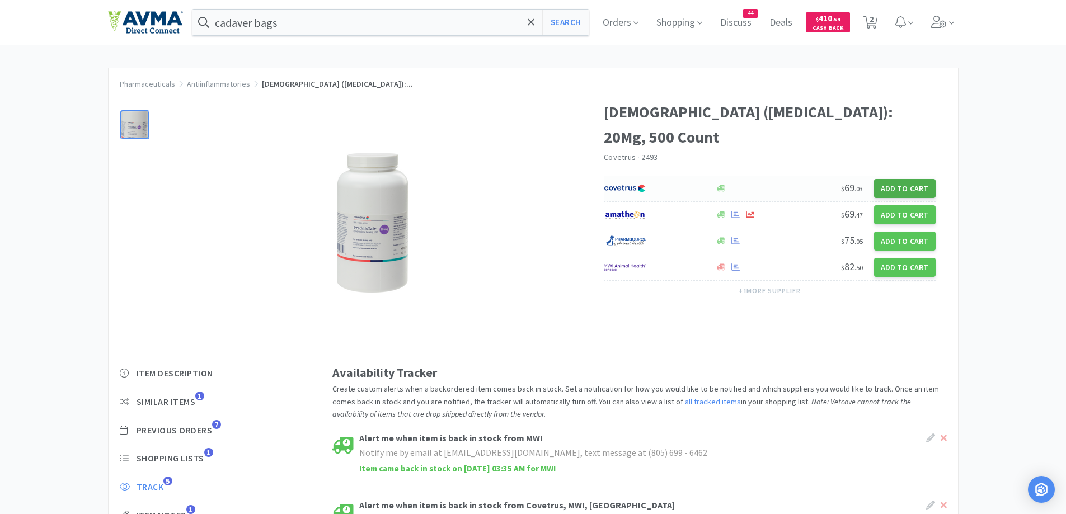
click at [889, 179] on button "Add to Cart" at bounding box center [905, 188] width 62 height 19
select select "1"
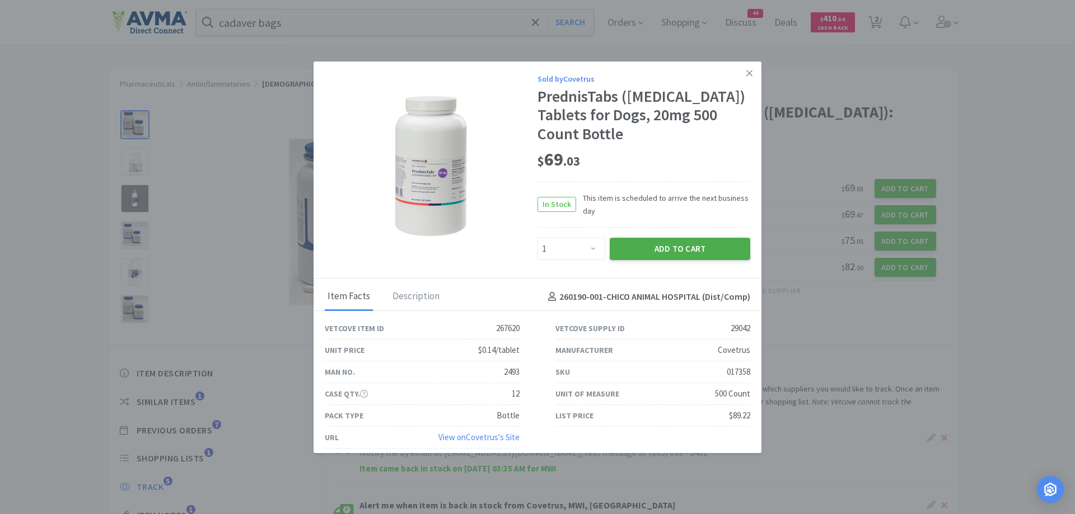
click at [654, 247] on button "Add to Cart" at bounding box center [680, 249] width 140 height 22
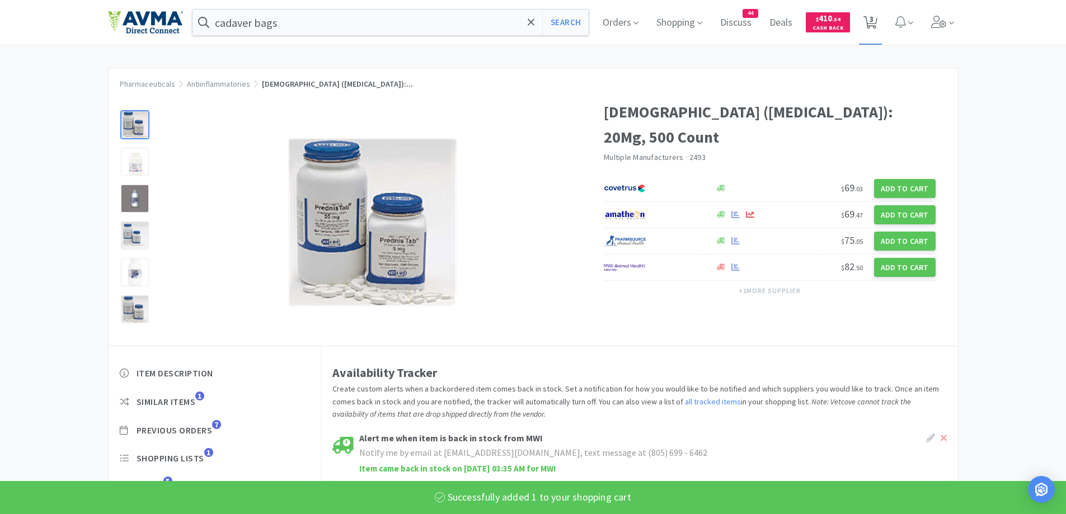
click at [878, 21] on icon at bounding box center [871, 22] width 14 height 12
select select "1"
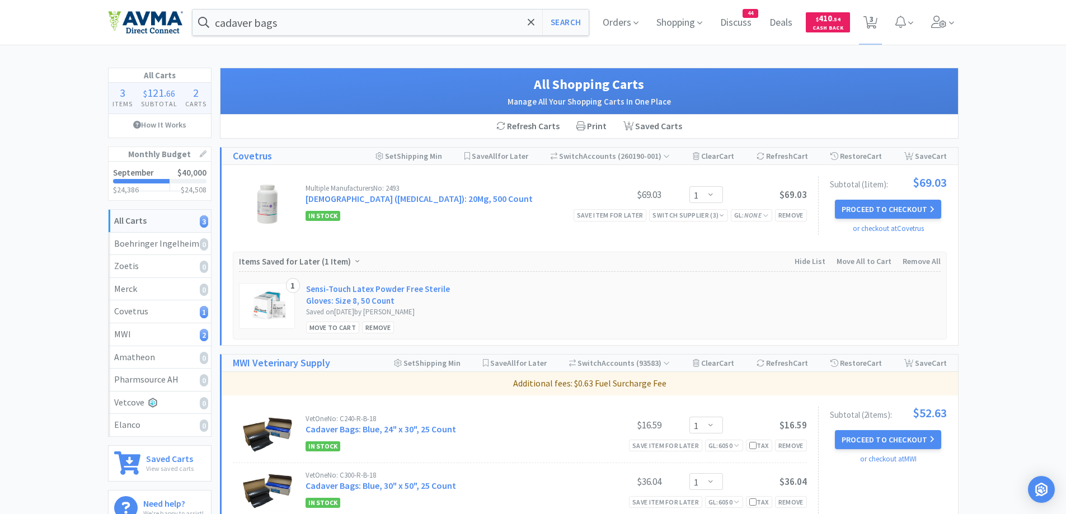
click at [57, 81] on div "All Carts 3 Items $ 121 . 66 Subtotal 2 Carts How It Works Monthly Budget Septe…" at bounding box center [533, 472] width 1066 height 808
drag, startPoint x: 582, startPoint y: 28, endPoint x: 531, endPoint y: 27, distance: 50.4
click at [582, 28] on button "Search" at bounding box center [565, 23] width 46 height 26
select select "1"
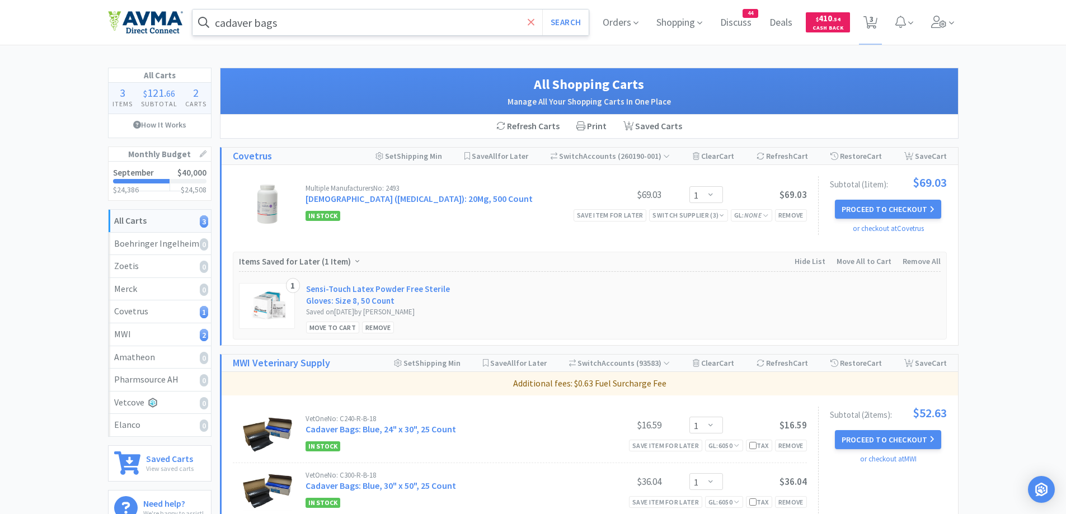
select select "1"
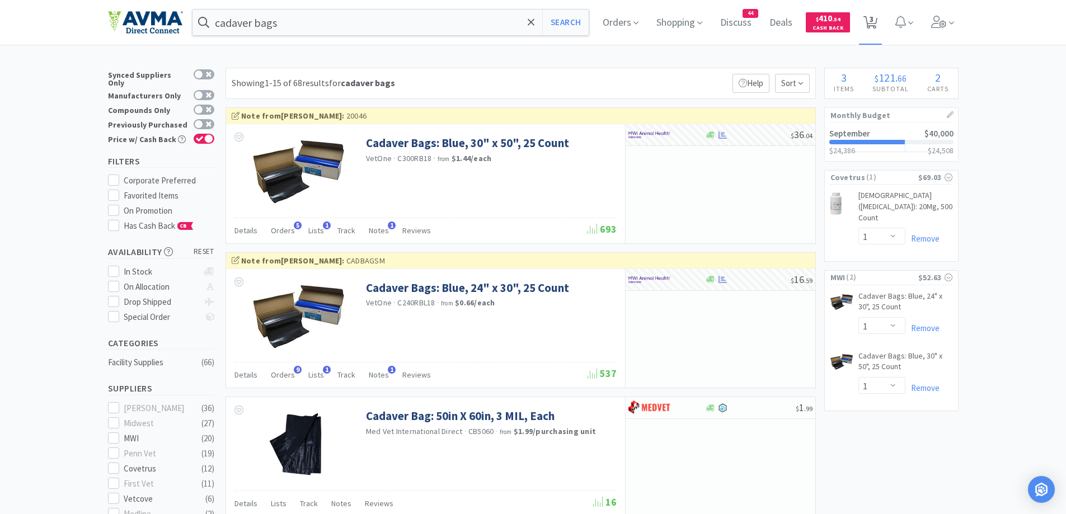
click at [878, 20] on icon at bounding box center [871, 22] width 14 height 12
select select "1"
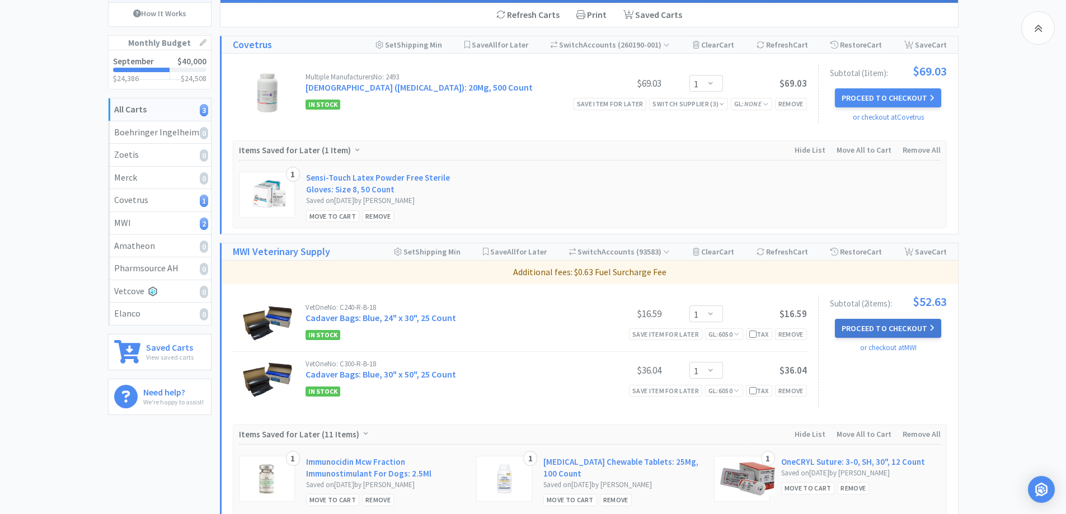
scroll to position [224, 0]
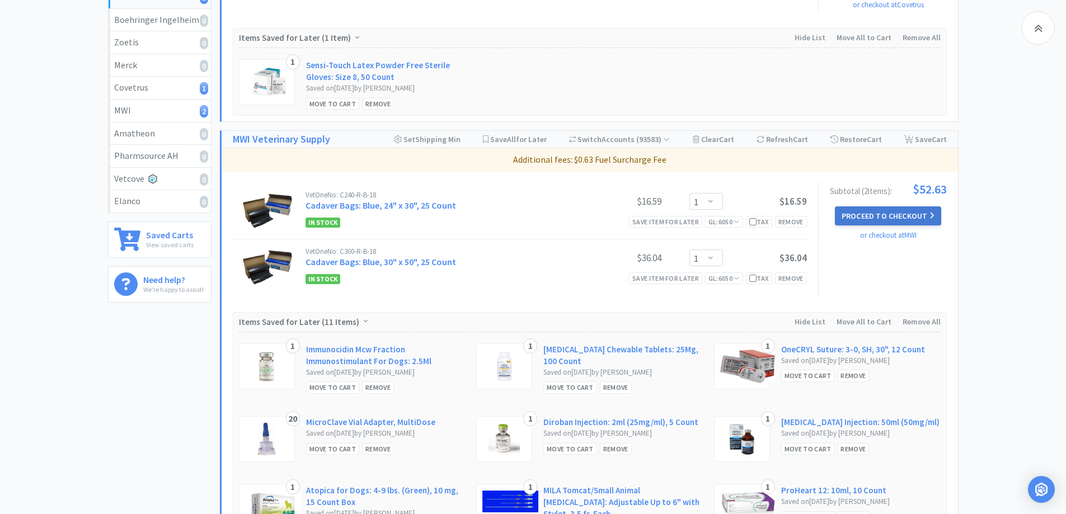
click at [880, 215] on button "Proceed to Checkout" at bounding box center [888, 216] width 106 height 19
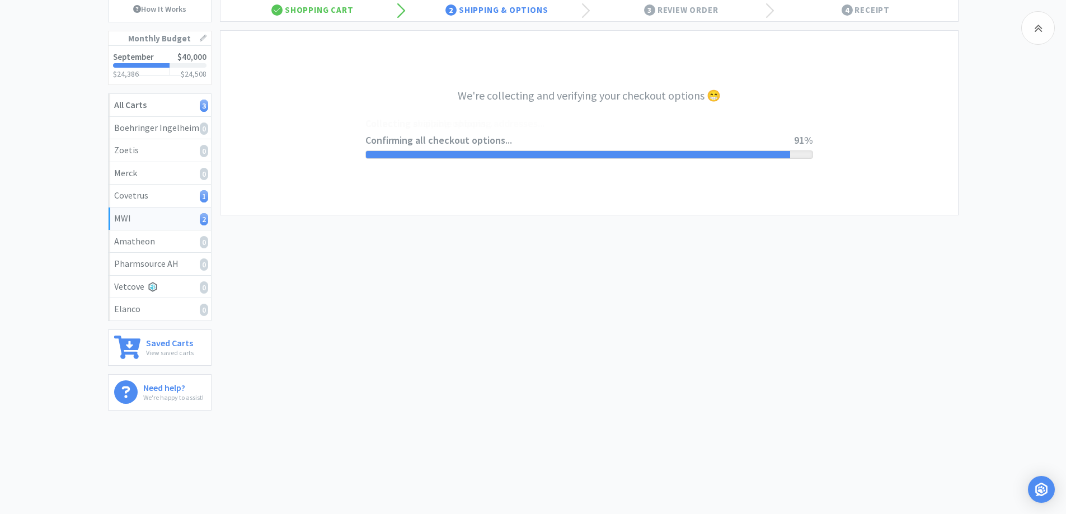
select select "CC_9421154621689816"
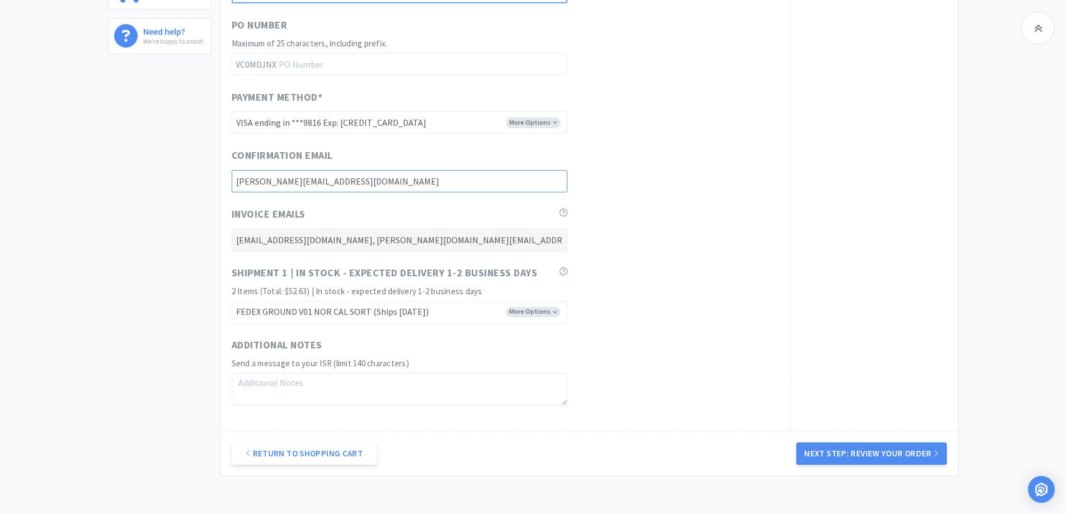
scroll to position [550, 0]
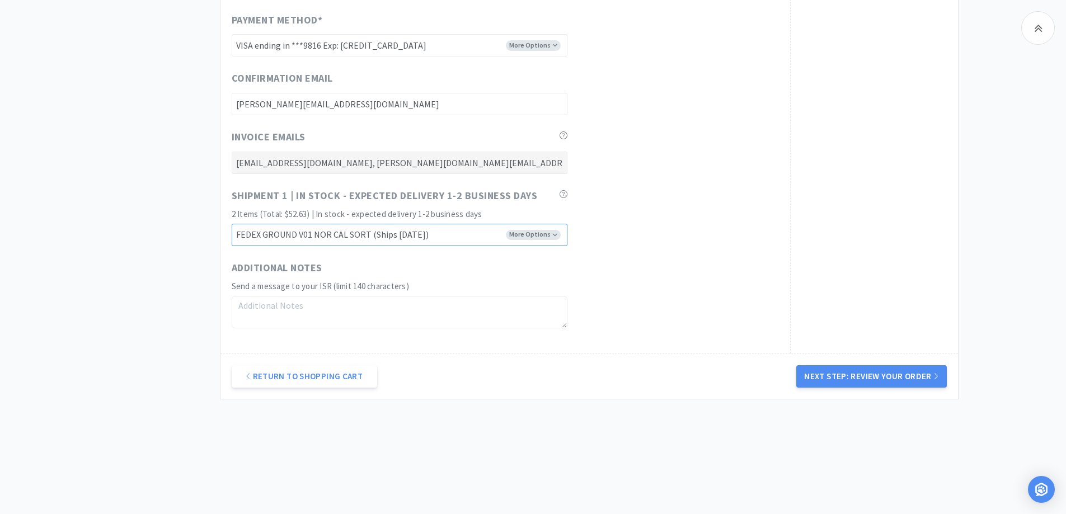
click at [419, 234] on select "FEDEX GROUND V01 NOR CAL SORT (Ships [DATE]) FEDEX GROUND V01 SO CAL SORT (Orde…" at bounding box center [400, 235] width 336 height 22
select select "FVS"
click at [232, 224] on select "FEDEX GROUND V01 NOR CAL SORT (Ships [DATE]) FEDEX GROUND V01 SO CAL SORT (Orde…" at bounding box center [400, 235] width 336 height 22
click at [887, 379] on button "Next Step: Review Your Order" at bounding box center [871, 376] width 150 height 22
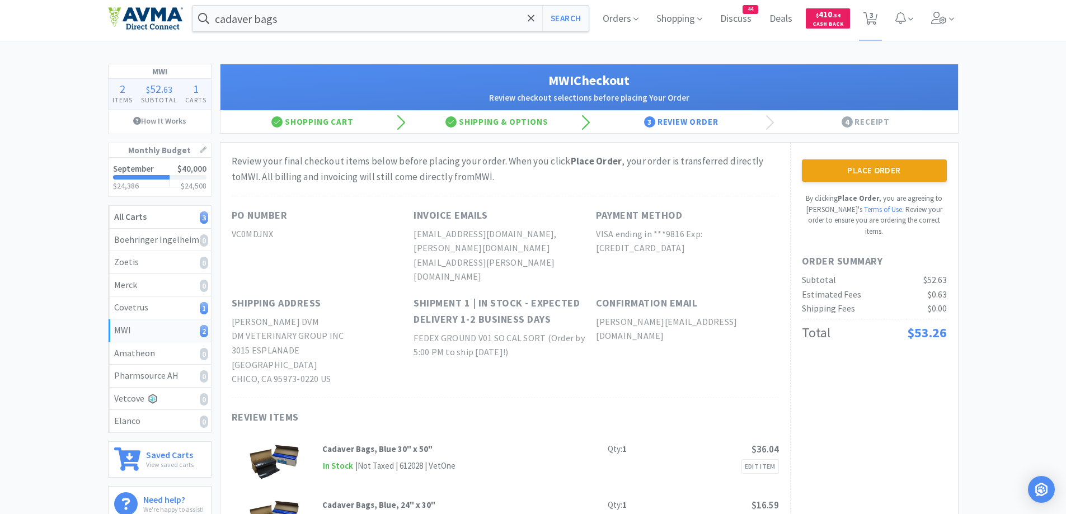
scroll to position [0, 0]
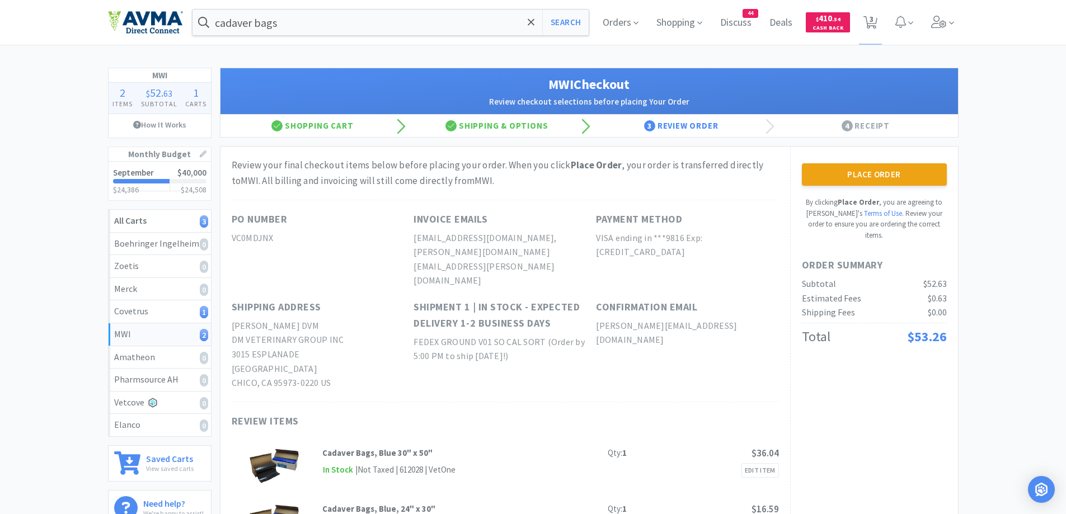
click at [878, 160] on div "Place Order By clicking Place Order , you are agreeing to Vetcove's Terms of Us…" at bounding box center [874, 354] width 168 height 414
click at [871, 169] on button "Place Order" at bounding box center [874, 174] width 145 height 22
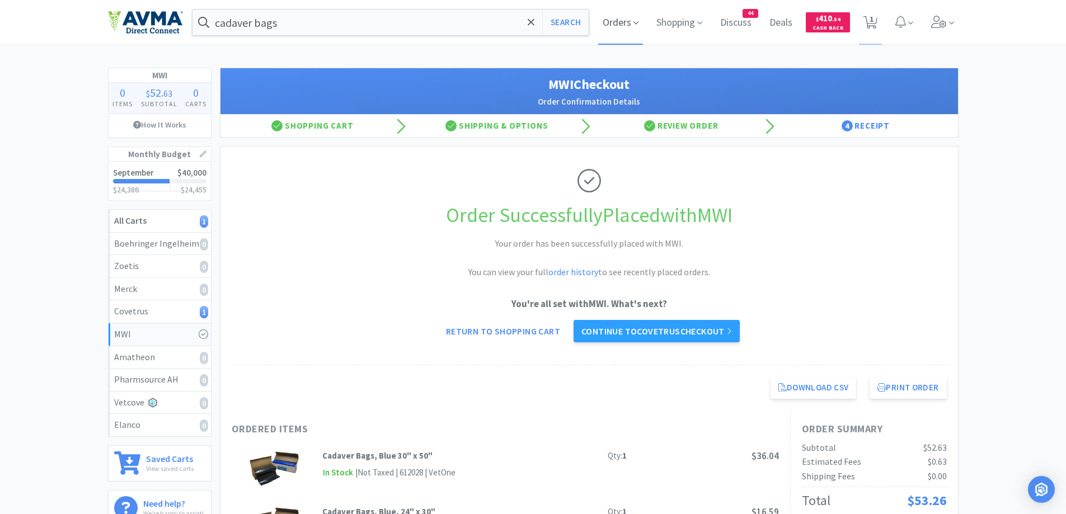
click at [622, 21] on span "Orders" at bounding box center [620, 22] width 45 height 45
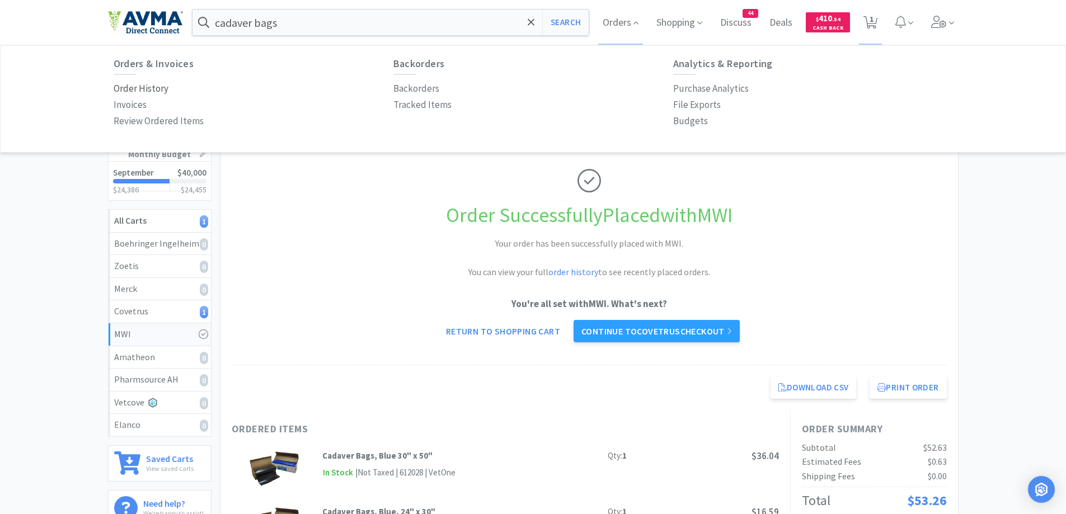
click at [151, 91] on p "Order History" at bounding box center [141, 88] width 55 height 15
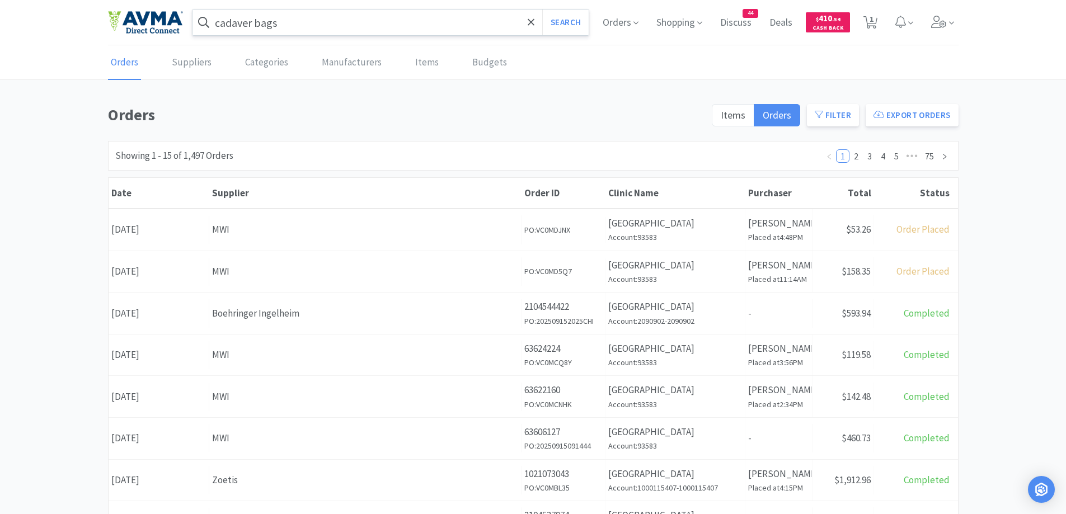
click at [368, 17] on input "cadaver bags" at bounding box center [391, 23] width 397 height 26
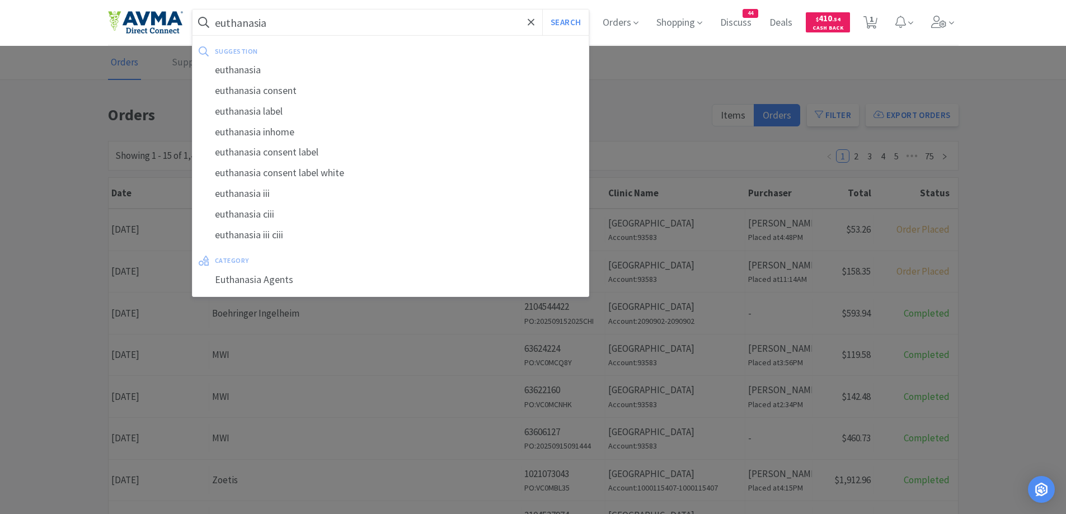
type input "euthanasia"
click at [542, 10] on button "Search" at bounding box center [565, 23] width 46 height 26
select select "1"
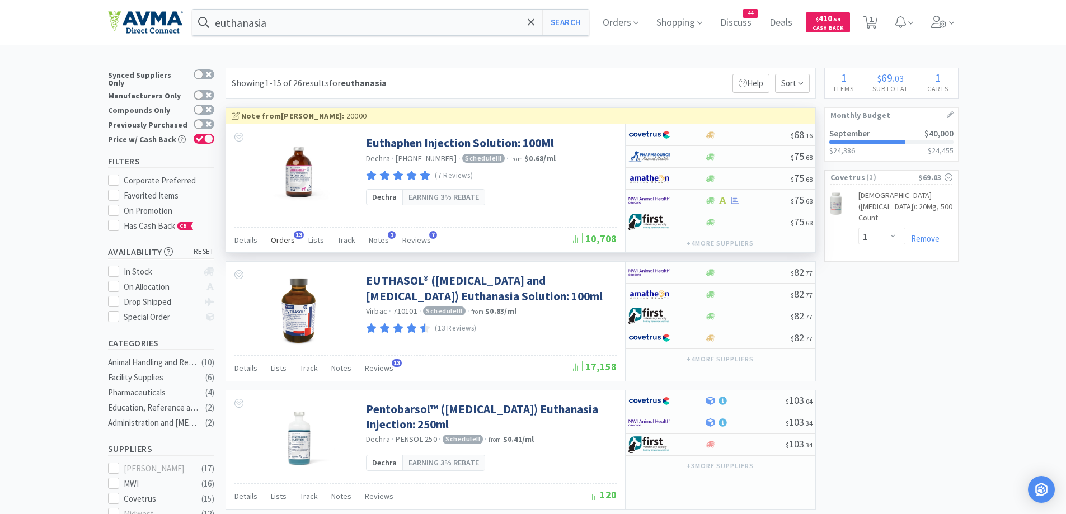
click at [287, 244] on span "Orders" at bounding box center [283, 240] width 24 height 10
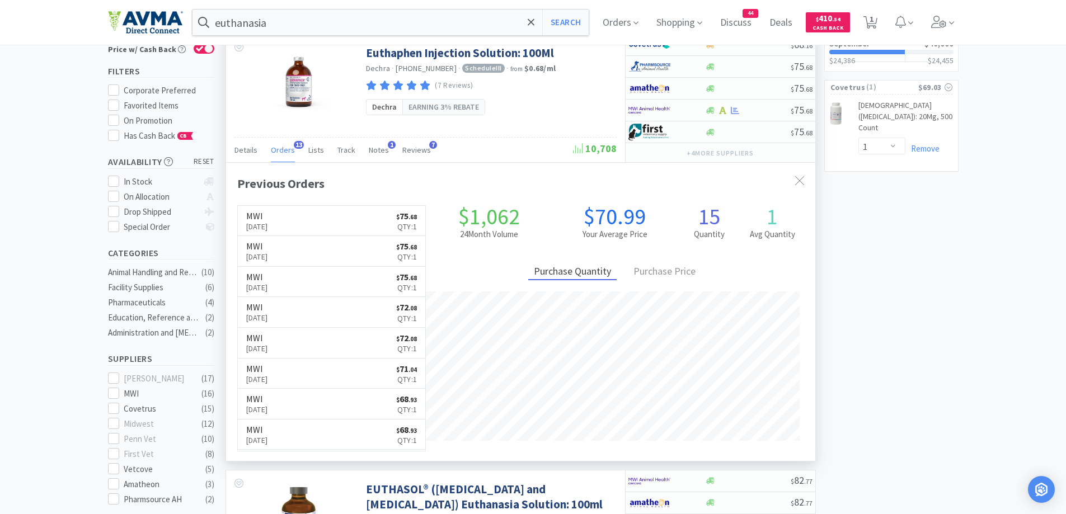
scroll to position [224, 0]
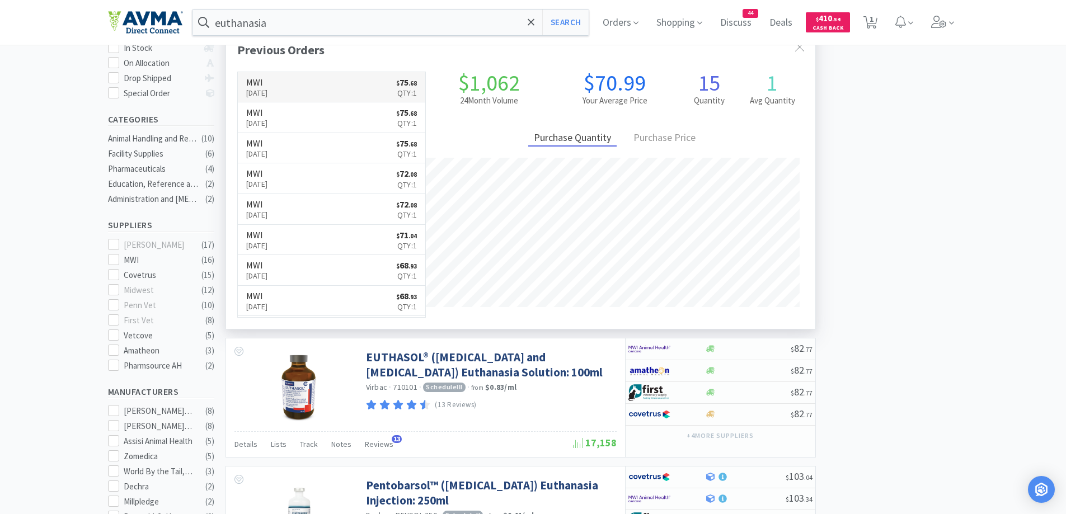
click at [330, 86] on link "MWI [DATE] $ 75 . 68 Qty: 1" at bounding box center [332, 87] width 188 height 31
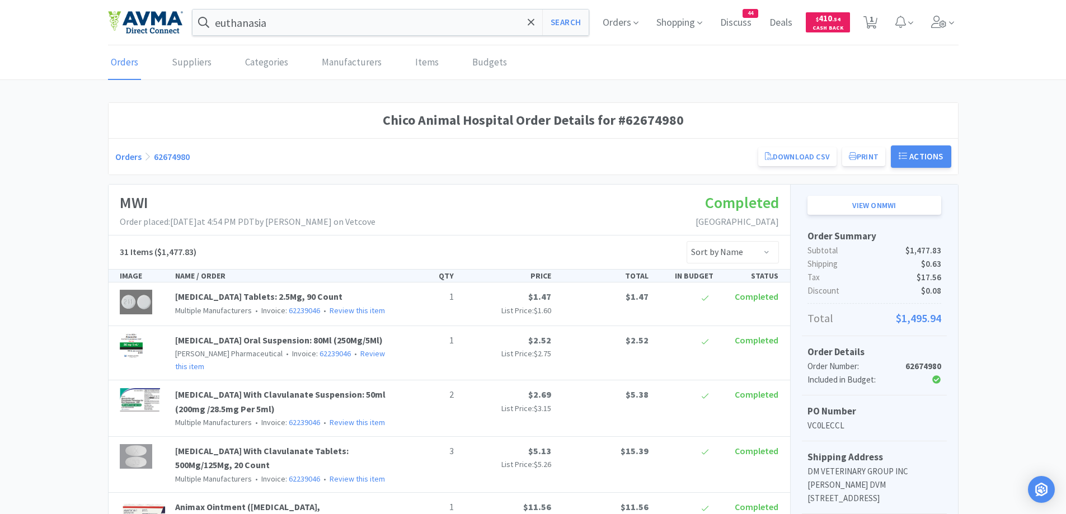
select select "1"
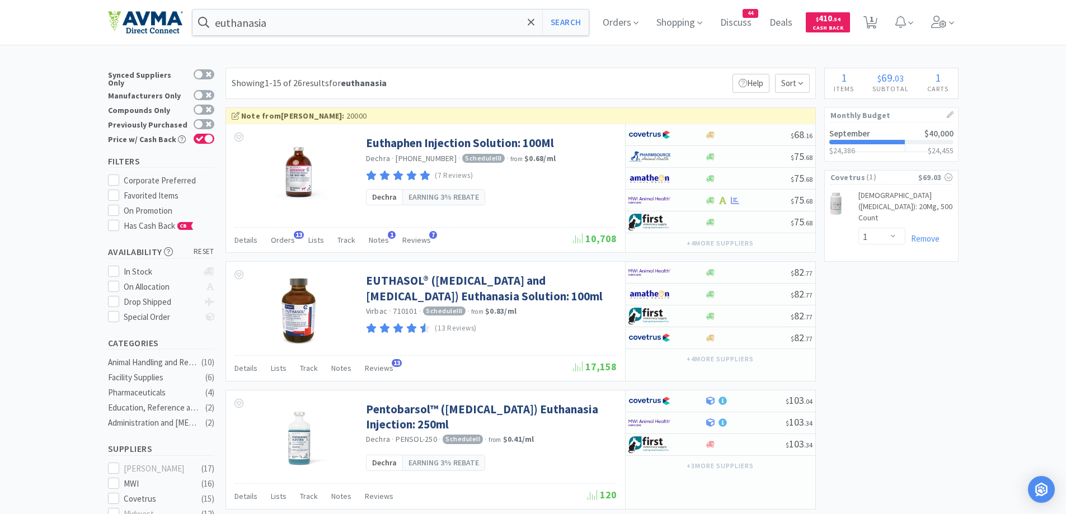
click at [612, 18] on span "Orders" at bounding box center [620, 22] width 45 height 45
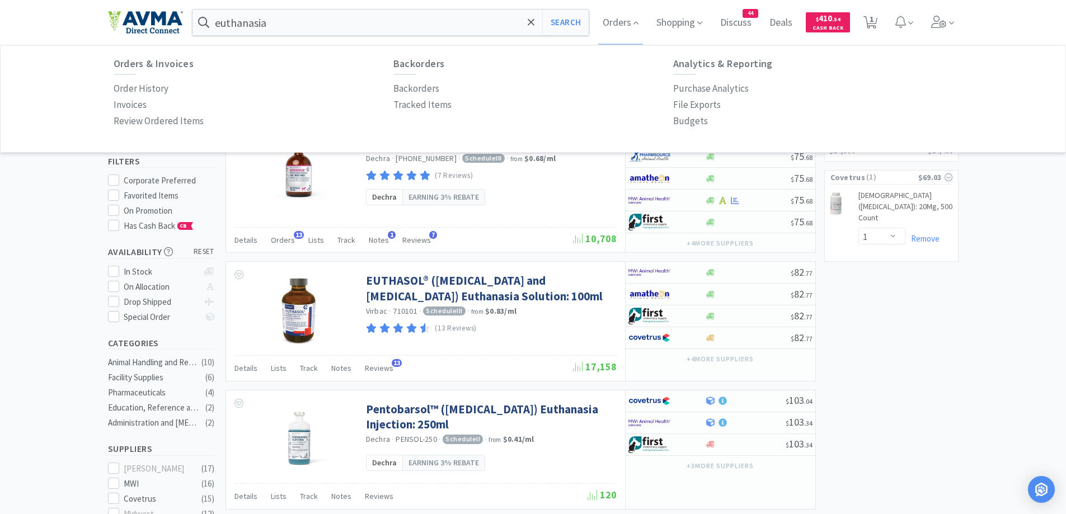
click at [144, 79] on div "Orders & Invoices Order History Invoices Review Ordered Items" at bounding box center [254, 94] width 280 height 72
click at [143, 87] on p "Order History" at bounding box center [141, 88] width 55 height 15
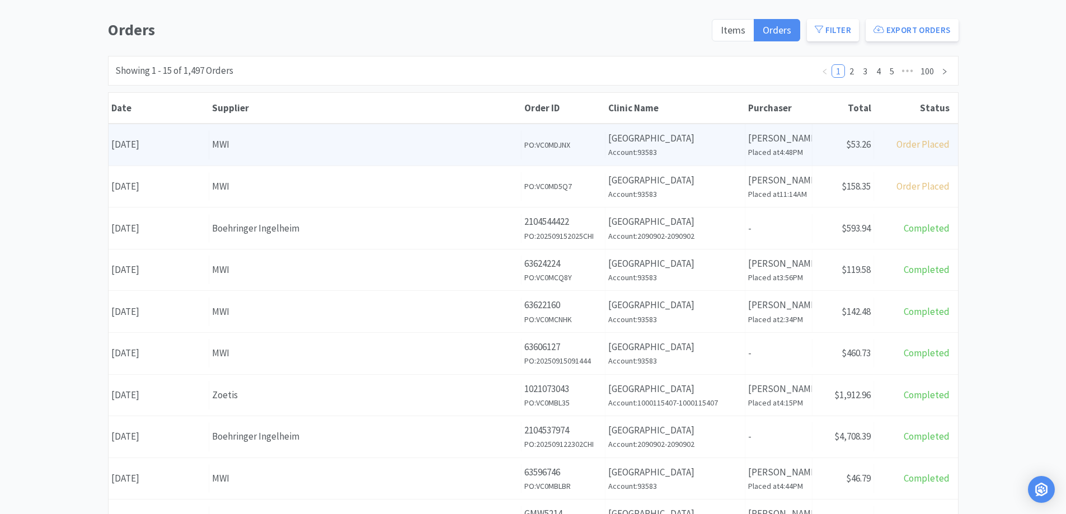
scroll to position [112, 0]
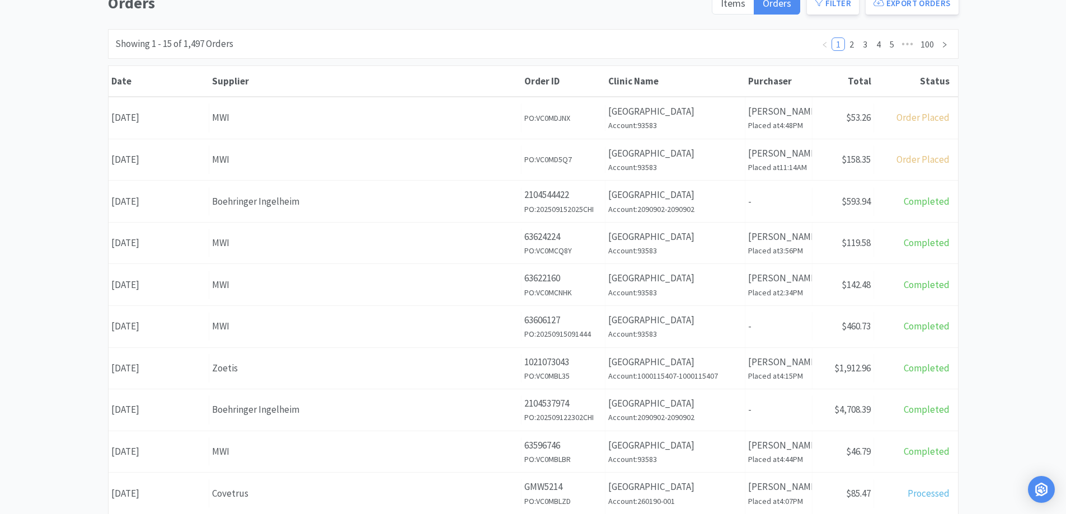
click at [996, 165] on div "Orders Items Orders Filter Export Orders Filters Filter Suppliers All Suppliers…" at bounding box center [533, 376] width 1066 height 772
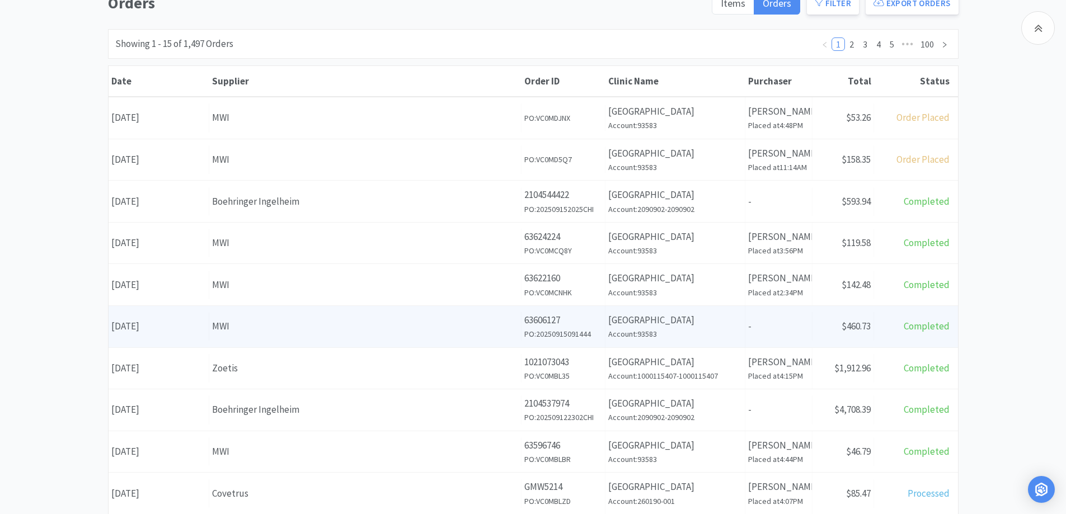
scroll to position [224, 0]
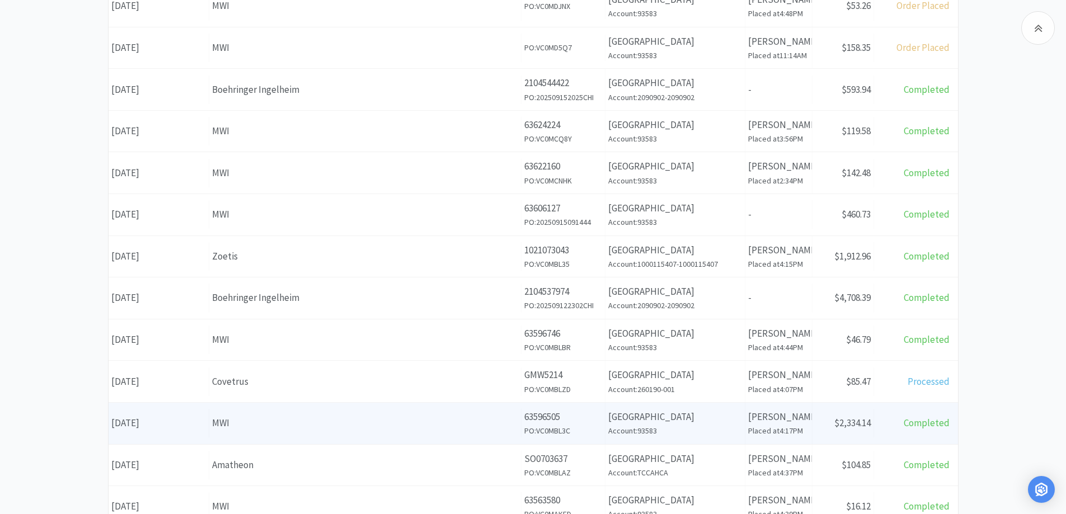
click at [479, 412] on div "Supplier MWI" at bounding box center [365, 423] width 312 height 29
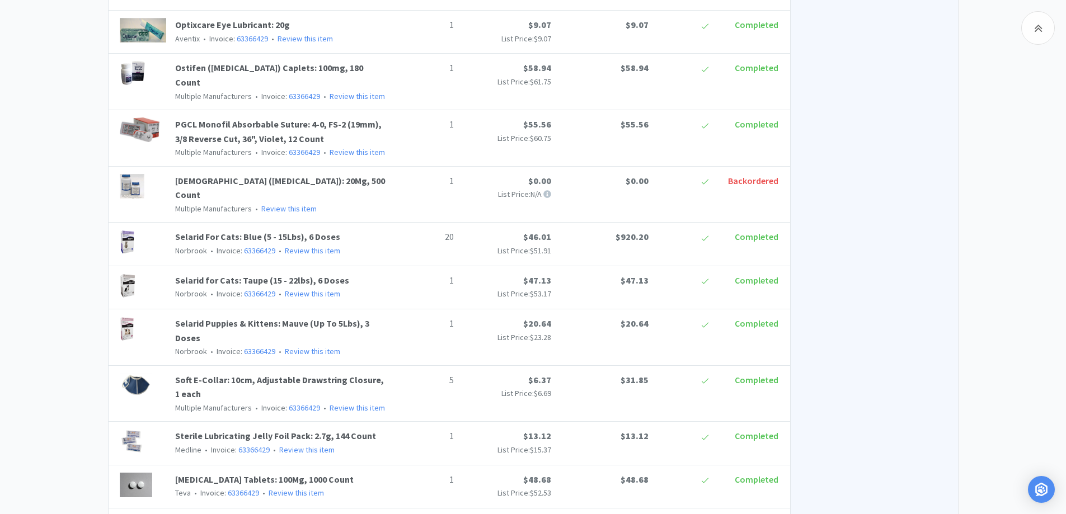
scroll to position [1231, 0]
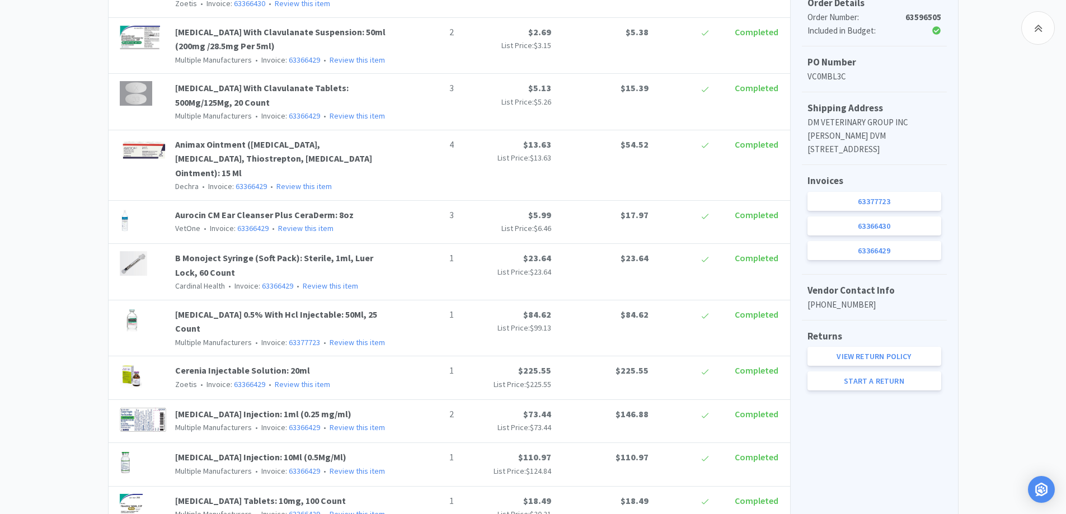
scroll to position [0, 0]
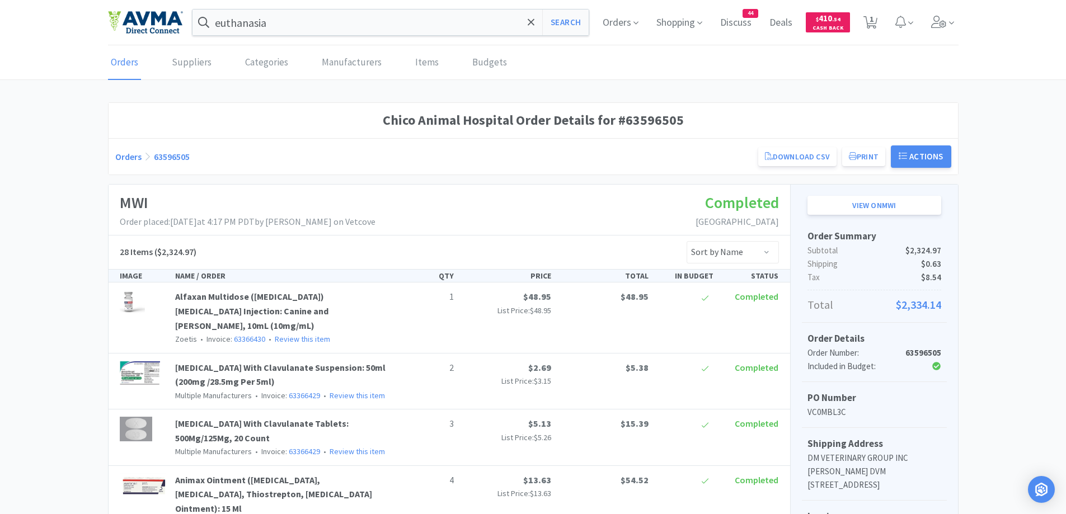
click at [141, 155] on span "Orders" at bounding box center [134, 156] width 39 height 11
click at [124, 159] on link "Orders" at bounding box center [128, 156] width 26 height 11
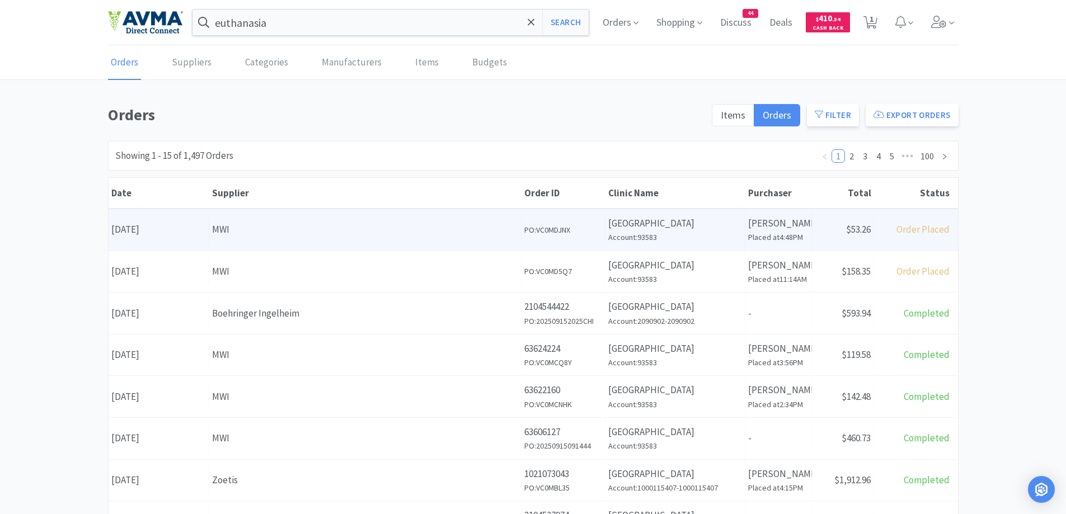
click at [281, 249] on div "Date [DATE] Supplier MWI Order ID PO: VC0MDJNX Clinic Name [GEOGRAPHIC_DATA] Ac…" at bounding box center [534, 229] width 850 height 41
click at [271, 240] on div "Supplier MWI" at bounding box center [365, 229] width 312 height 29
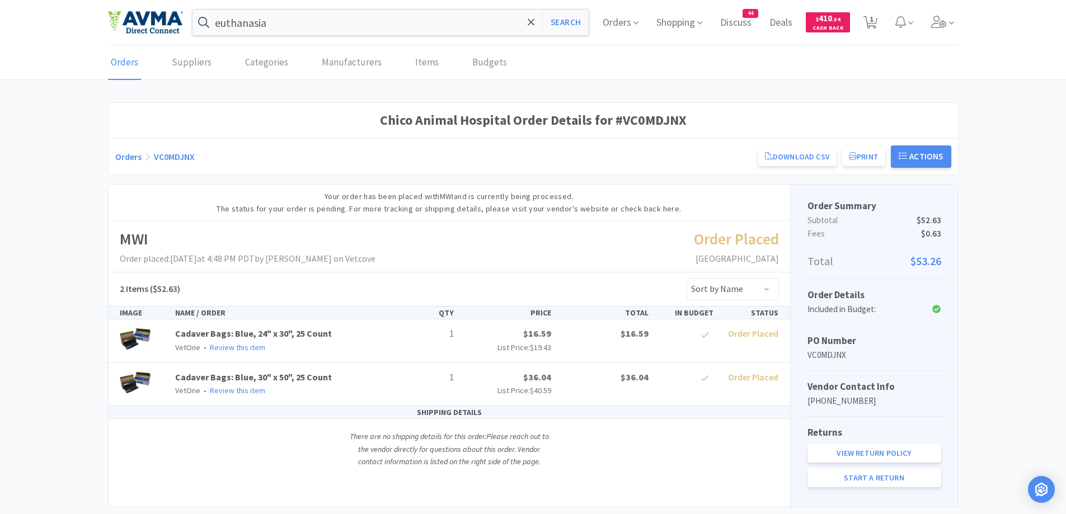
click at [125, 157] on link "Orders" at bounding box center [128, 156] width 26 height 11
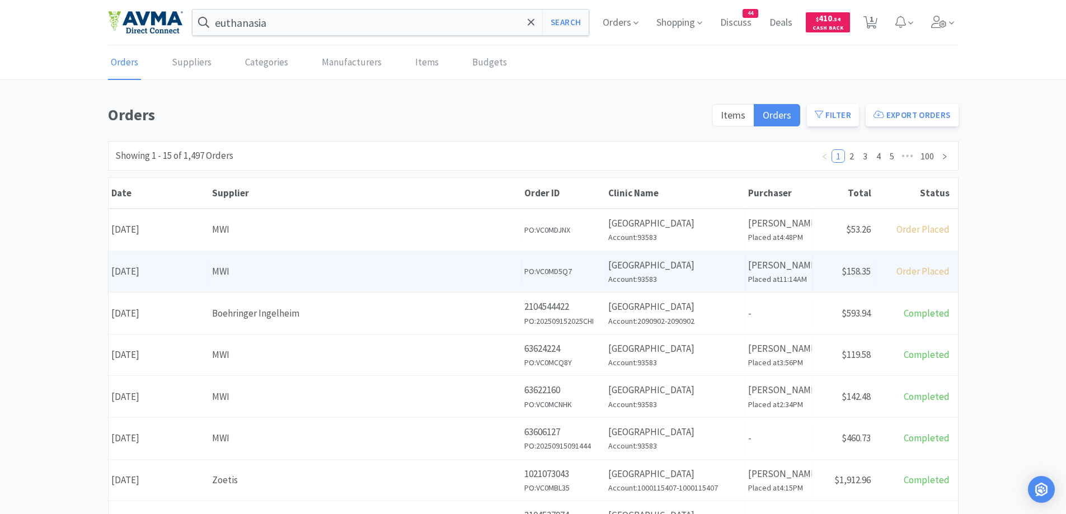
click at [240, 269] on div "MWI" at bounding box center [365, 271] width 306 height 15
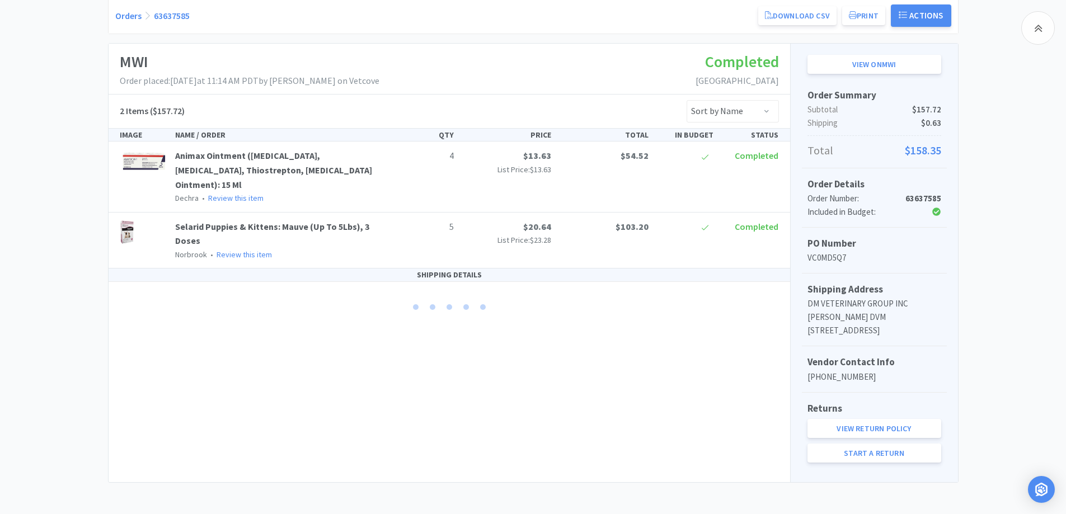
scroll to position [157, 0]
click at [36, 217] on div "Chico Animal Hospital Order Details for #63637585 Orders 63637585 Download CSV …" at bounding box center [533, 220] width 1066 height 522
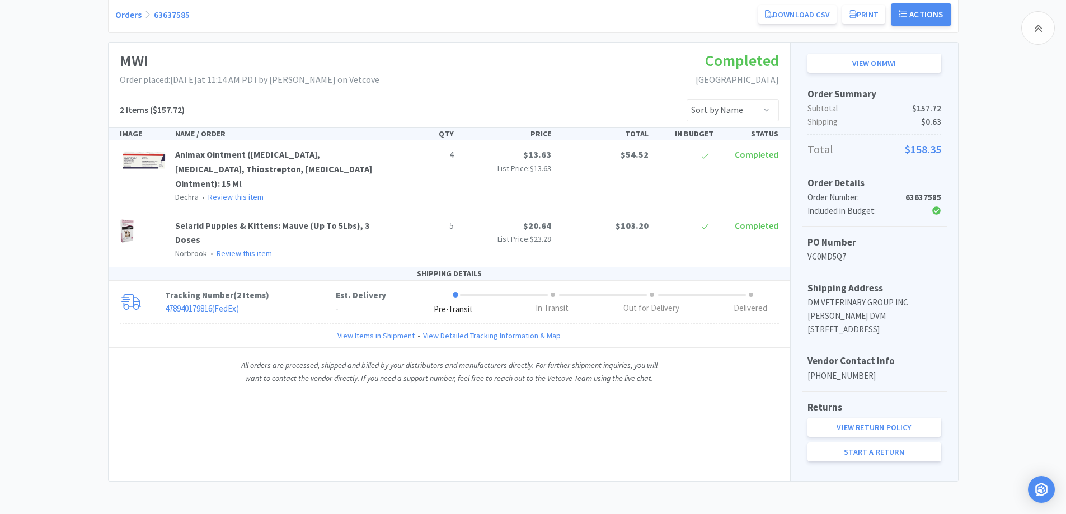
scroll to position [157, 0]
click at [272, 301] on p "478940179816 ( FedEx )" at bounding box center [250, 307] width 171 height 13
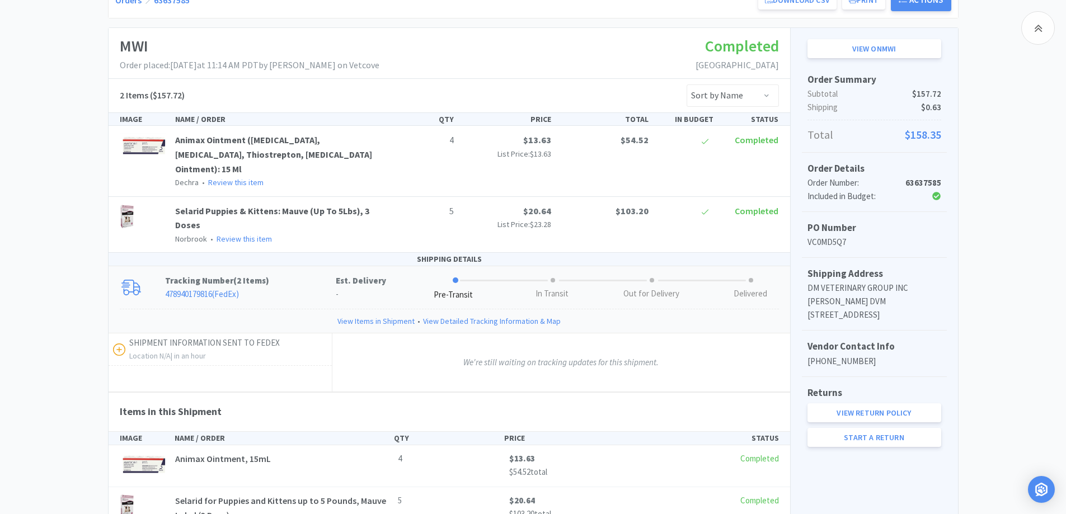
scroll to position [254, 0]
